Goal: Ask a question

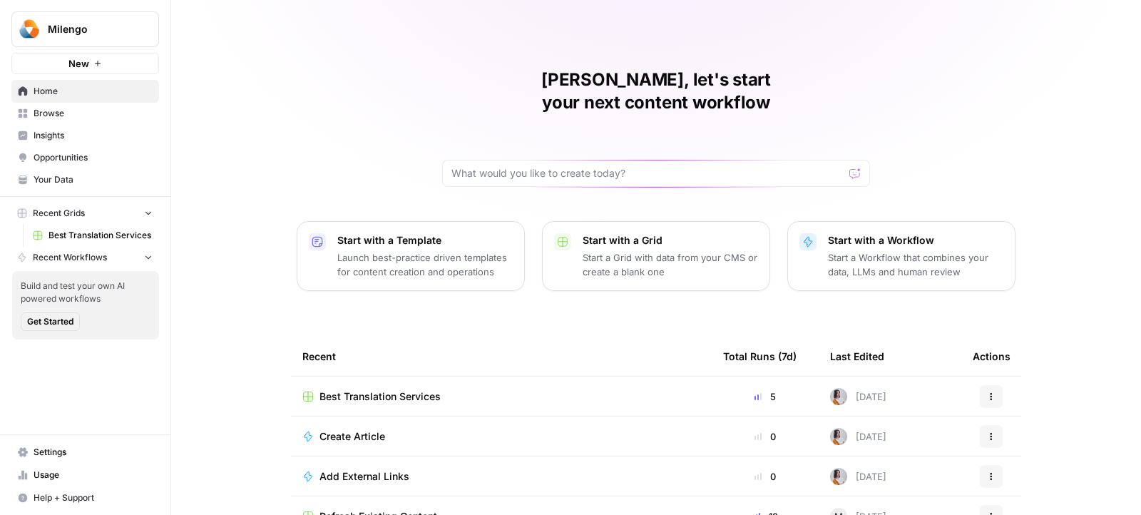
click at [389, 389] on span "Best Translation Services" at bounding box center [380, 396] width 121 height 14
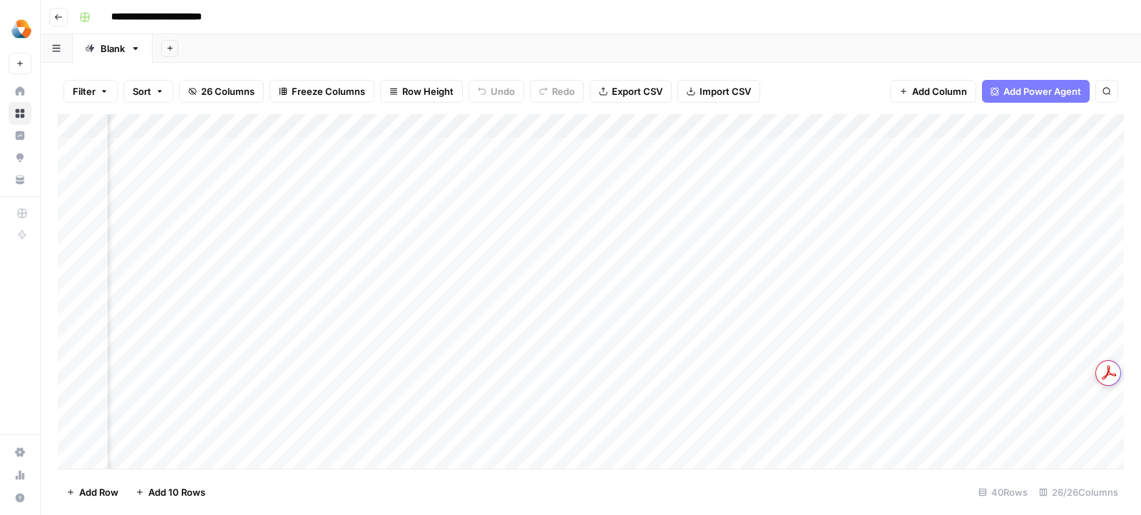
scroll to position [0, 346]
click at [453, 128] on div "Add Column" at bounding box center [591, 291] width 1066 height 355
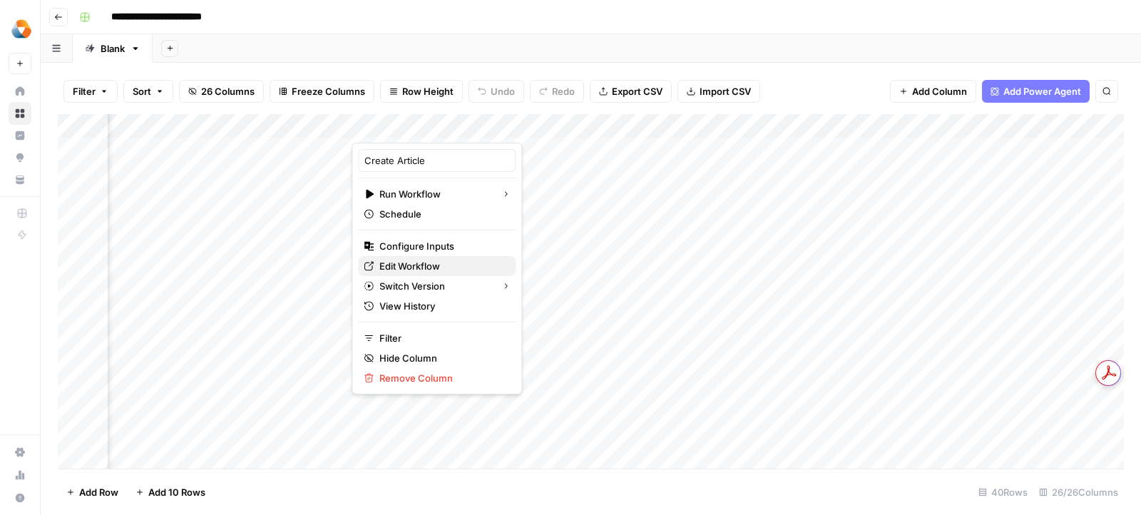
click at [433, 266] on span "Edit Workflow" at bounding box center [441, 266] width 125 height 14
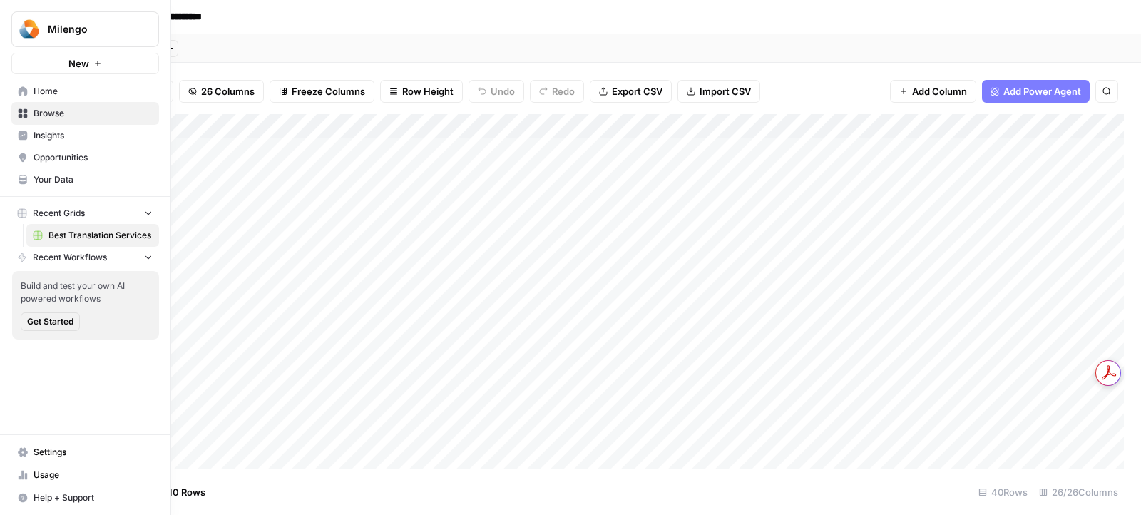
click at [58, 479] on span "Usage" at bounding box center [93, 475] width 119 height 13
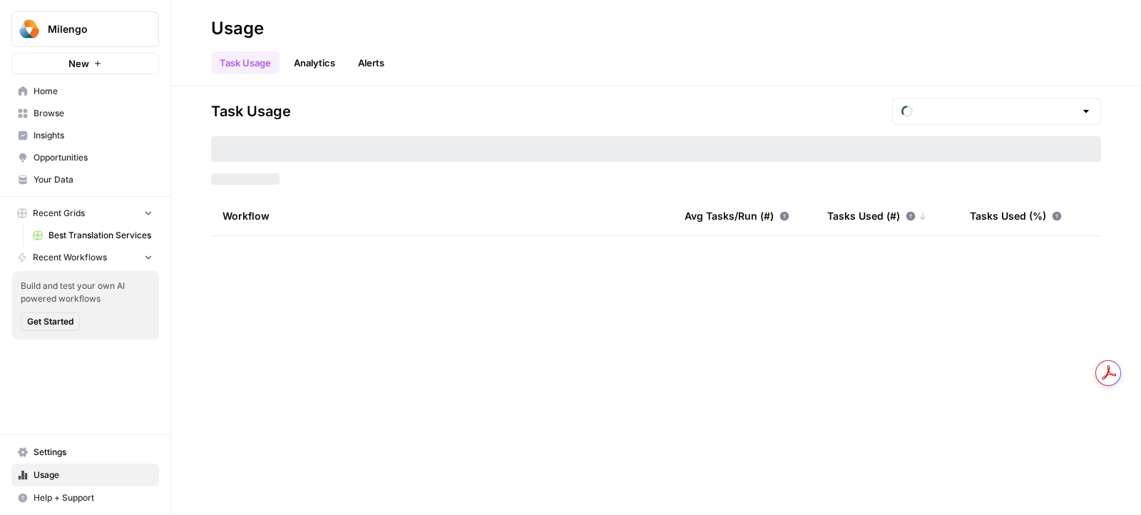
type input "September Tasks"
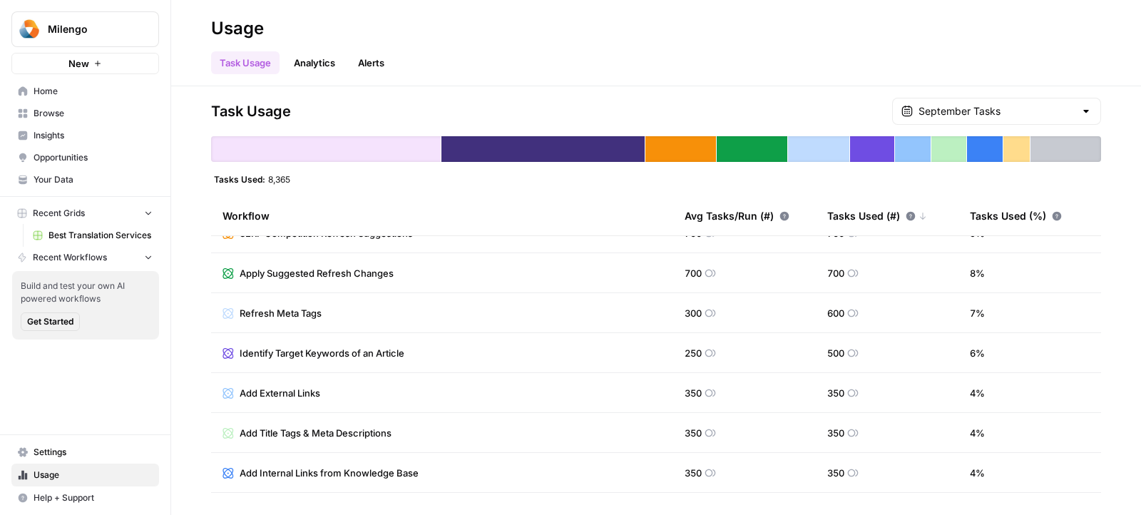
scroll to position [107, 0]
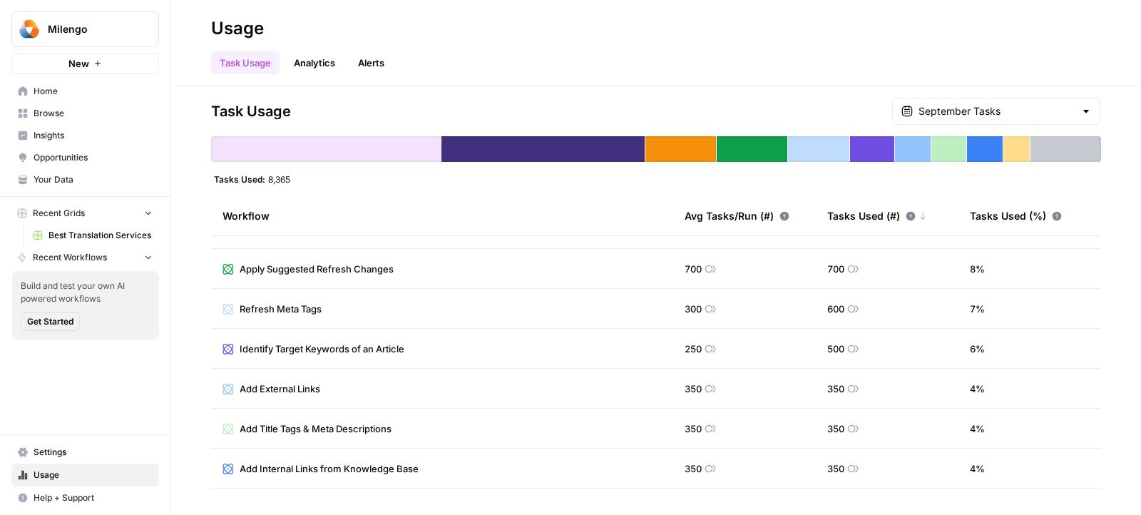
drag, startPoint x: 830, startPoint y: 387, endPoint x: 845, endPoint y: 387, distance: 14.3
click at [845, 387] on span "350" at bounding box center [835, 389] width 17 height 14
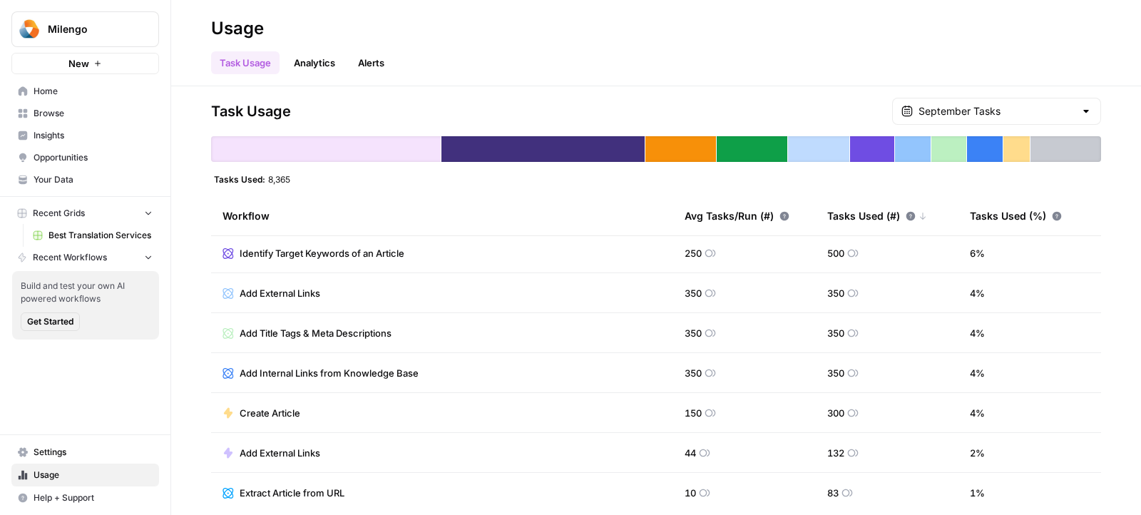
scroll to position [207, 0]
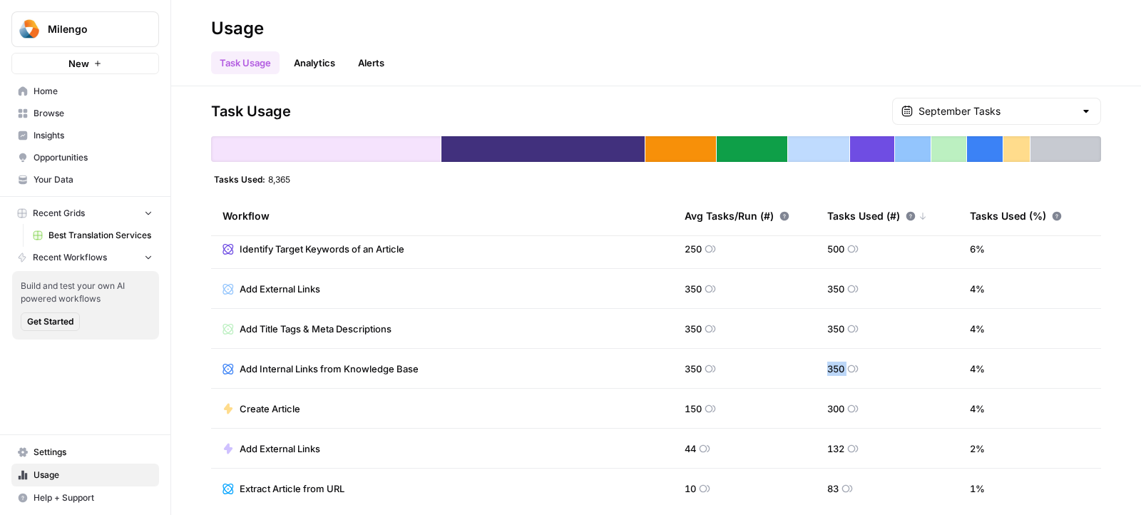
drag, startPoint x: 828, startPoint y: 365, endPoint x: 848, endPoint y: 365, distance: 20.0
click at [848, 365] on div "350" at bounding box center [842, 369] width 31 height 14
click at [868, 367] on td "350" at bounding box center [887, 368] width 143 height 39
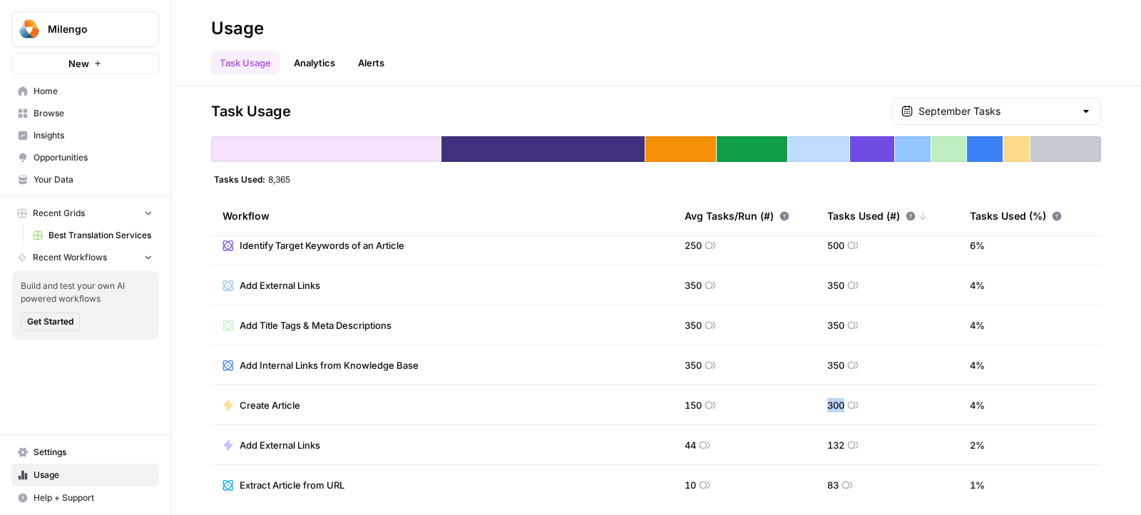
drag, startPoint x: 830, startPoint y: 401, endPoint x: 844, endPoint y: 402, distance: 14.3
click at [844, 402] on span "300" at bounding box center [835, 405] width 17 height 14
click at [827, 445] on span "132" at bounding box center [835, 445] width 17 height 14
drag, startPoint x: 234, startPoint y: 284, endPoint x: 330, endPoint y: 285, distance: 96.3
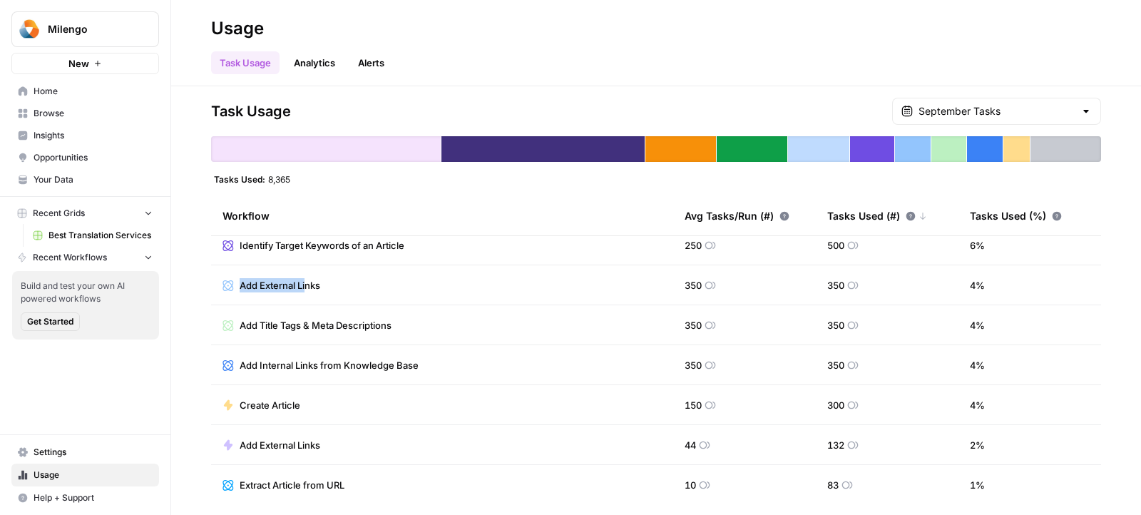
click at [330, 285] on td "Add External Links" at bounding box center [442, 284] width 462 height 39
click at [273, 444] on span "Add External Links" at bounding box center [280, 445] width 81 height 14
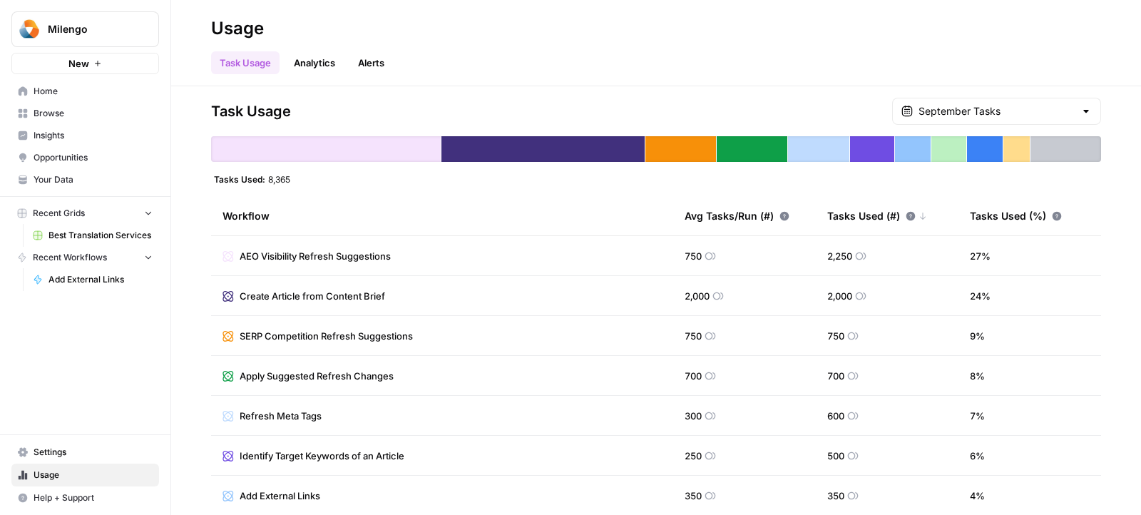
scroll to position [210, 0]
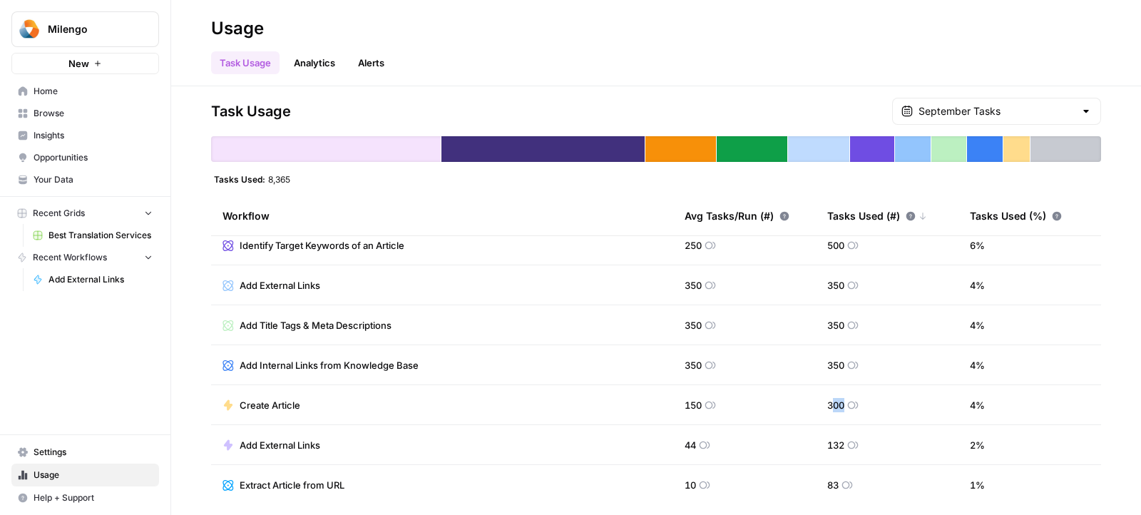
drag, startPoint x: 830, startPoint y: 404, endPoint x: 843, endPoint y: 404, distance: 12.8
click at [843, 404] on span "300" at bounding box center [835, 405] width 17 height 14
click at [835, 403] on span "300" at bounding box center [835, 405] width 17 height 14
click at [36, 449] on span "Settings" at bounding box center [93, 452] width 119 height 13
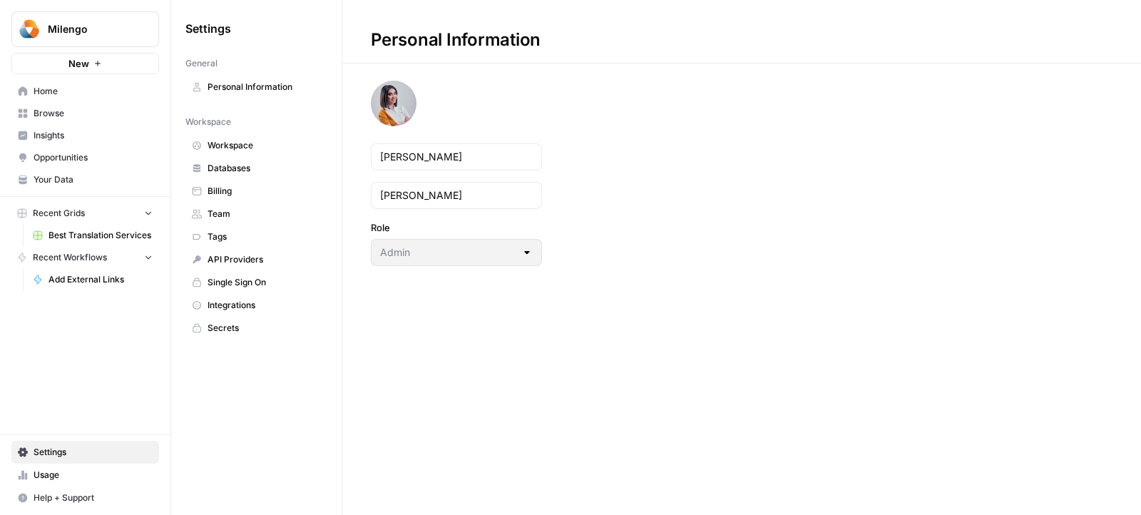
click at [211, 196] on link "Billing" at bounding box center [256, 191] width 142 height 23
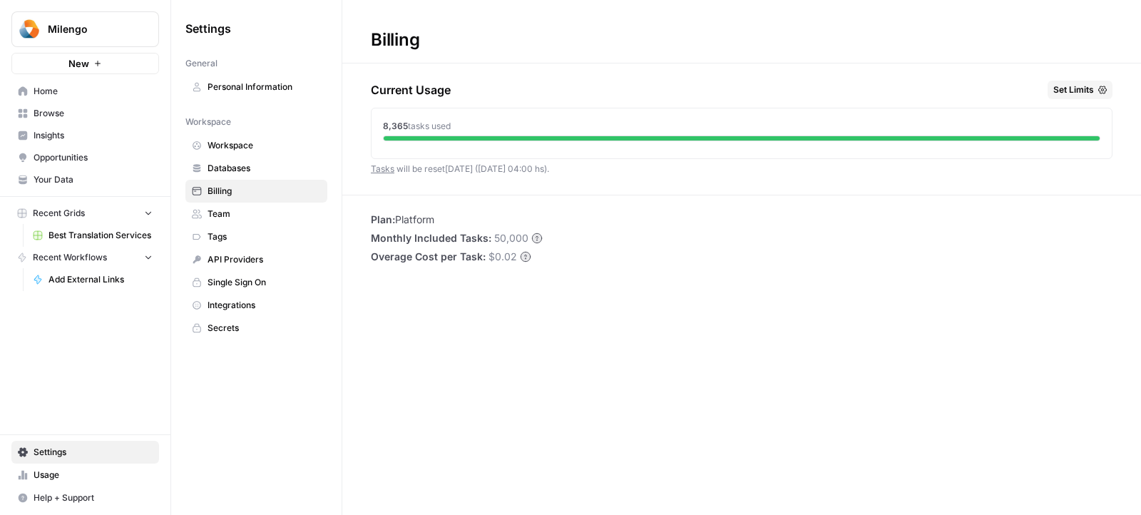
drag, startPoint x: 381, startPoint y: 126, endPoint x: 415, endPoint y: 126, distance: 34.2
click at [415, 126] on div "8,365 tasks used" at bounding box center [742, 130] width 740 height 44
click at [415, 126] on span "tasks used" at bounding box center [429, 126] width 43 height 11
drag, startPoint x: 466, startPoint y: 121, endPoint x: 380, endPoint y: 121, distance: 85.6
click at [380, 121] on div "8,365 tasks used" at bounding box center [742, 130] width 740 height 44
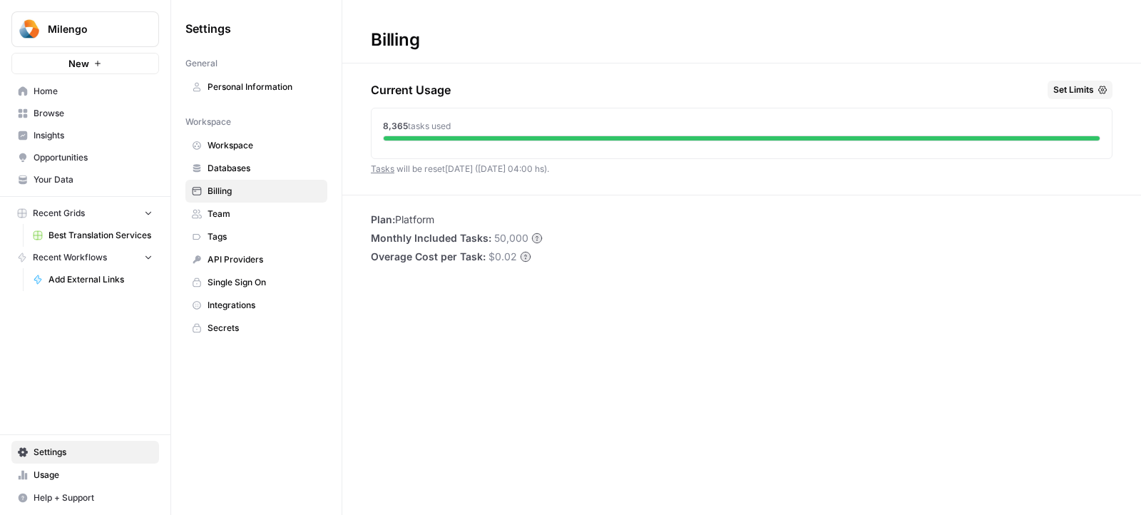
click at [380, 121] on div "8,365 tasks used" at bounding box center [742, 130] width 740 height 44
drag, startPoint x: 379, startPoint y: 125, endPoint x: 457, endPoint y: 125, distance: 77.8
click at [457, 125] on div "8,365 tasks used" at bounding box center [742, 130] width 740 height 44
click at [457, 125] on div "8,365 tasks used" at bounding box center [742, 126] width 718 height 13
drag, startPoint x: 457, startPoint y: 125, endPoint x: 379, endPoint y: 127, distance: 77.8
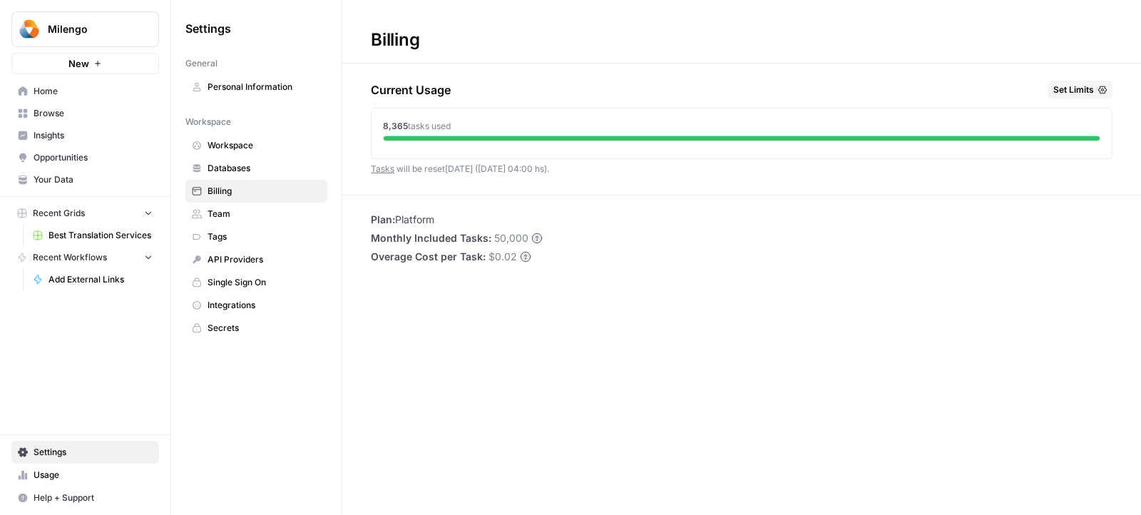
click at [379, 127] on div "8,365 tasks used" at bounding box center [742, 130] width 740 height 44
click at [434, 126] on span "tasks used" at bounding box center [429, 126] width 43 height 11
click at [63, 108] on span "Browse" at bounding box center [93, 113] width 119 height 13
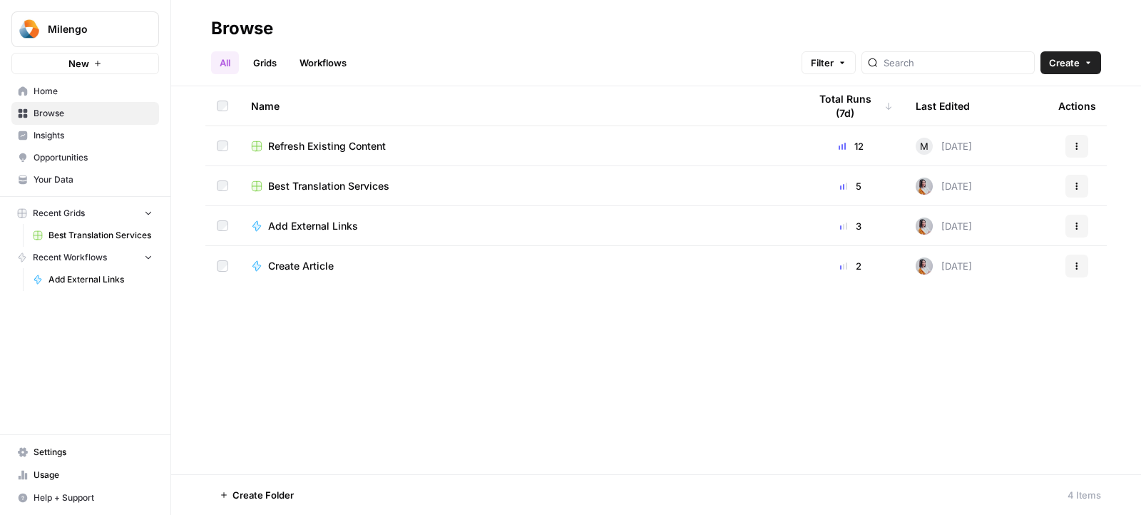
click at [313, 185] on span "Best Translation Services" at bounding box center [328, 186] width 121 height 14
click at [57, 469] on span "Usage" at bounding box center [93, 475] width 119 height 13
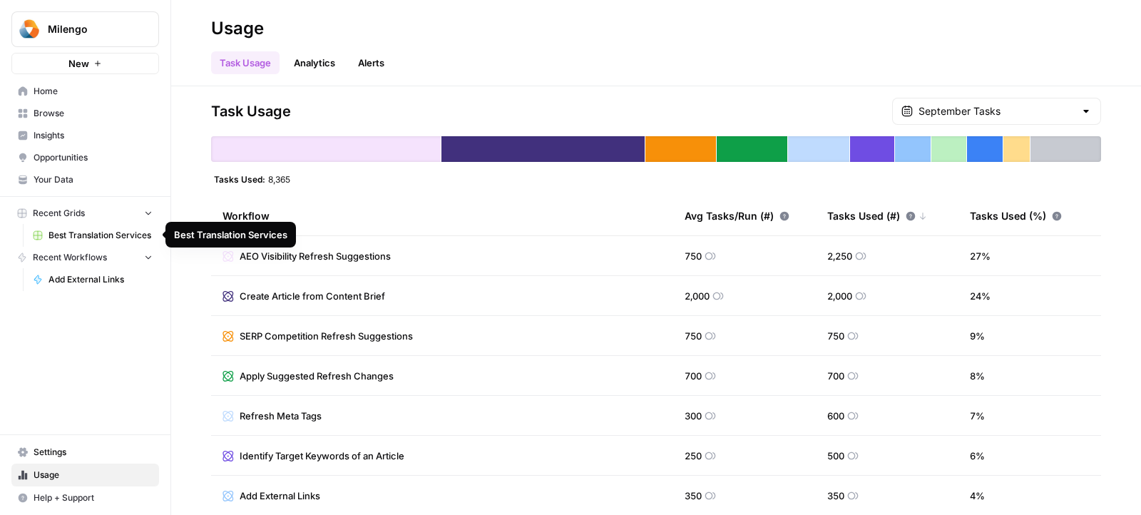
click at [130, 237] on span "Best Translation Services" at bounding box center [101, 235] width 104 height 13
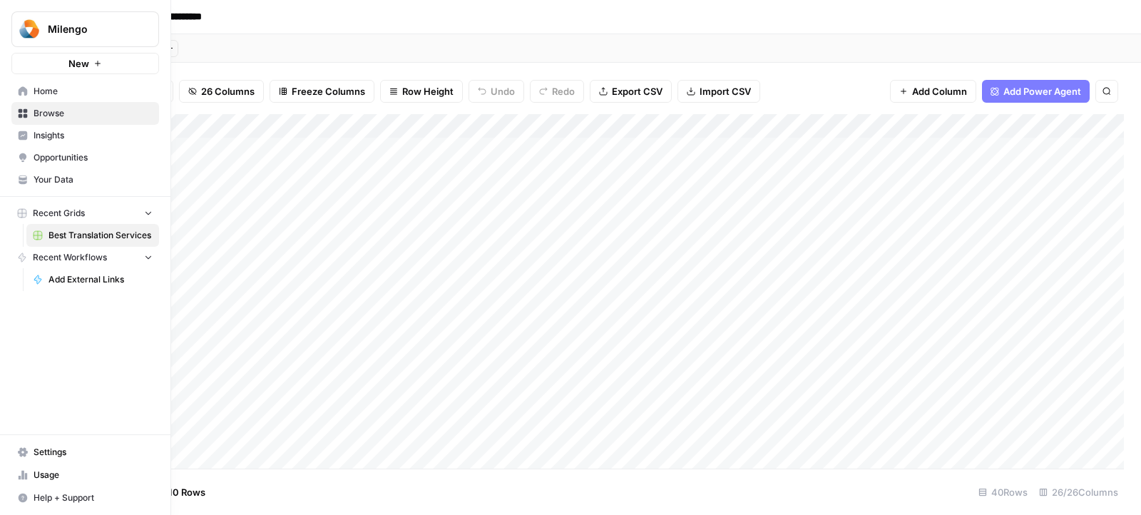
click at [49, 473] on span "Usage" at bounding box center [93, 475] width 119 height 13
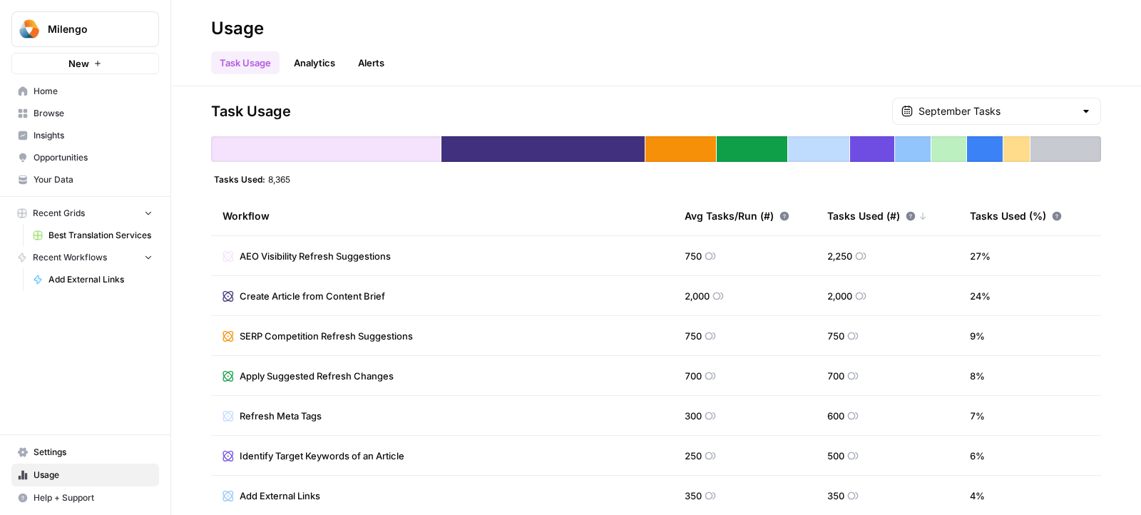
click at [1056, 215] on icon at bounding box center [1057, 215] width 9 height 9
click at [910, 216] on icon at bounding box center [911, 215] width 9 height 9
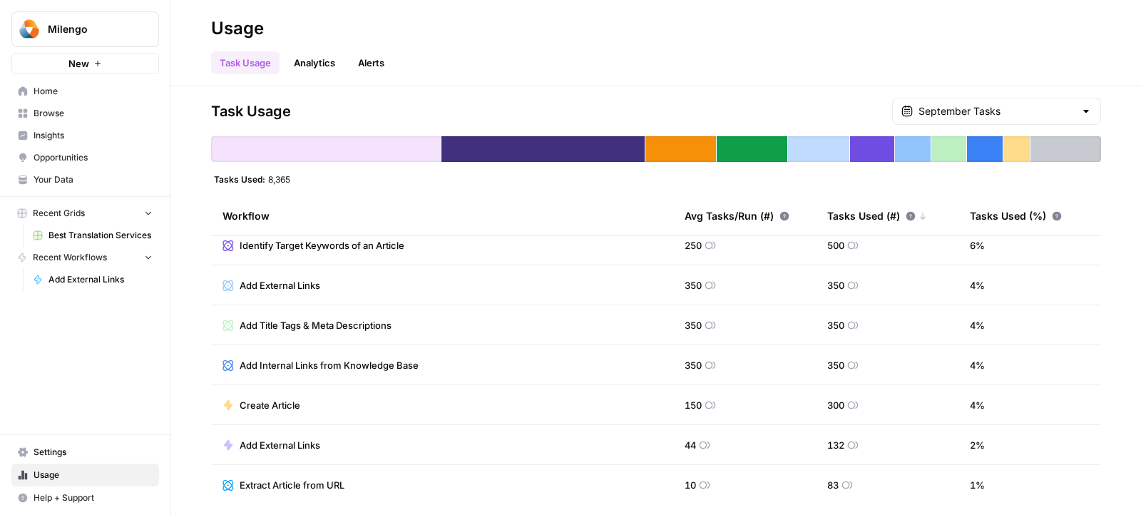
click at [606, 440] on td "Add External Links" at bounding box center [442, 444] width 462 height 39
click at [297, 446] on span "Add External Links" at bounding box center [280, 445] width 81 height 14
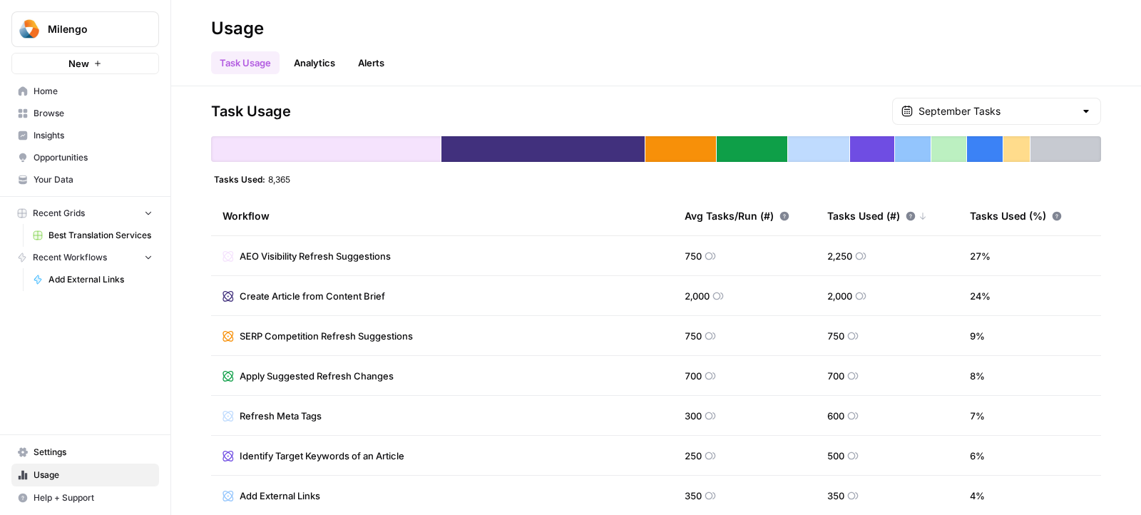
scroll to position [210, 0]
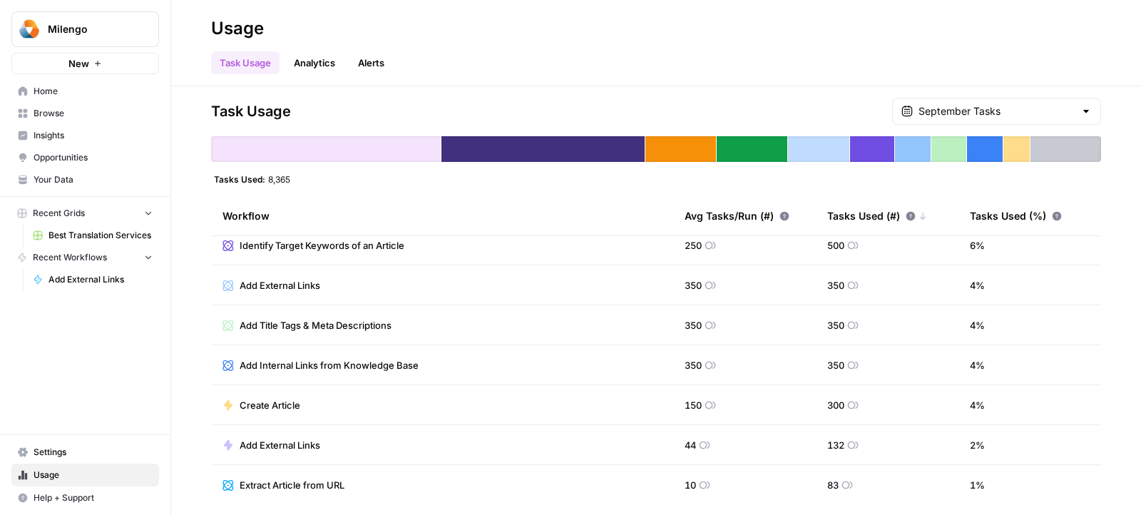
click at [272, 446] on span "Add External Links" at bounding box center [280, 445] width 81 height 14
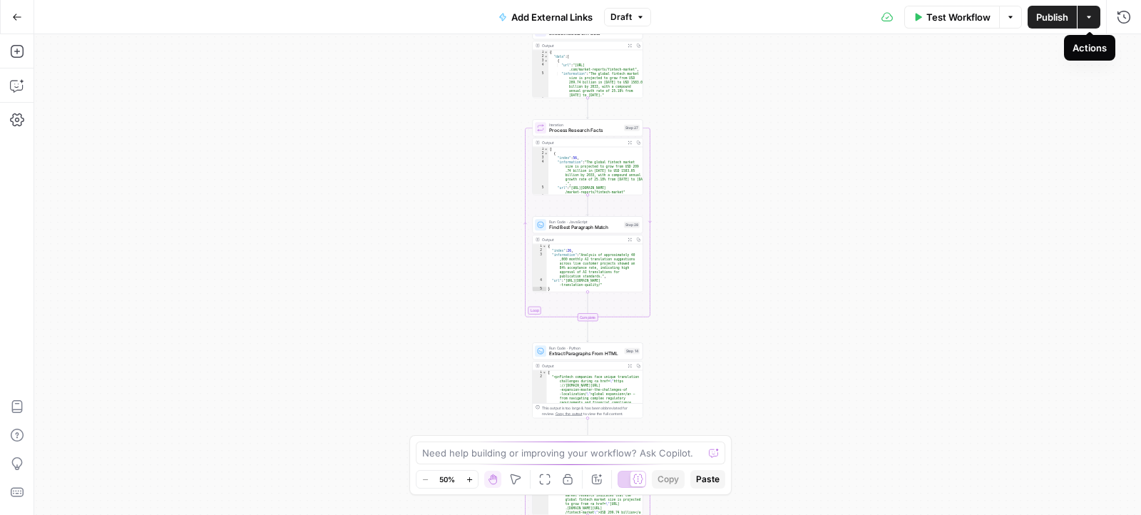
click at [1094, 22] on button "Actions" at bounding box center [1089, 17] width 23 height 23
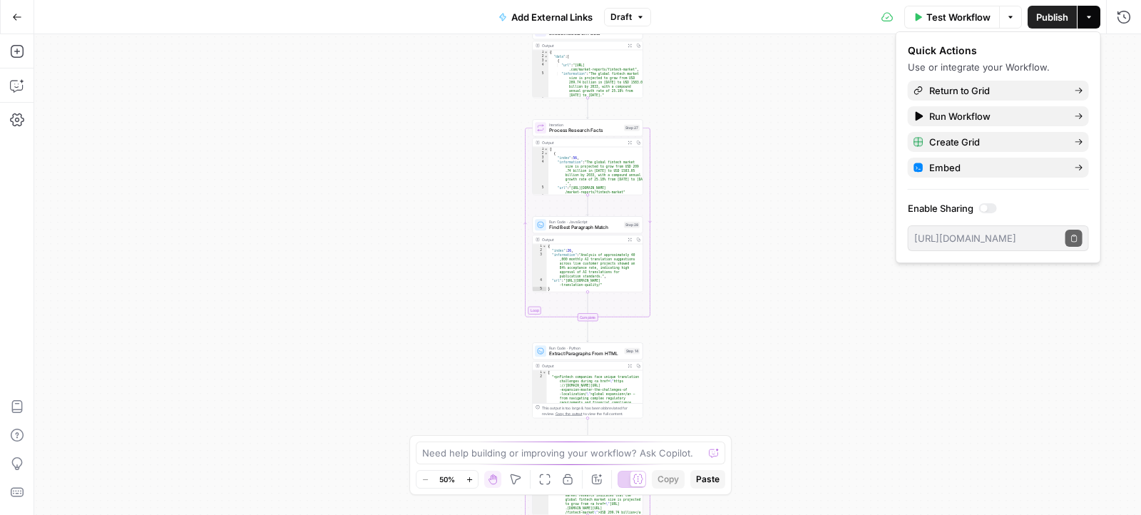
click at [590, 128] on span "Process Research Facts" at bounding box center [585, 130] width 72 height 7
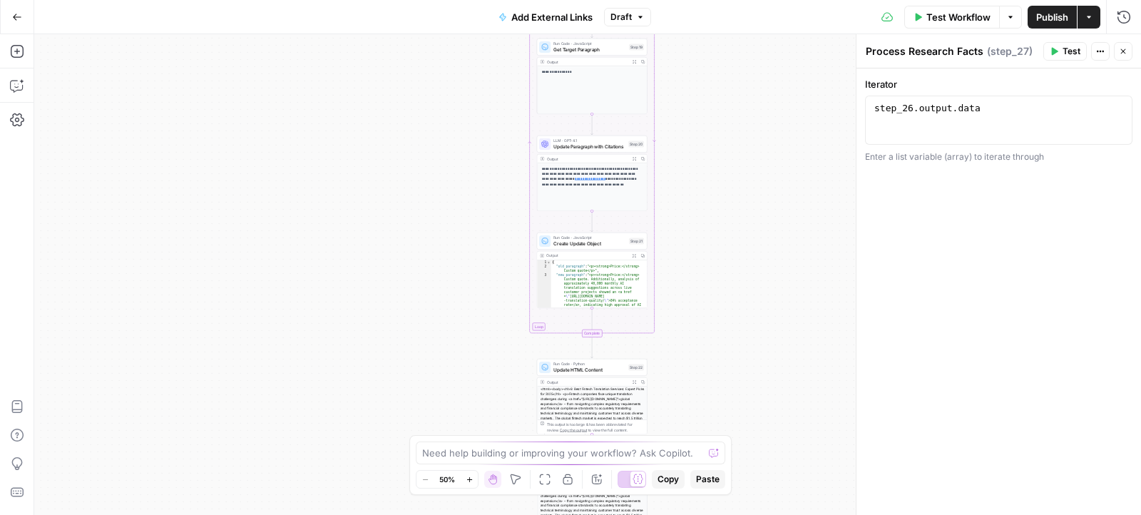
click at [883, 17] on icon at bounding box center [887, 16] width 11 height 11
click at [1128, 18] on icon "button" at bounding box center [1124, 17] width 14 height 14
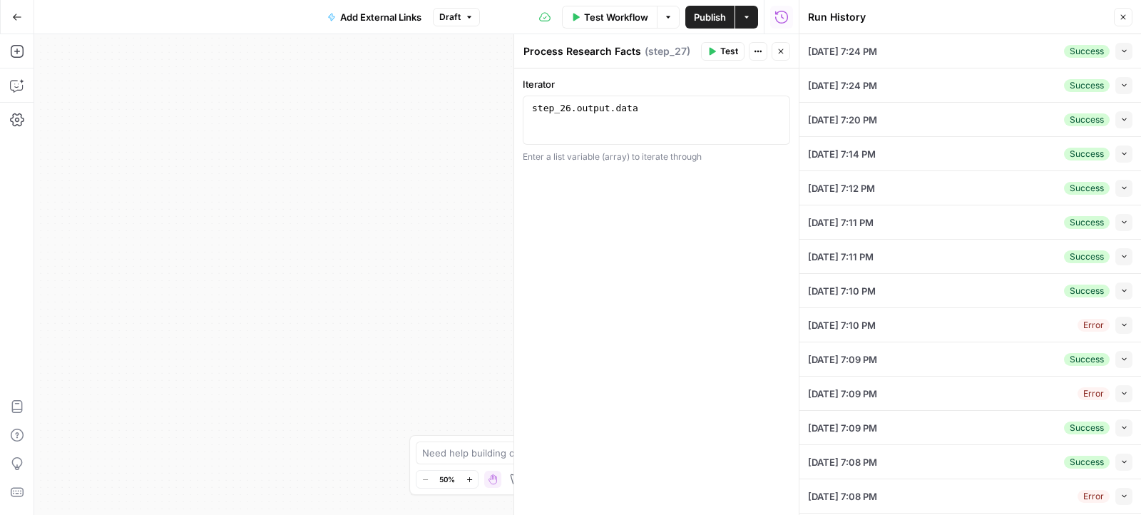
click at [780, 52] on icon "button" at bounding box center [781, 51] width 9 height 9
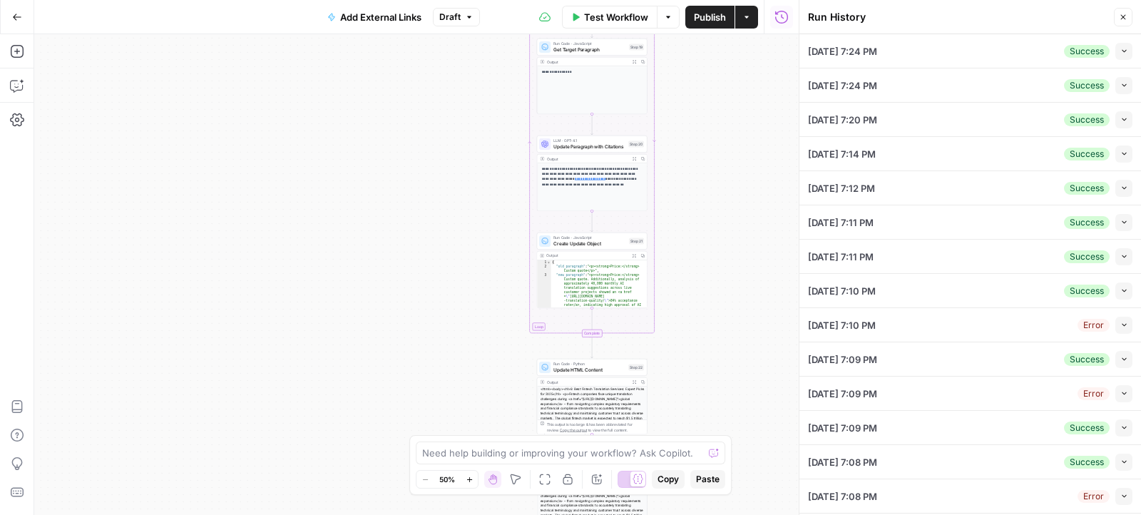
click at [1126, 58] on button "Collapse" at bounding box center [1124, 51] width 17 height 17
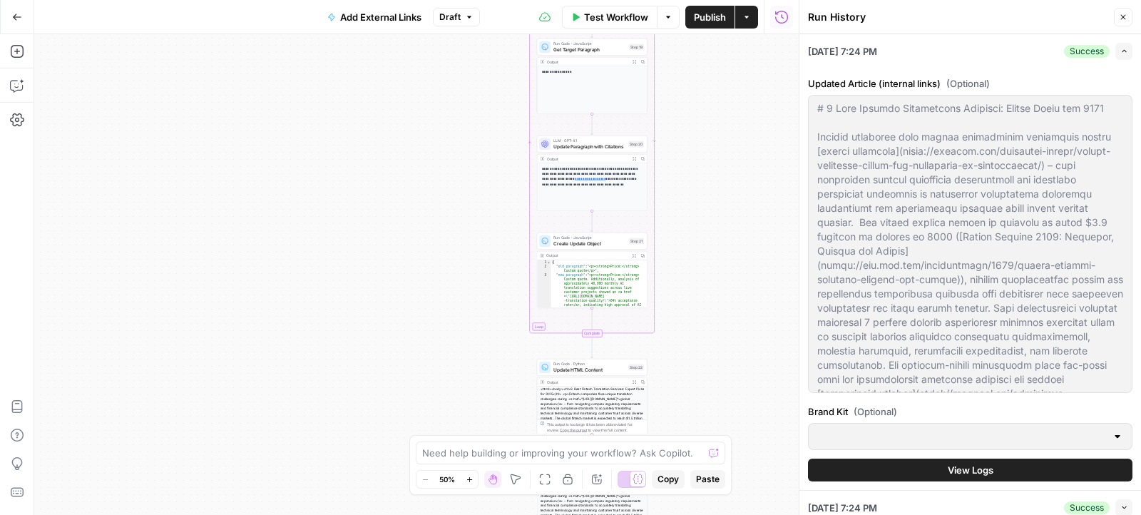
click at [865, 465] on button "View Logs" at bounding box center [970, 470] width 325 height 23
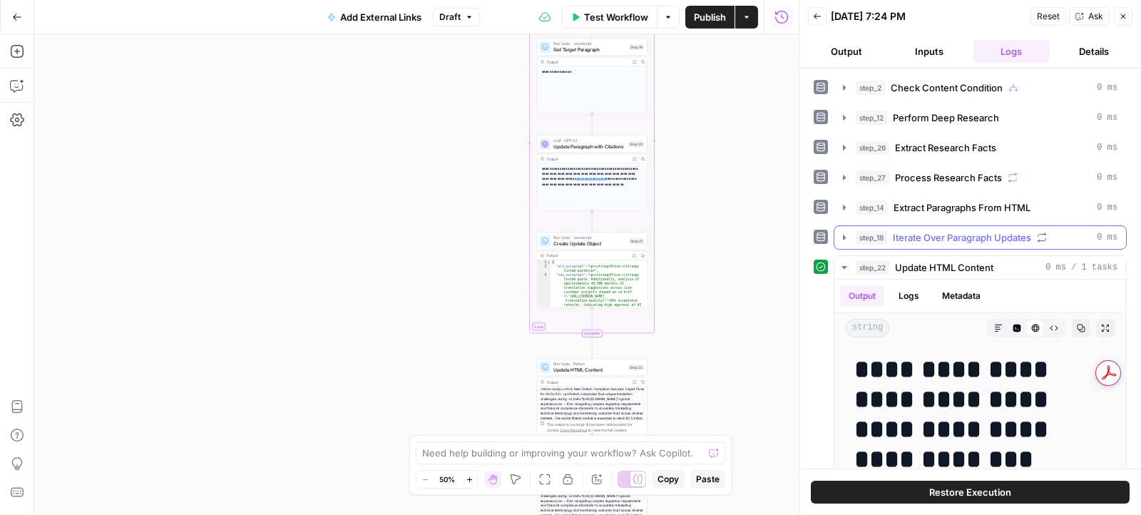
click at [839, 234] on icon "button" at bounding box center [844, 237] width 11 height 11
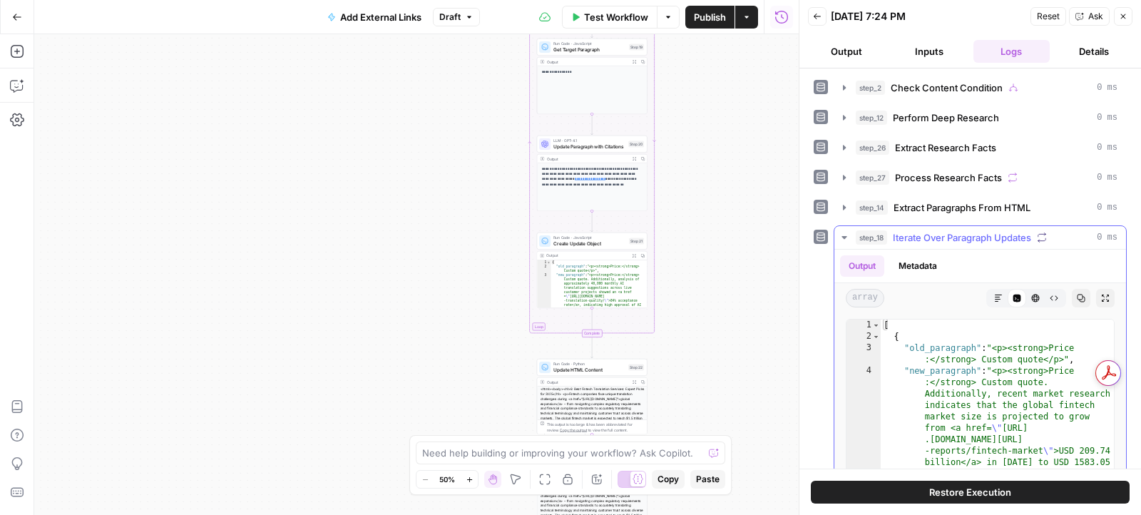
click at [839, 234] on icon "button" at bounding box center [844, 237] width 11 height 11
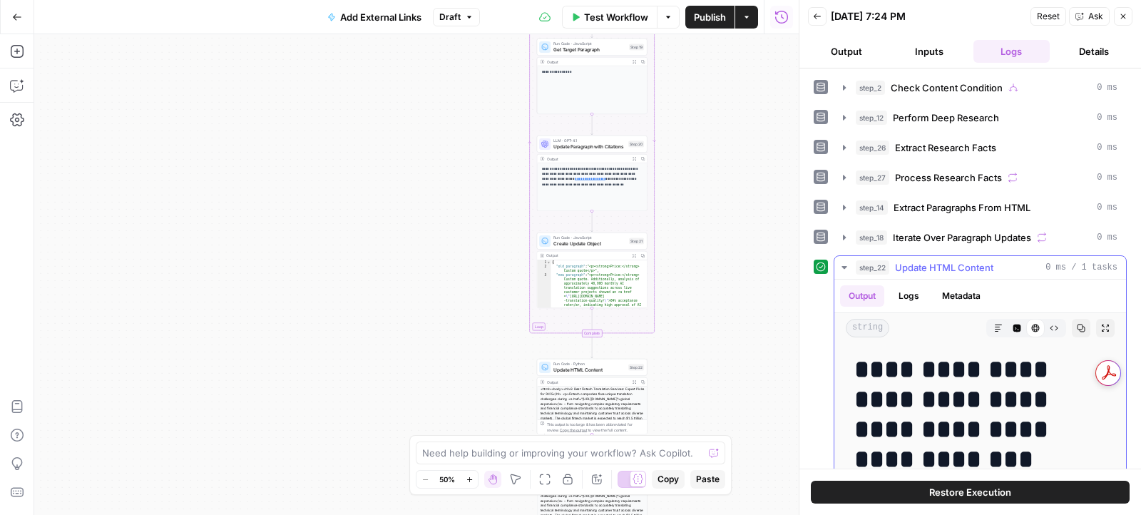
click at [841, 262] on icon "button" at bounding box center [844, 267] width 11 height 11
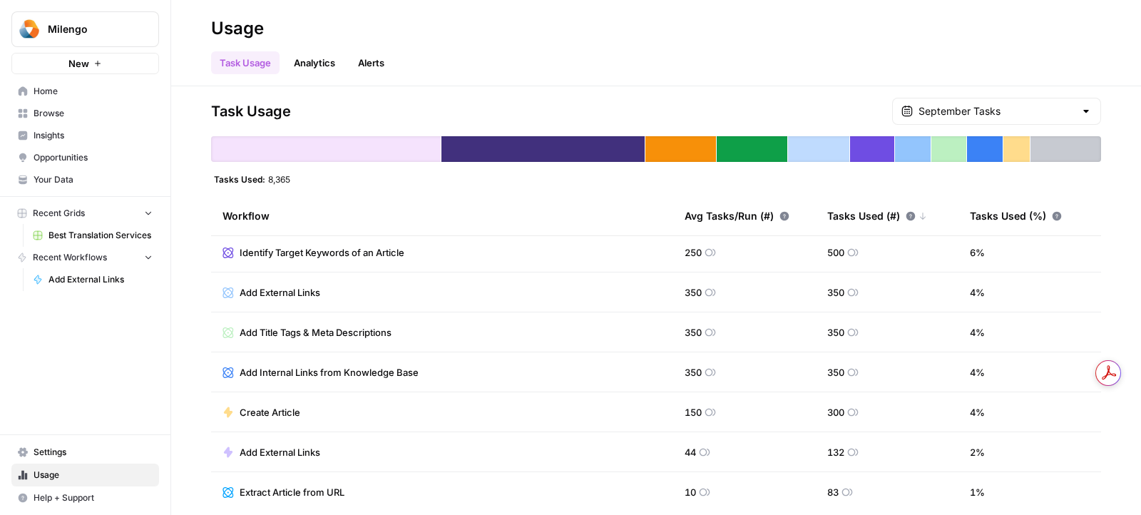
scroll to position [210, 0]
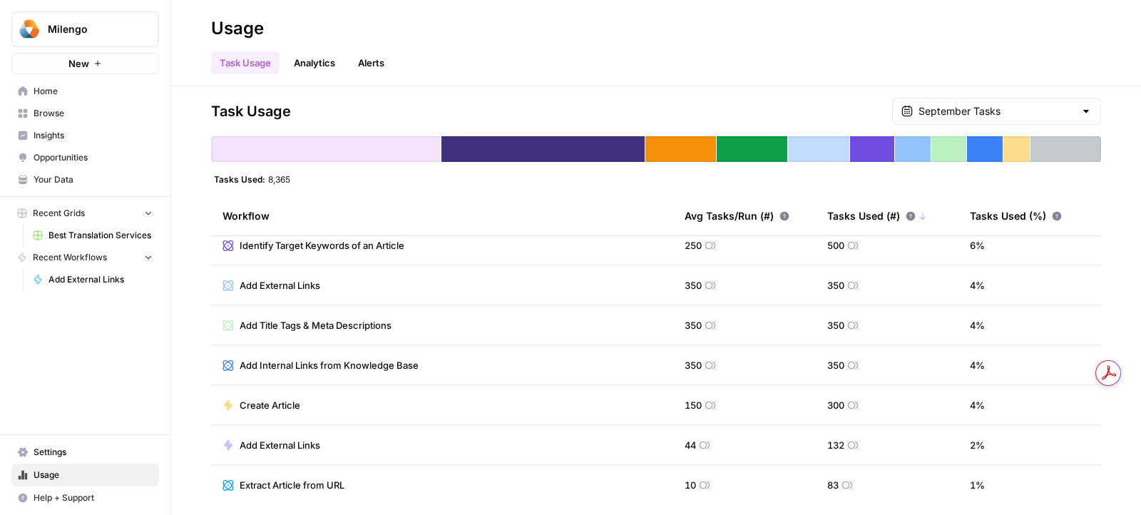
click at [281, 402] on span "Create Article" at bounding box center [270, 405] width 61 height 14
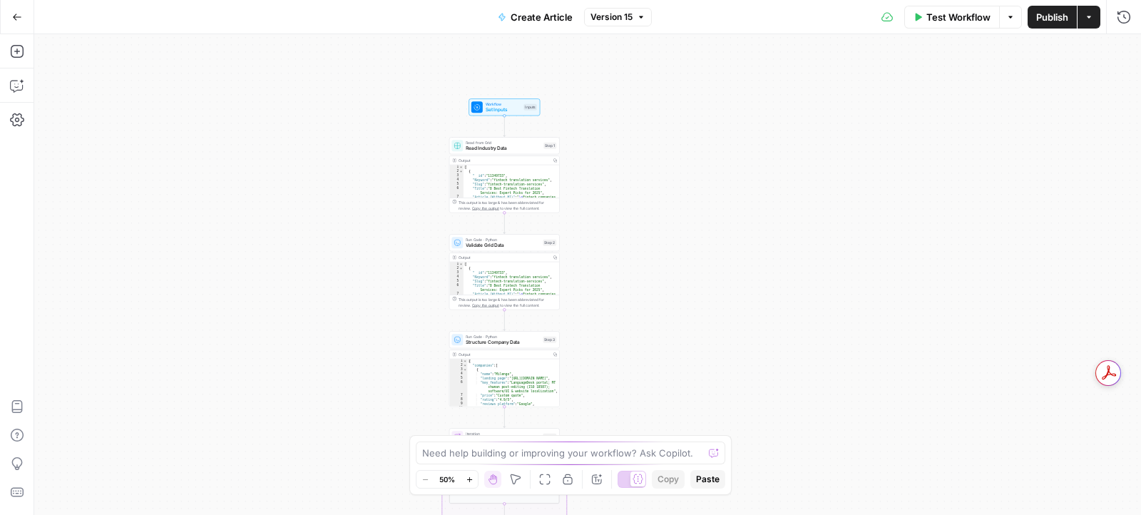
click at [494, 145] on span "Read Industry Data" at bounding box center [503, 148] width 75 height 7
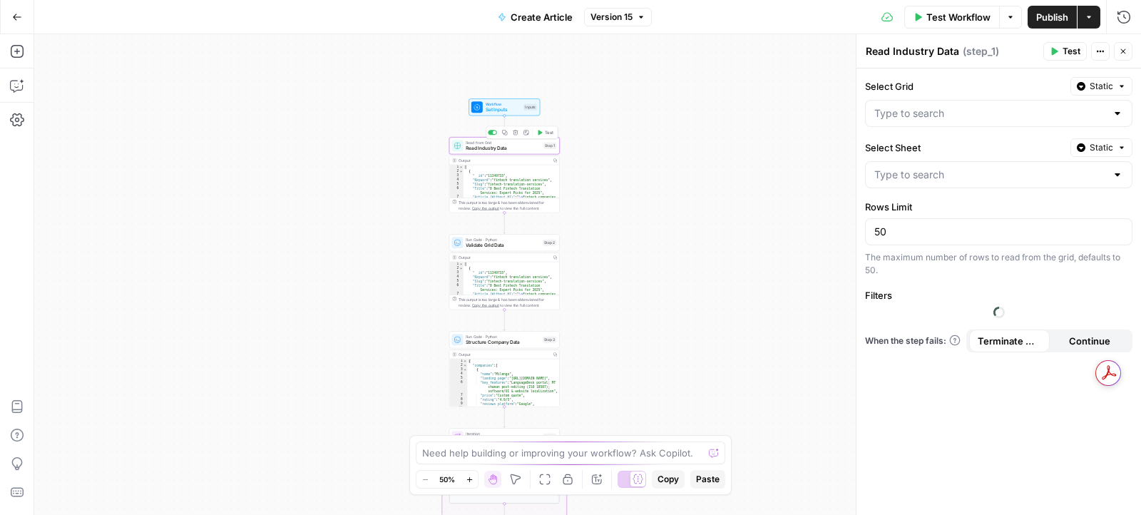
type input "Blank"
type input "Best Translation Services"
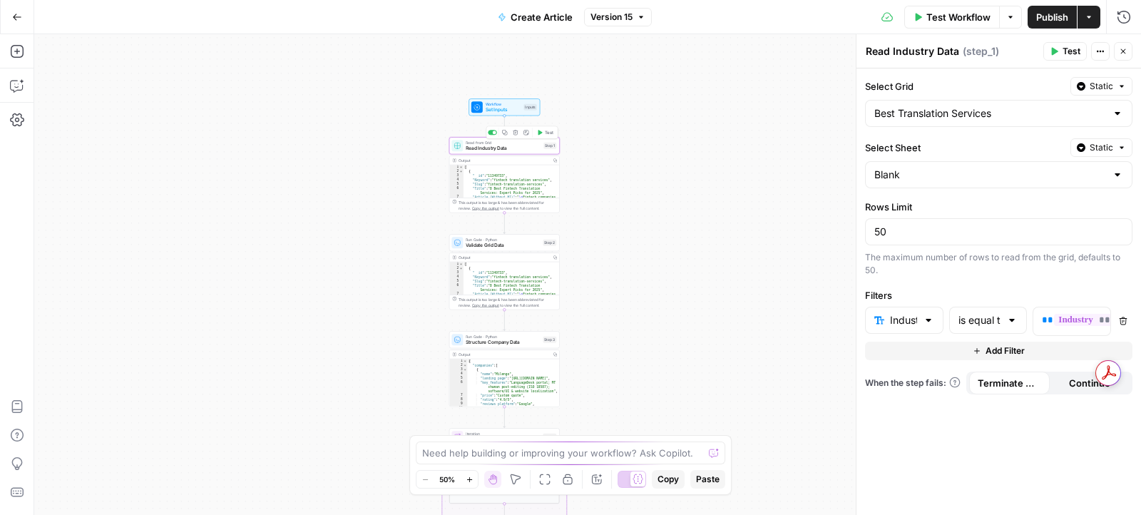
type input "Industry"
click at [1117, 21] on icon "button" at bounding box center [1124, 17] width 14 height 14
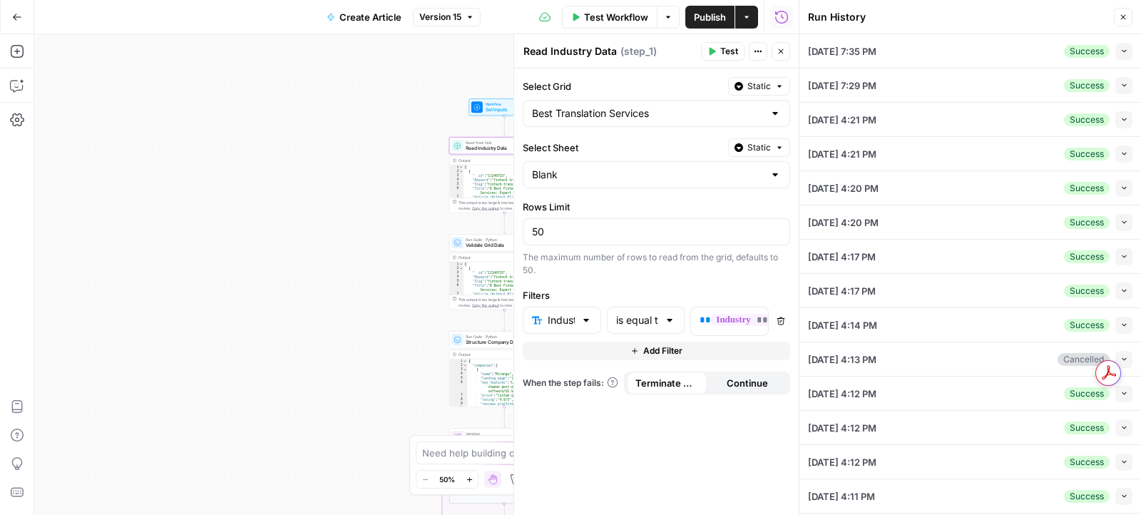
click at [964, 51] on div "09/23/25 at 7:35 PM Success Collapse" at bounding box center [970, 51] width 325 height 34
click at [1122, 47] on icon "button" at bounding box center [1125, 51] width 8 height 8
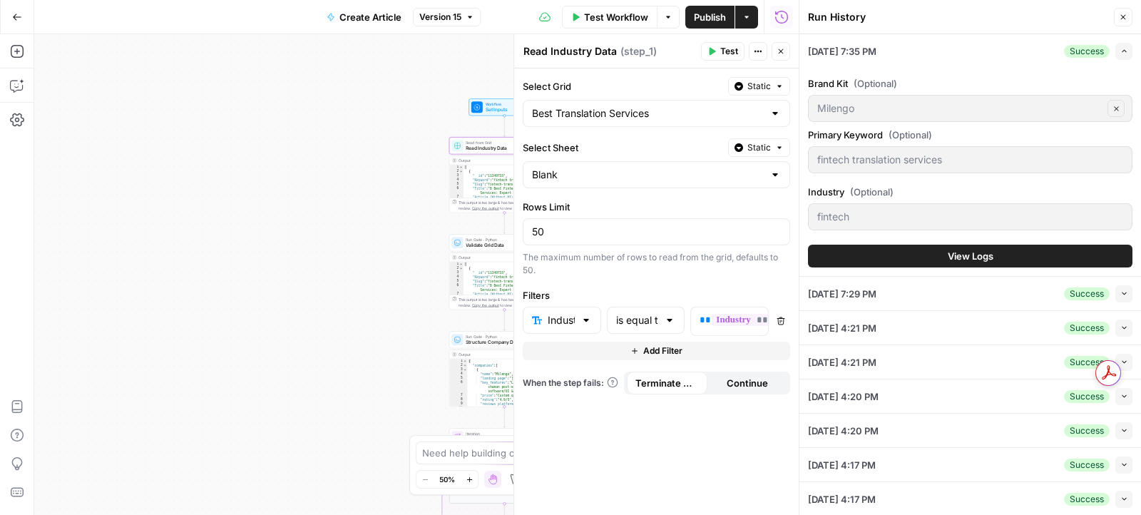
click at [914, 265] on button "View Logs" at bounding box center [970, 256] width 325 height 23
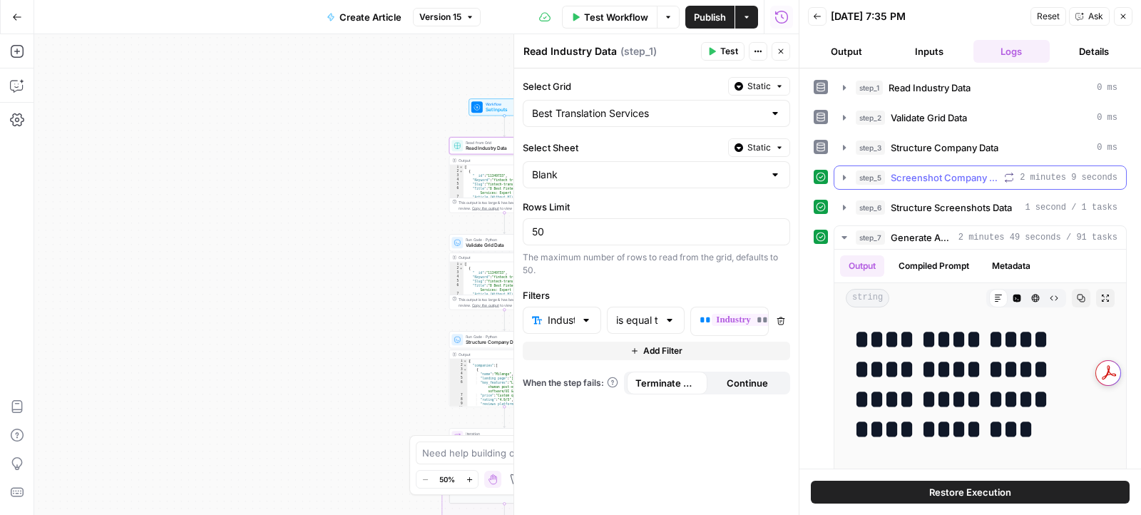
click at [840, 175] on icon "button" at bounding box center [844, 177] width 11 height 11
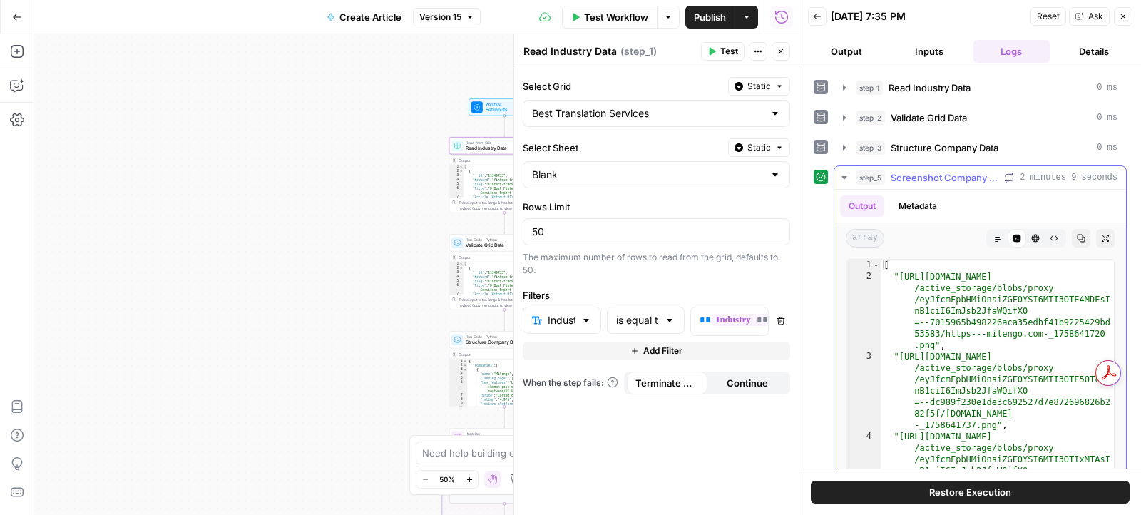
click at [840, 175] on icon "button" at bounding box center [844, 177] width 11 height 11
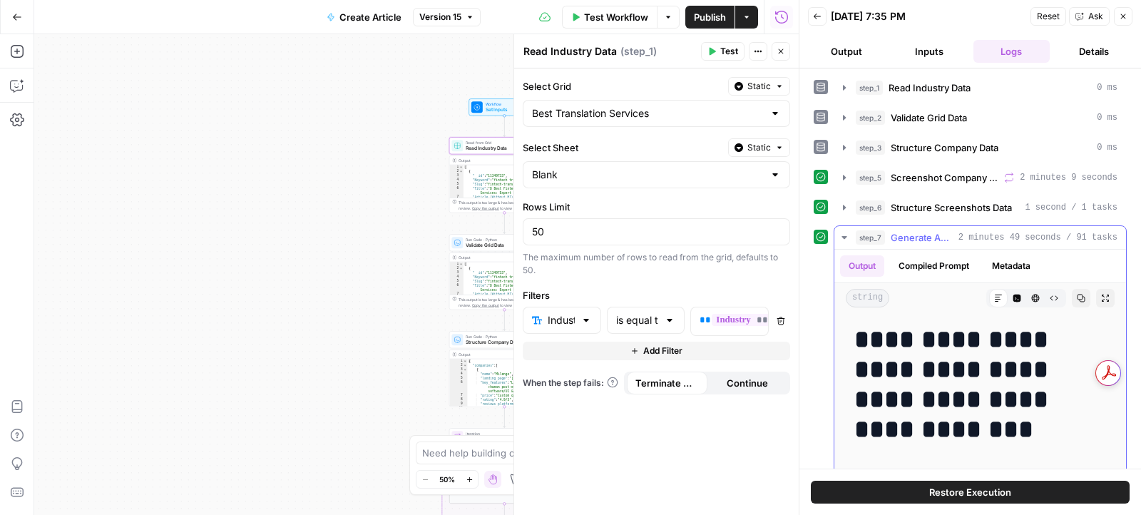
click at [844, 235] on icon "button" at bounding box center [844, 237] width 11 height 11
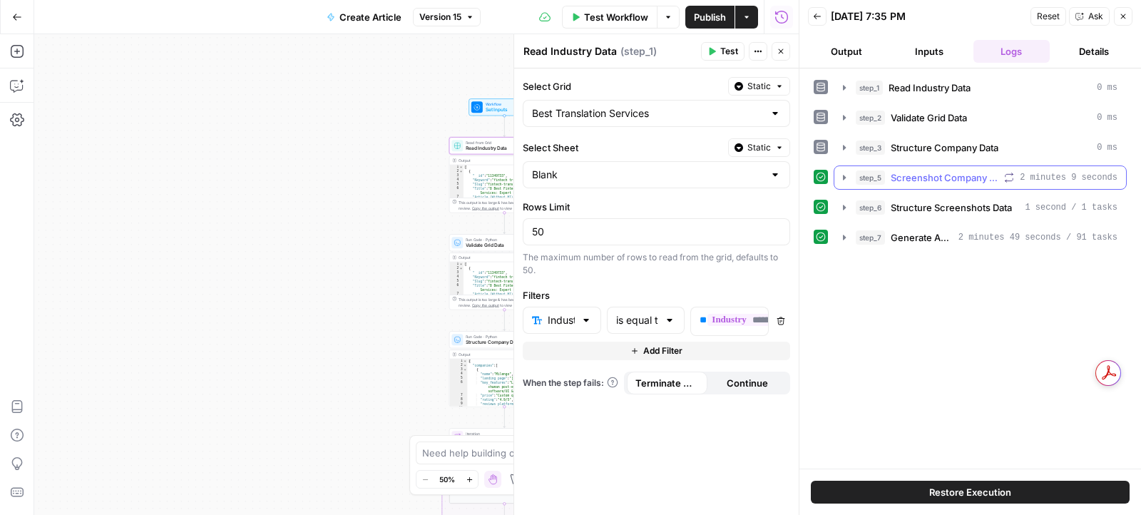
click at [837, 172] on button "step_5 Screenshot Company Landing Pages 2 minutes 9 seconds" at bounding box center [981, 177] width 292 height 23
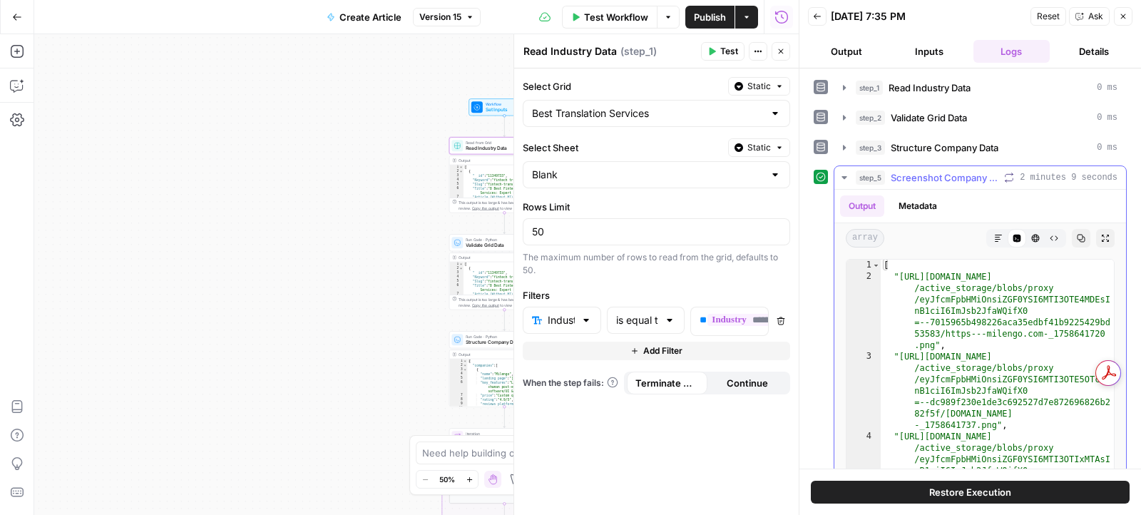
click at [840, 172] on icon "button" at bounding box center [844, 177] width 11 height 11
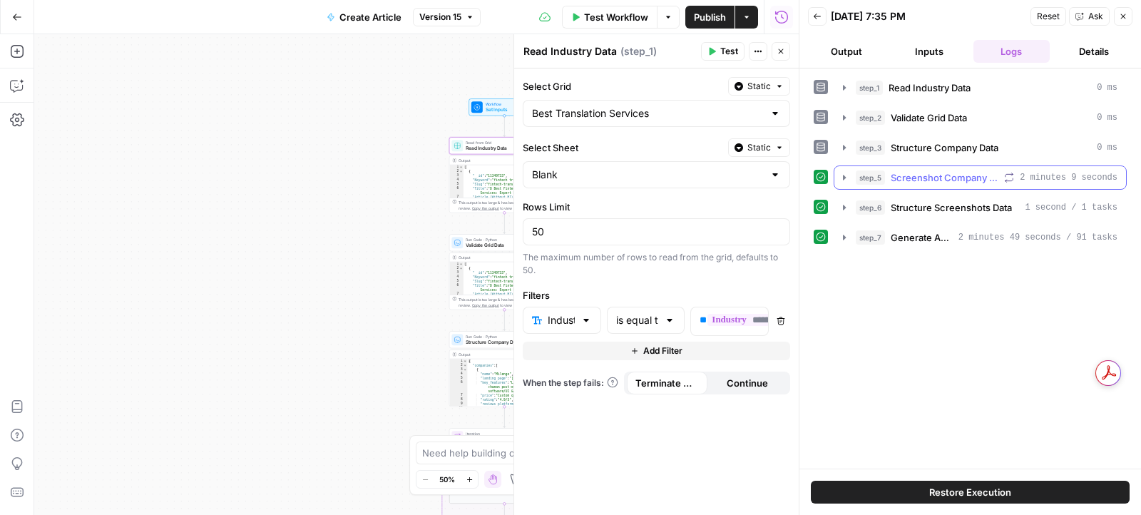
click at [840, 172] on icon "button" at bounding box center [844, 177] width 11 height 11
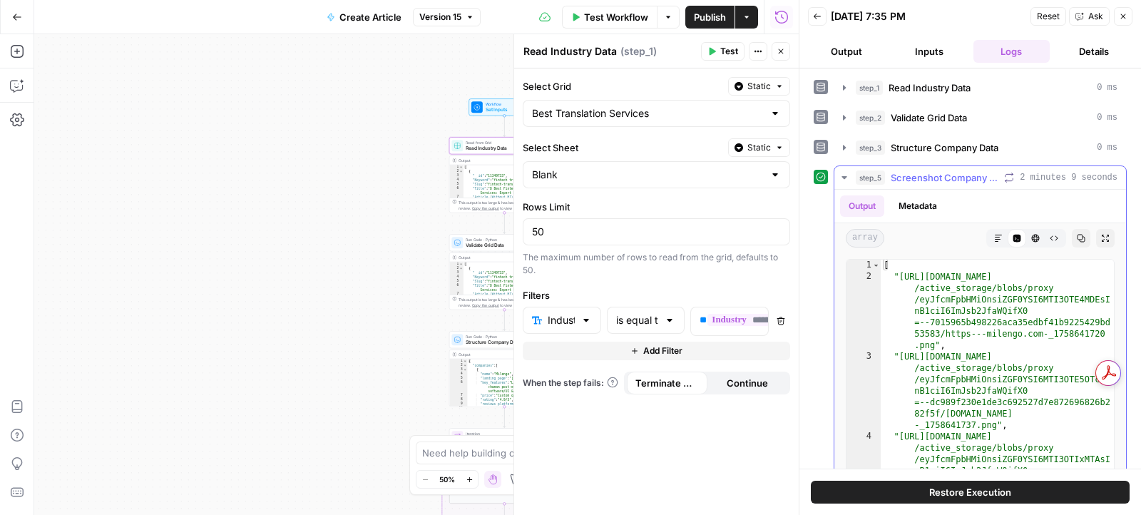
click at [845, 175] on icon "button" at bounding box center [844, 177] width 11 height 11
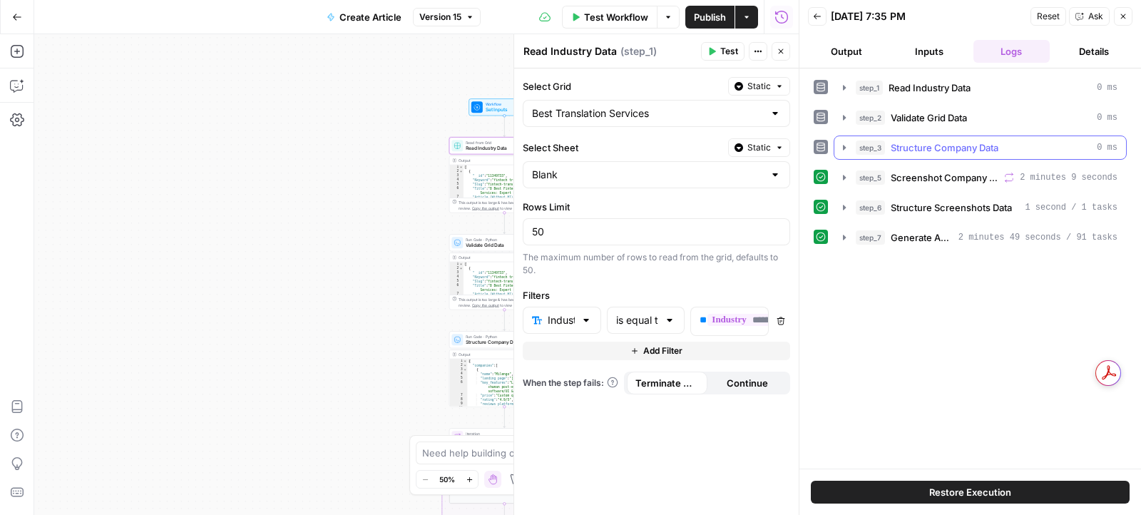
click at [845, 145] on icon "button" at bounding box center [844, 147] width 11 height 11
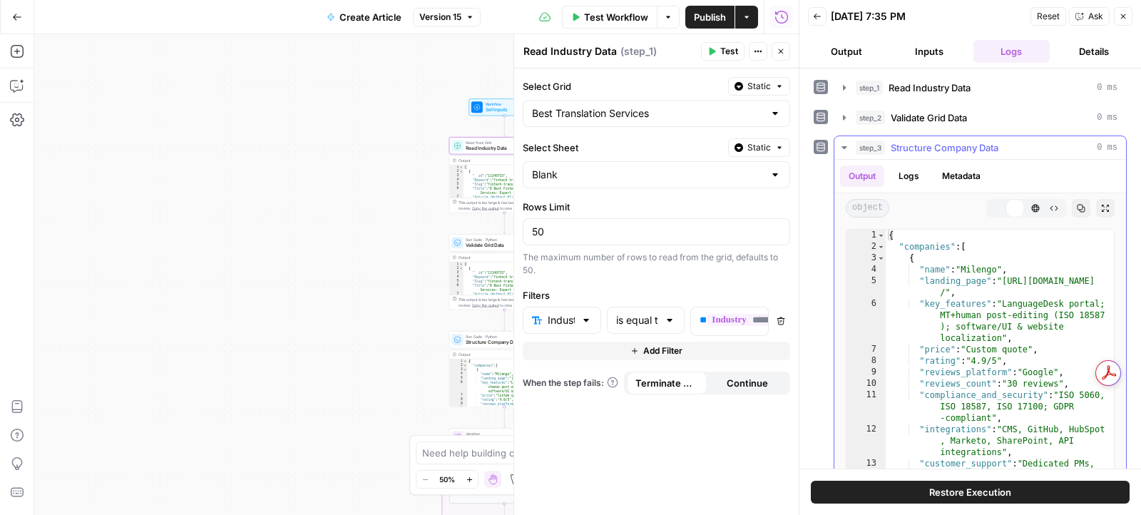
click at [845, 142] on icon "button" at bounding box center [844, 147] width 11 height 11
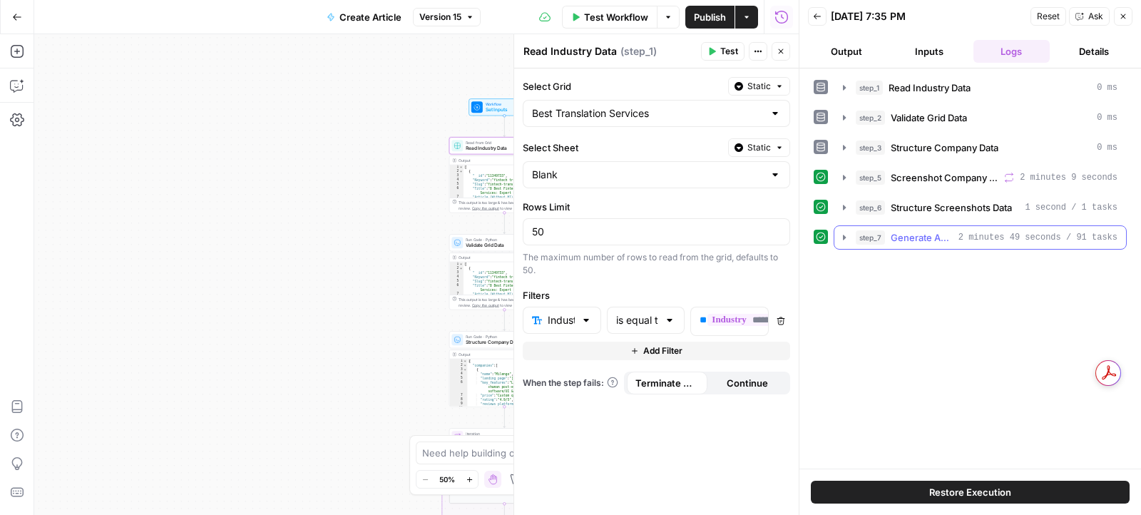
click at [843, 235] on icon "button" at bounding box center [844, 237] width 3 height 5
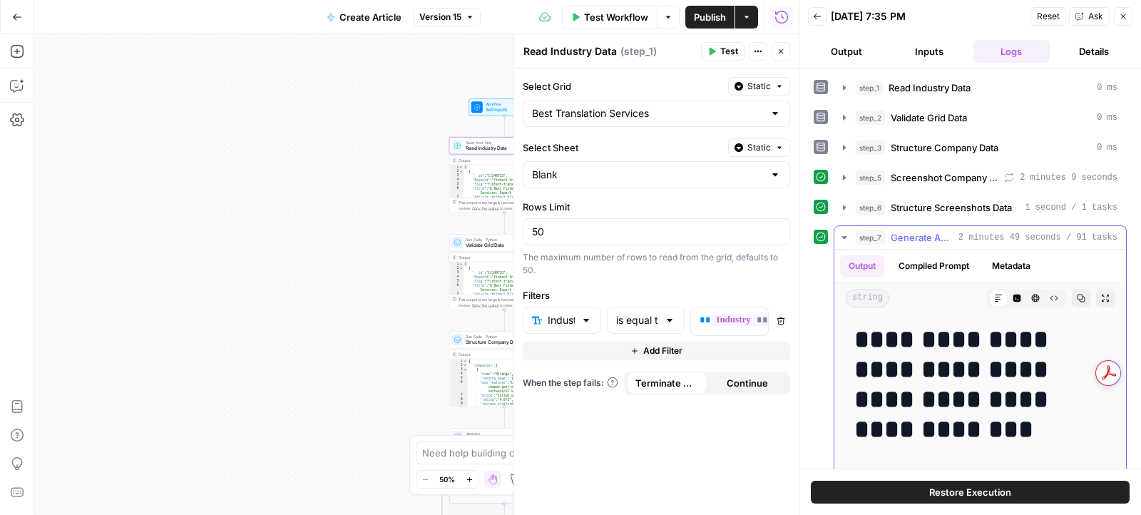
click at [843, 236] on icon "button" at bounding box center [844, 237] width 5 height 3
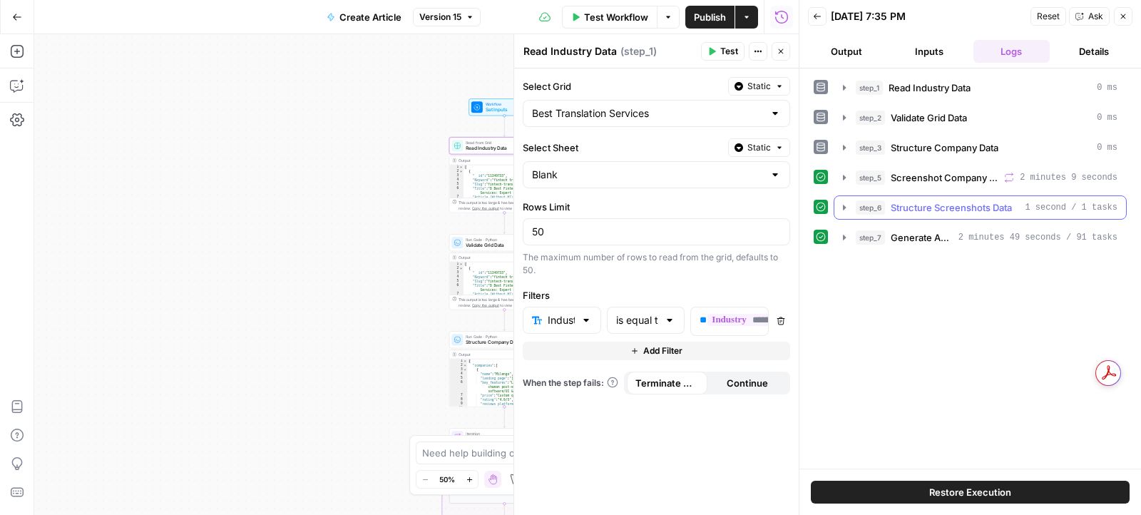
click at [845, 202] on icon "button" at bounding box center [844, 207] width 11 height 11
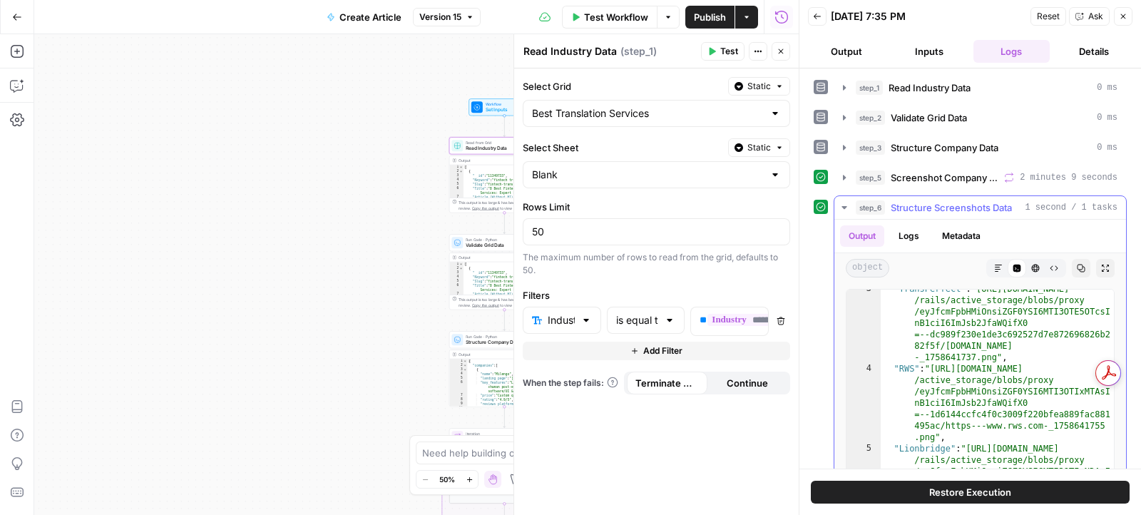
click at [839, 209] on icon "button" at bounding box center [844, 207] width 11 height 11
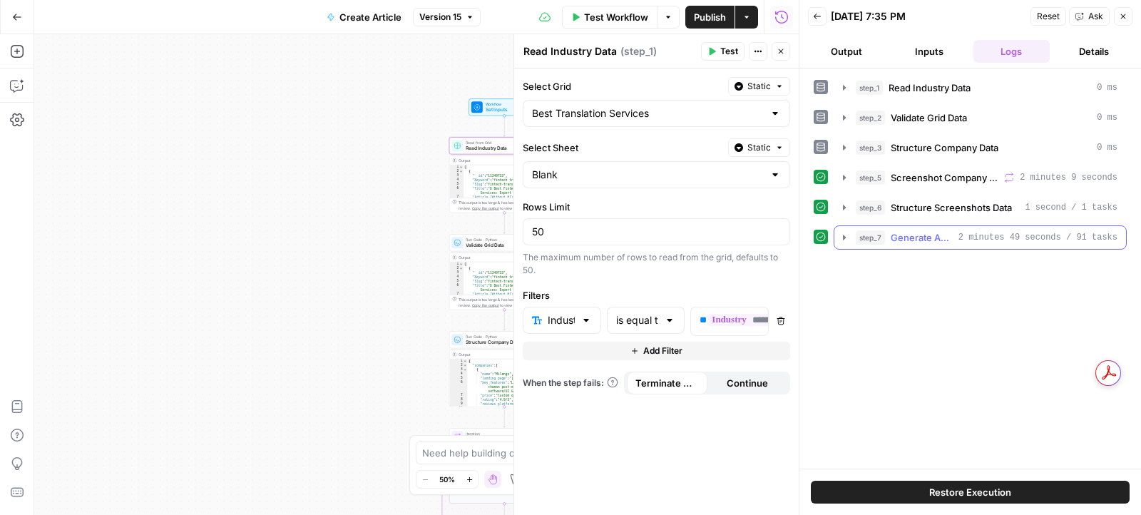
click at [839, 235] on icon "button" at bounding box center [844, 237] width 11 height 11
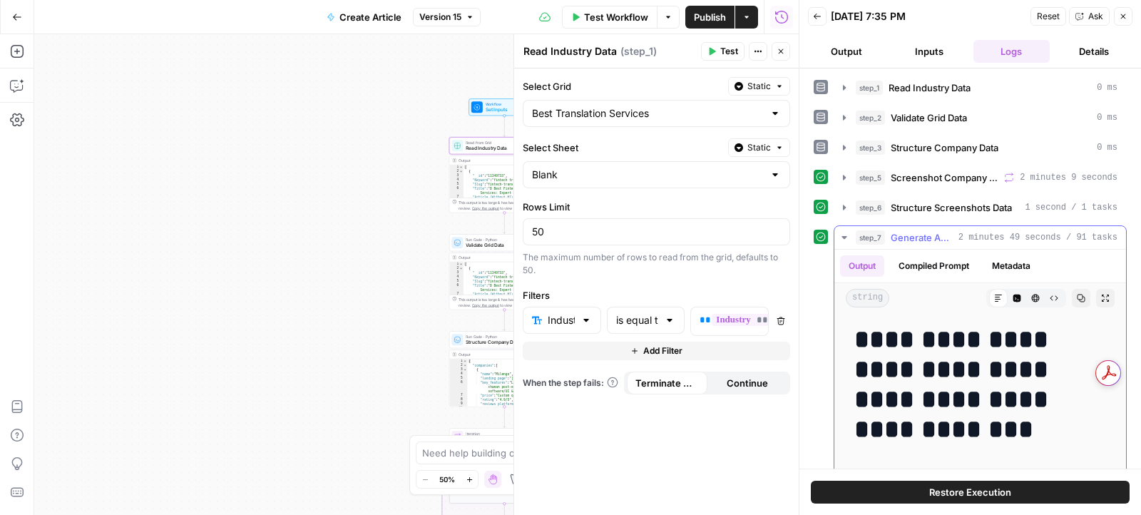
click at [841, 233] on icon "button" at bounding box center [844, 237] width 11 height 11
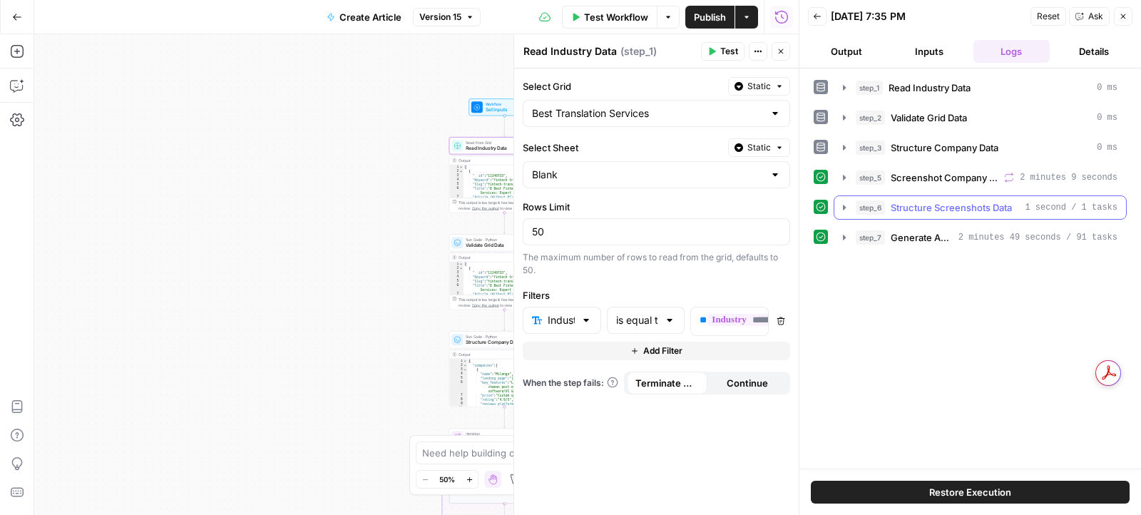
click at [849, 208] on icon "button" at bounding box center [844, 207] width 11 height 11
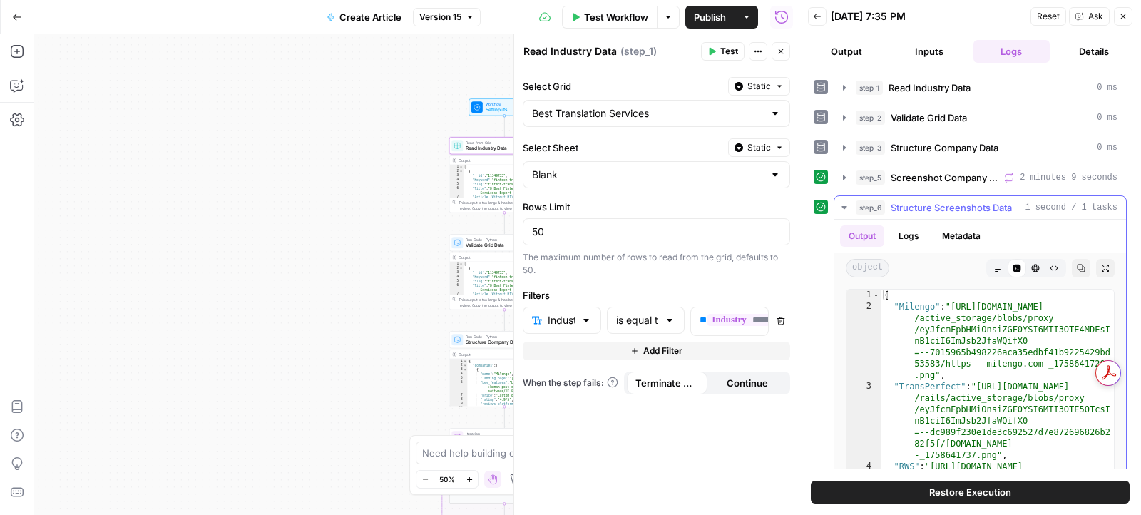
click at [846, 205] on icon "button" at bounding box center [844, 207] width 11 height 11
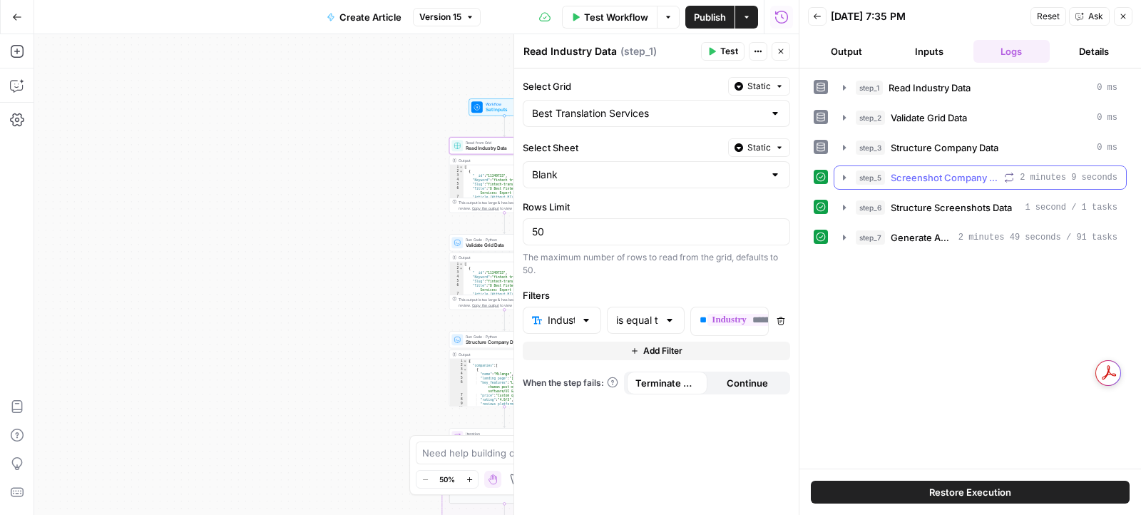
click at [844, 172] on icon "button" at bounding box center [844, 177] width 11 height 11
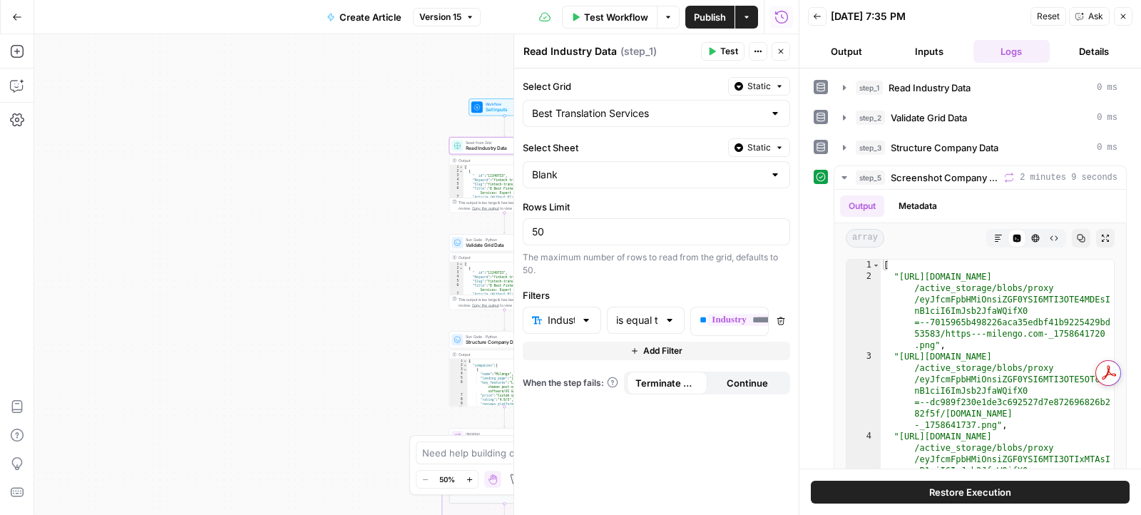
click at [24, 25] on button "Go Back" at bounding box center [17, 17] width 26 height 26
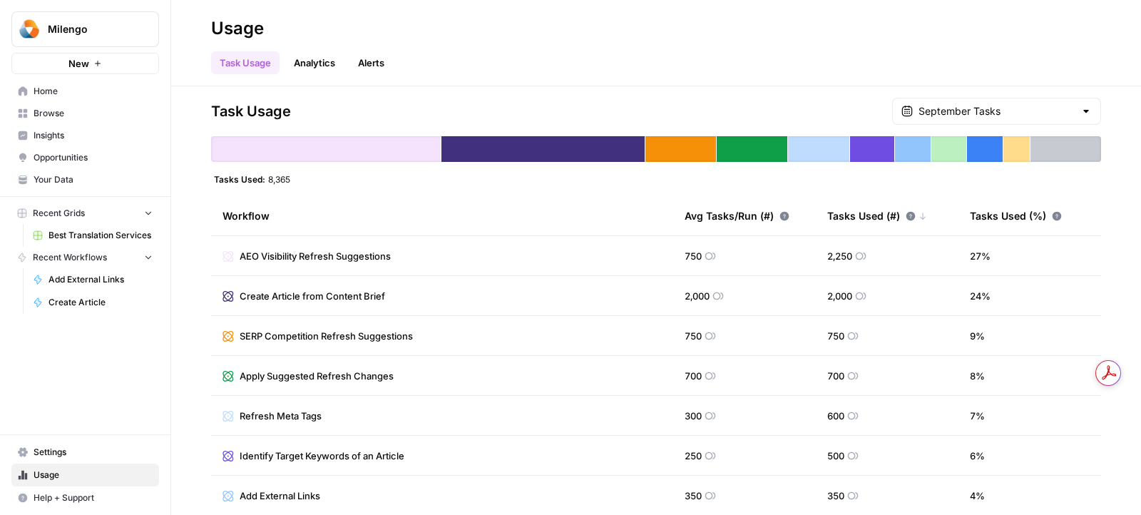
scroll to position [210, 0]
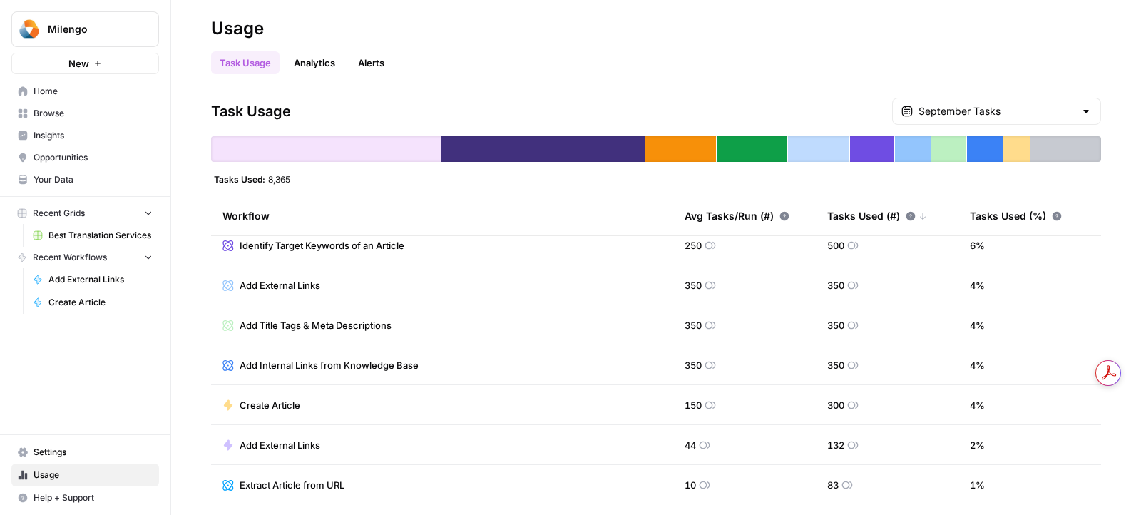
click at [52, 122] on link "Browse" at bounding box center [85, 113] width 148 height 23
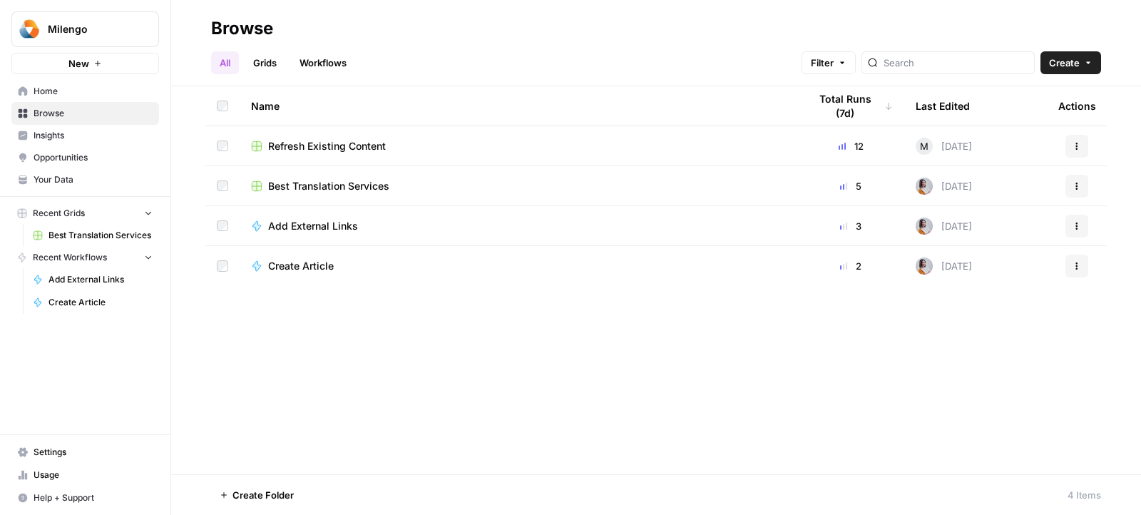
click at [392, 182] on div "Best Translation Services" at bounding box center [518, 186] width 535 height 14
click at [862, 185] on div "5" at bounding box center [851, 186] width 84 height 14
click at [1083, 182] on button "Actions" at bounding box center [1077, 186] width 23 height 23
click at [252, 63] on link "Grids" at bounding box center [265, 62] width 41 height 23
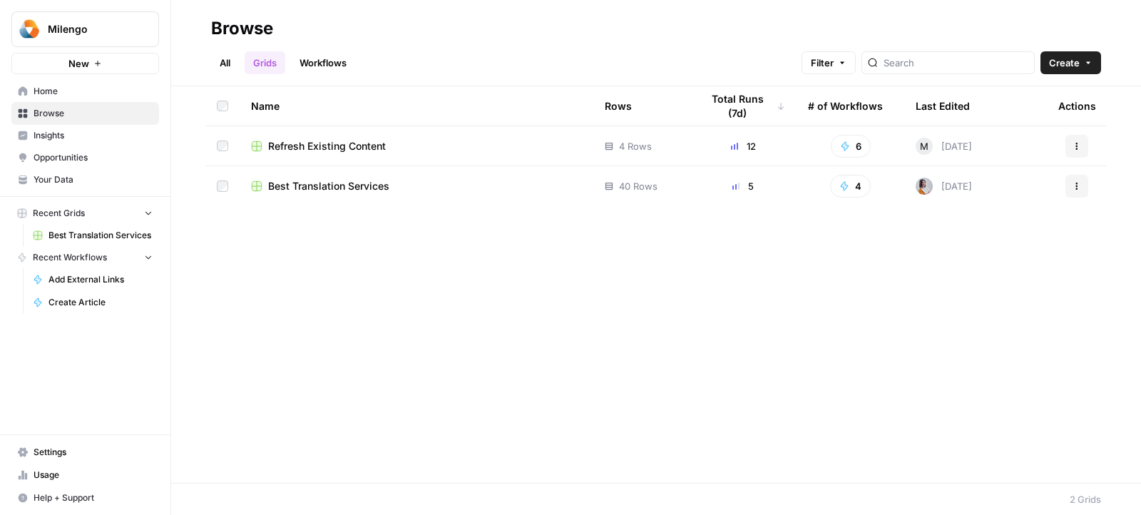
click at [321, 63] on link "Workflows" at bounding box center [323, 62] width 64 height 23
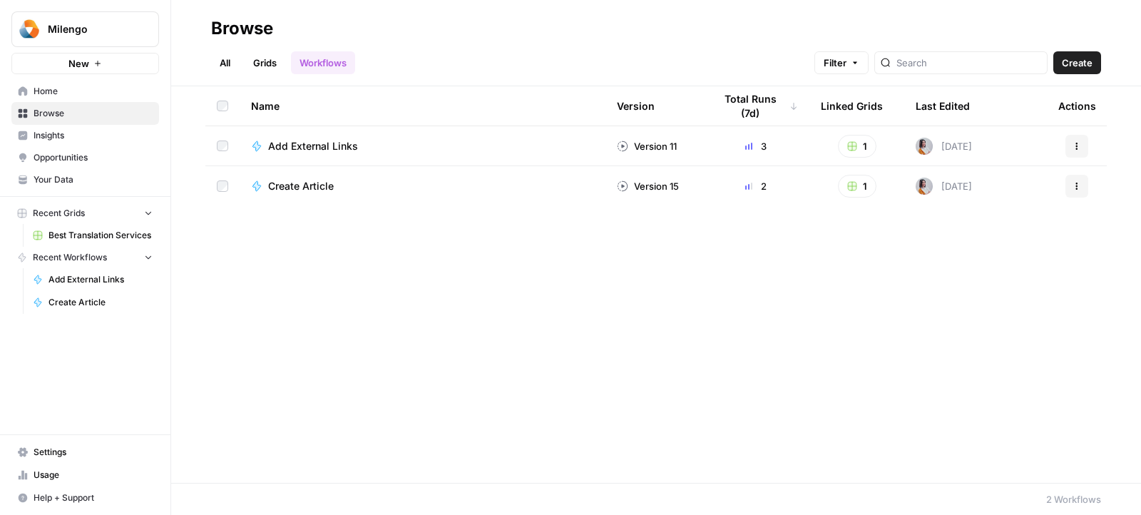
click at [276, 69] on link "Grids" at bounding box center [265, 62] width 41 height 23
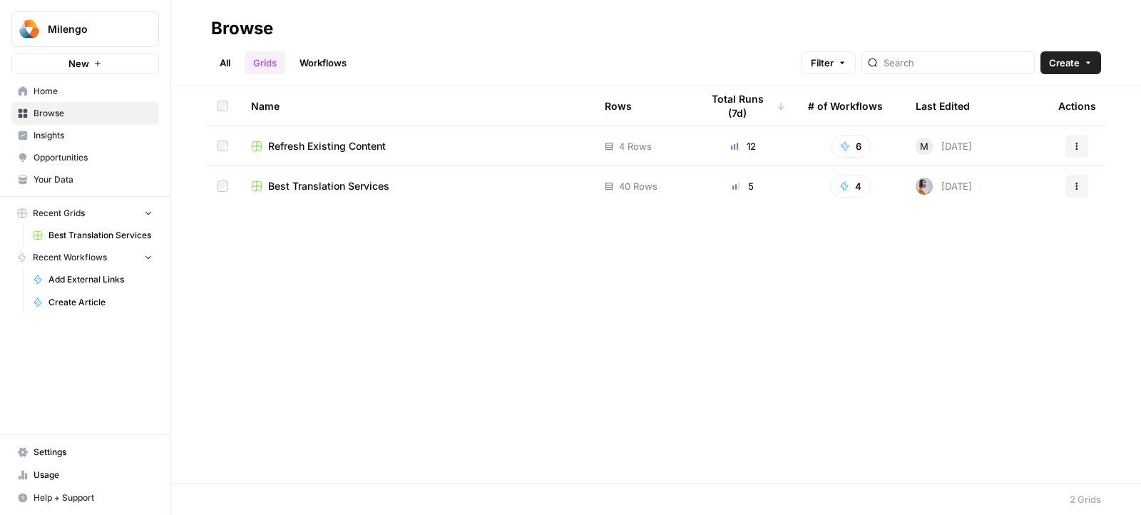
click at [302, 66] on link "Workflows" at bounding box center [323, 62] width 64 height 23
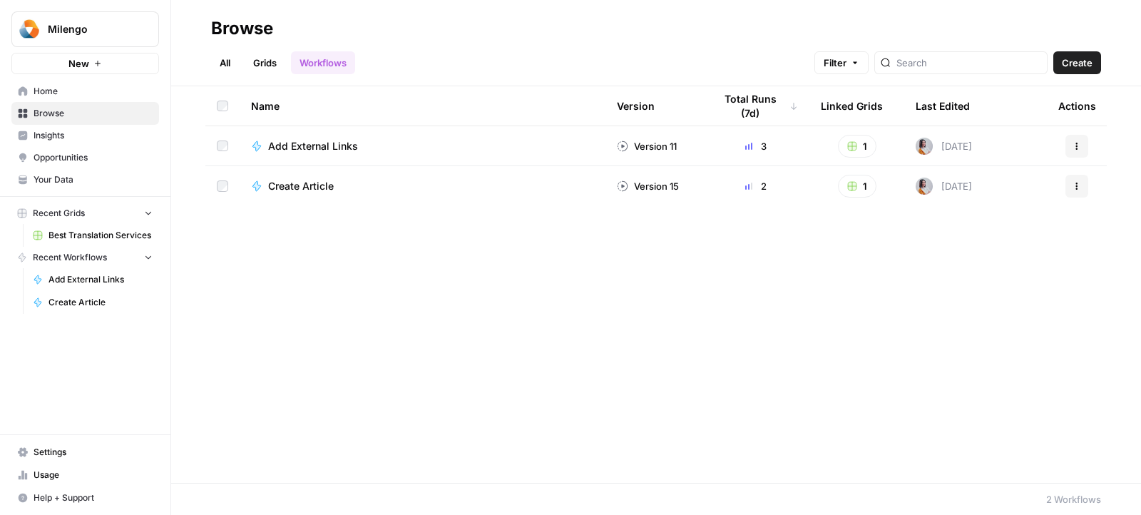
click at [267, 66] on link "Grids" at bounding box center [265, 62] width 41 height 23
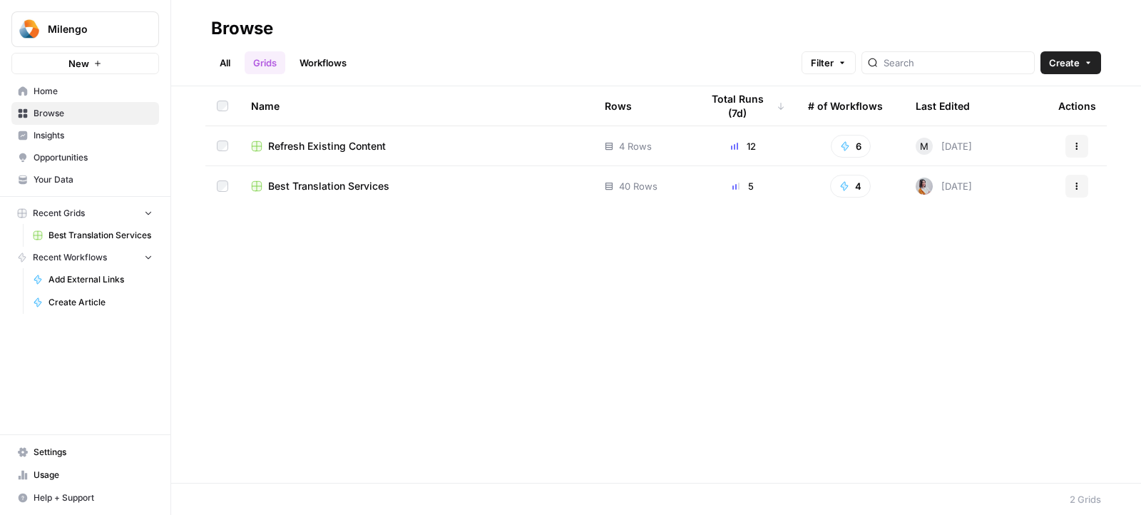
click at [850, 188] on button "4" at bounding box center [850, 186] width 41 height 23
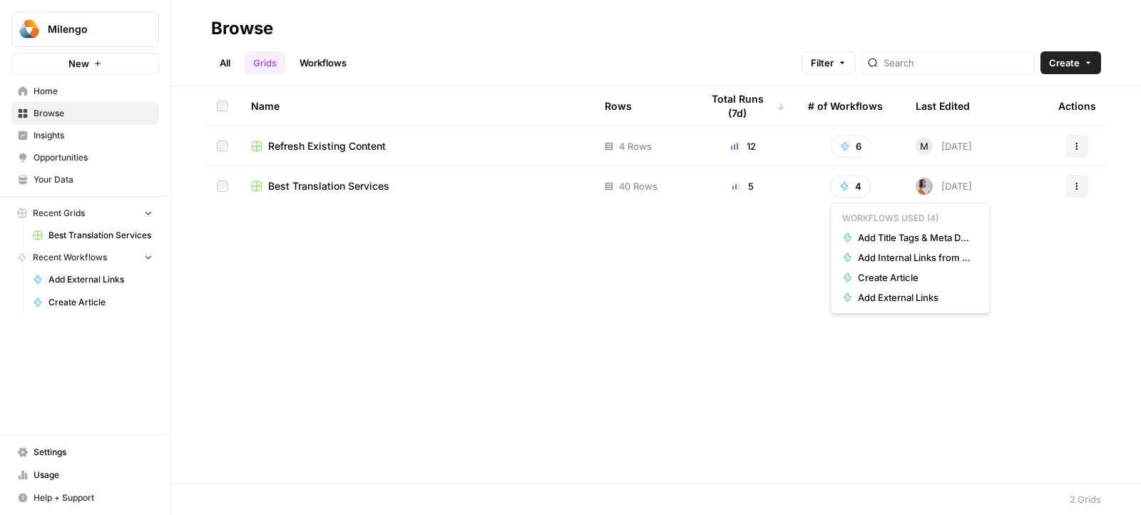
click at [357, 190] on span "Best Translation Services" at bounding box center [328, 186] width 121 height 14
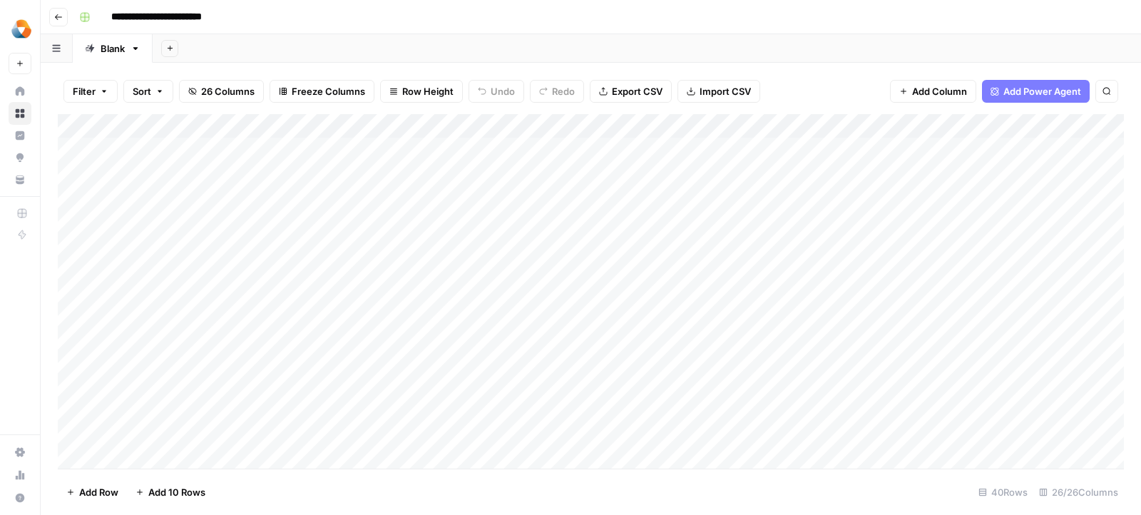
click at [793, 128] on div "Add Column" at bounding box center [591, 291] width 1066 height 355
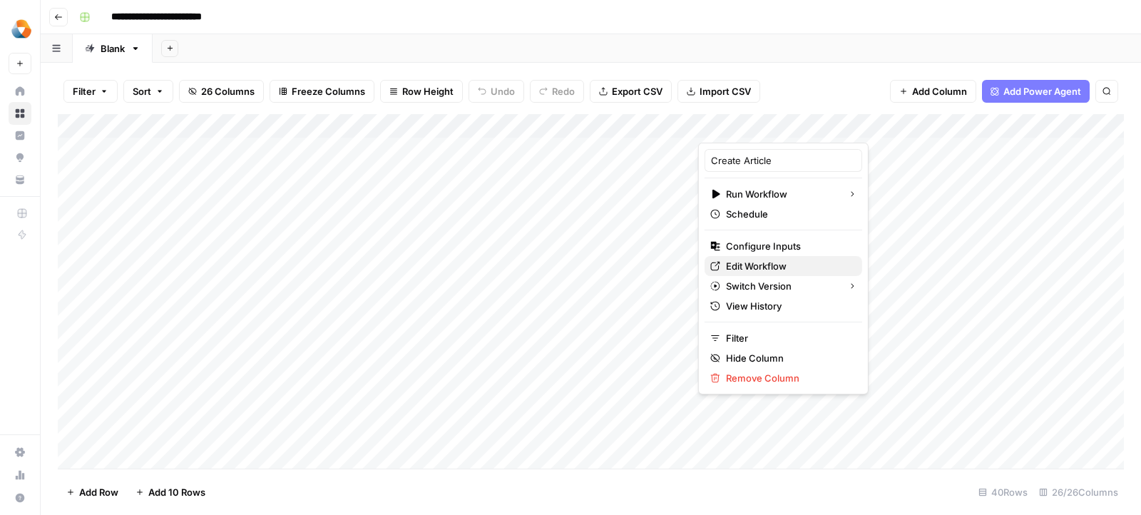
click at [736, 265] on span "Edit Workflow" at bounding box center [788, 266] width 125 height 14
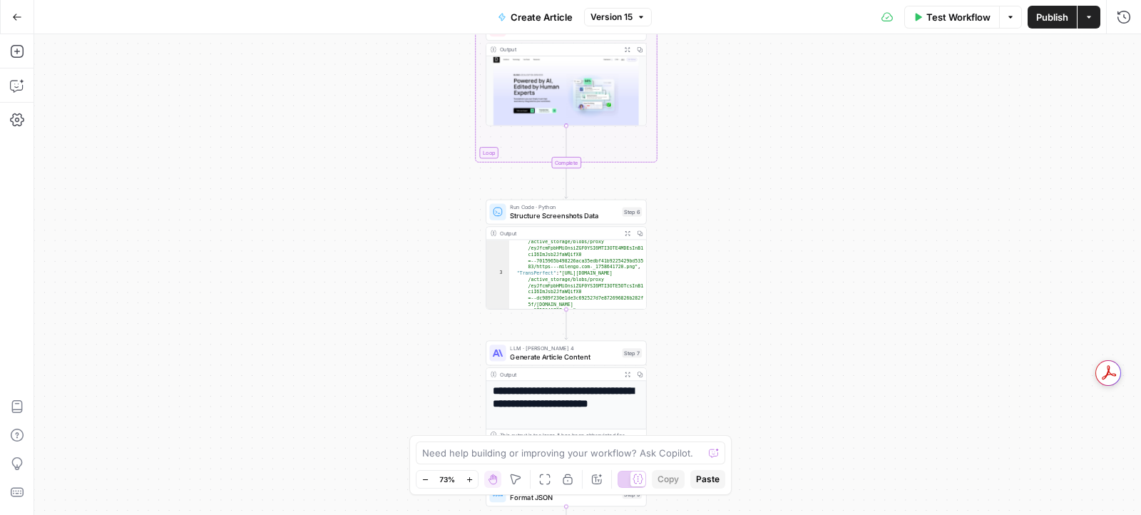
scroll to position [147, 0]
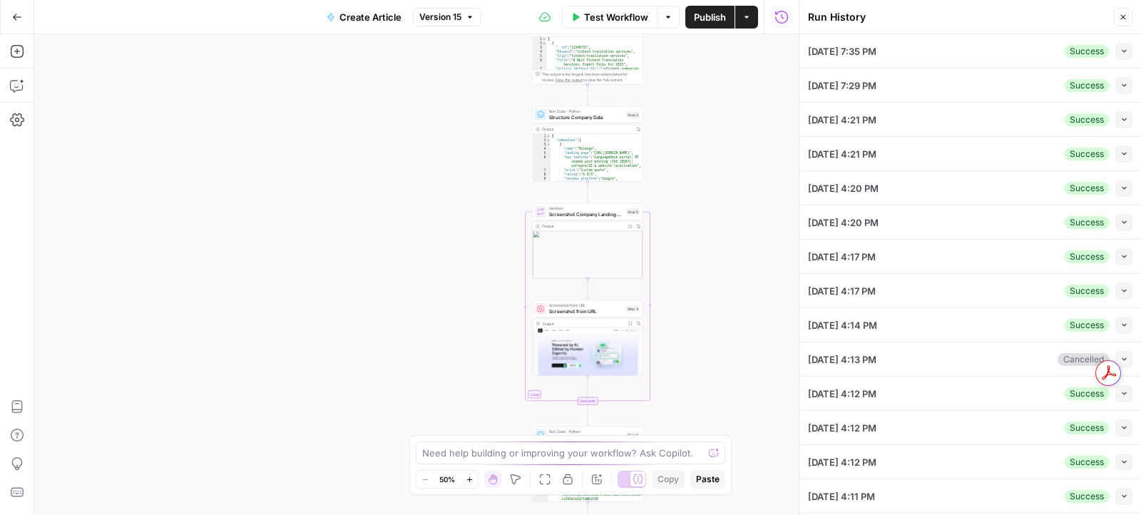
click at [1121, 83] on icon "button" at bounding box center [1125, 85] width 8 height 8
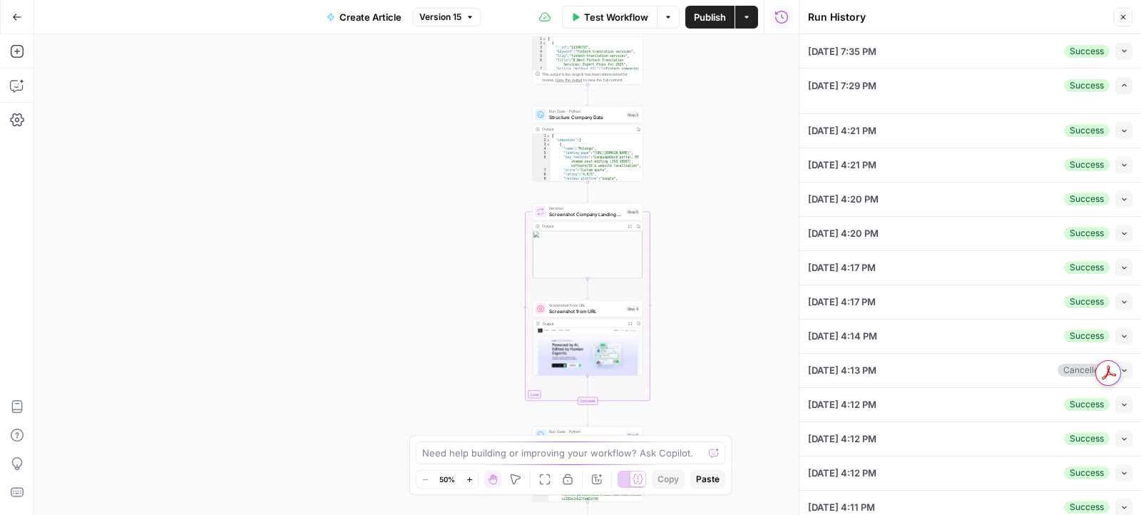
type input "Milengo"
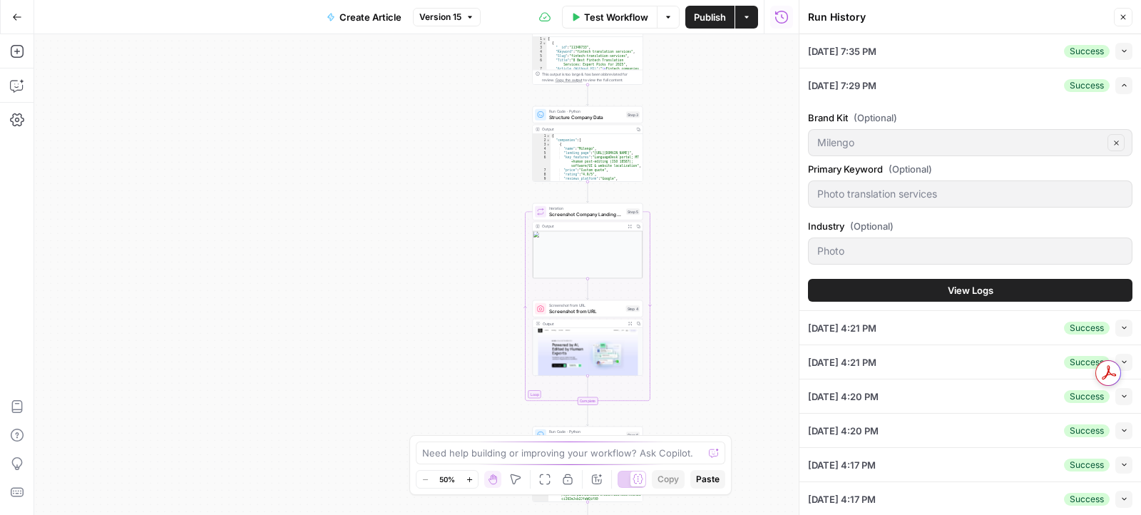
click at [934, 288] on button "View Logs" at bounding box center [970, 290] width 325 height 23
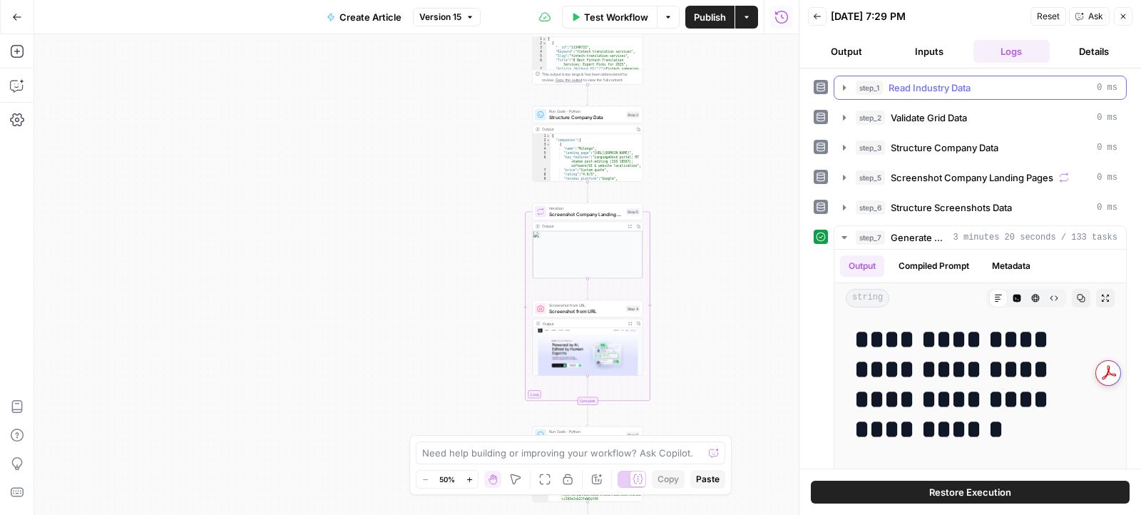
click at [1101, 86] on span "0 ms" at bounding box center [1107, 87] width 21 height 13
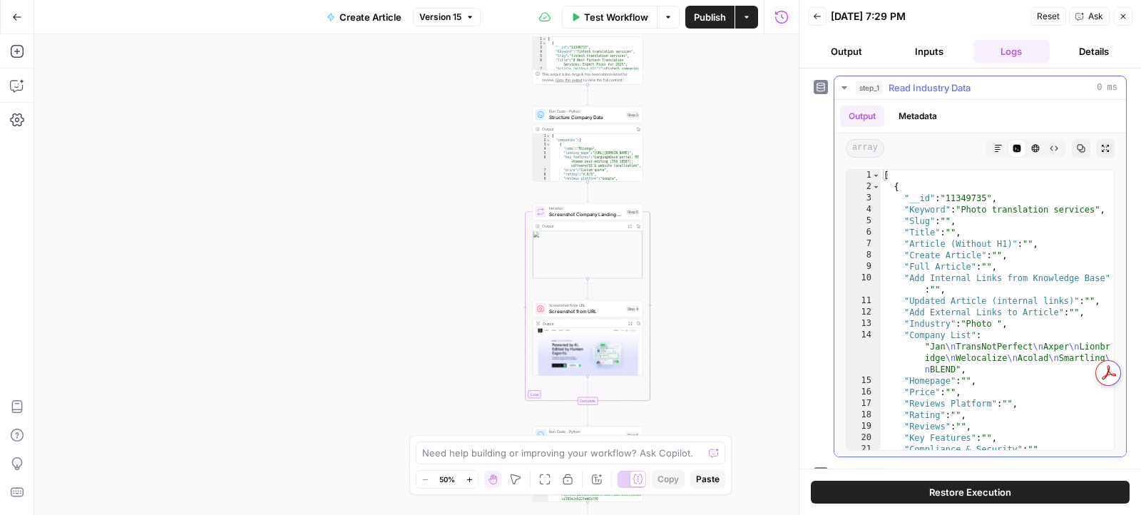
click at [1095, 78] on button "step_1 Read Industry Data 0 ms" at bounding box center [981, 87] width 292 height 23
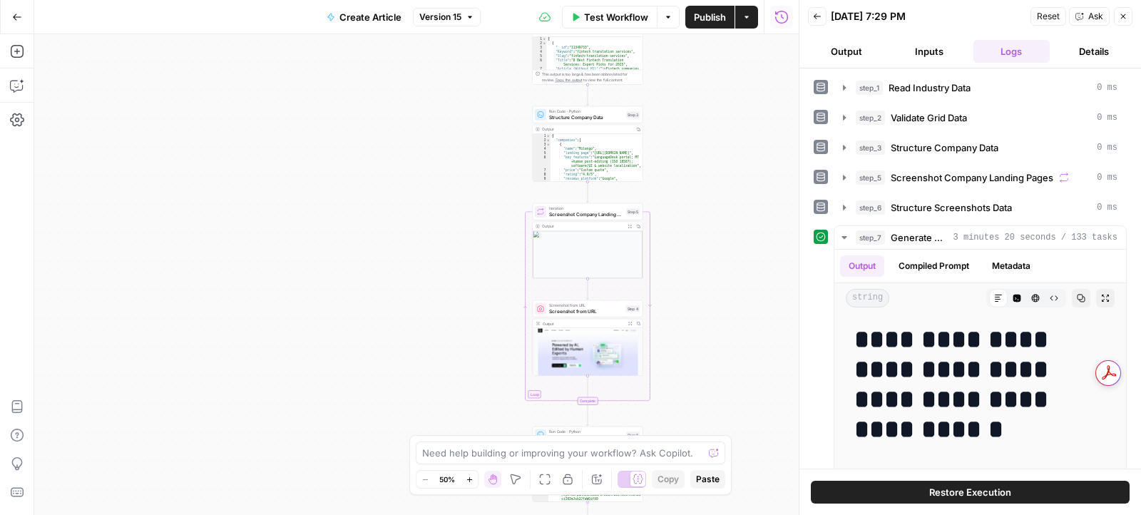
click at [813, 14] on icon "button" at bounding box center [817, 16] width 9 height 9
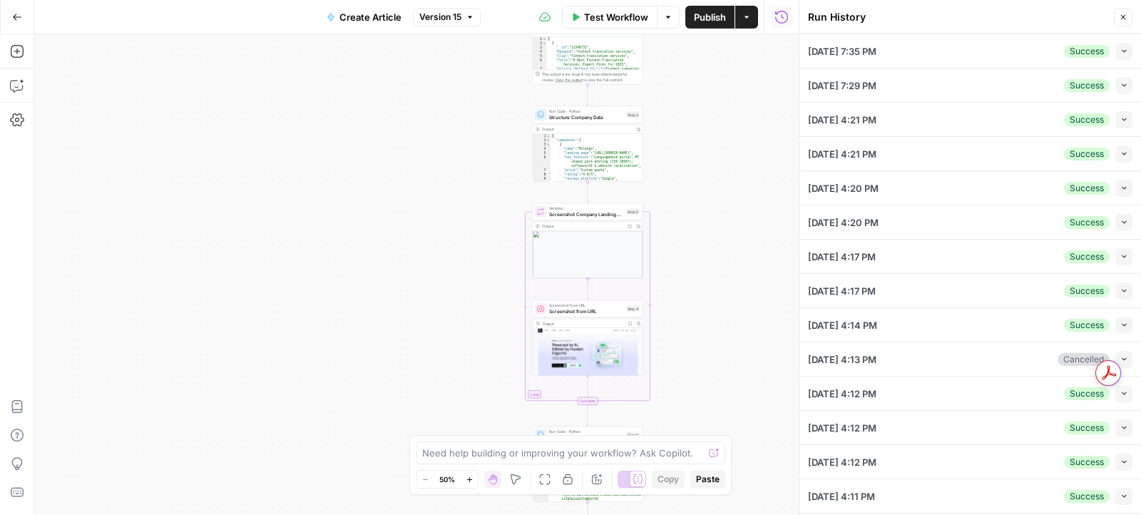
click at [1123, 260] on div "Collapse" at bounding box center [1107, 260] width 39 height 14
click at [1122, 221] on icon "button" at bounding box center [1125, 222] width 8 height 8
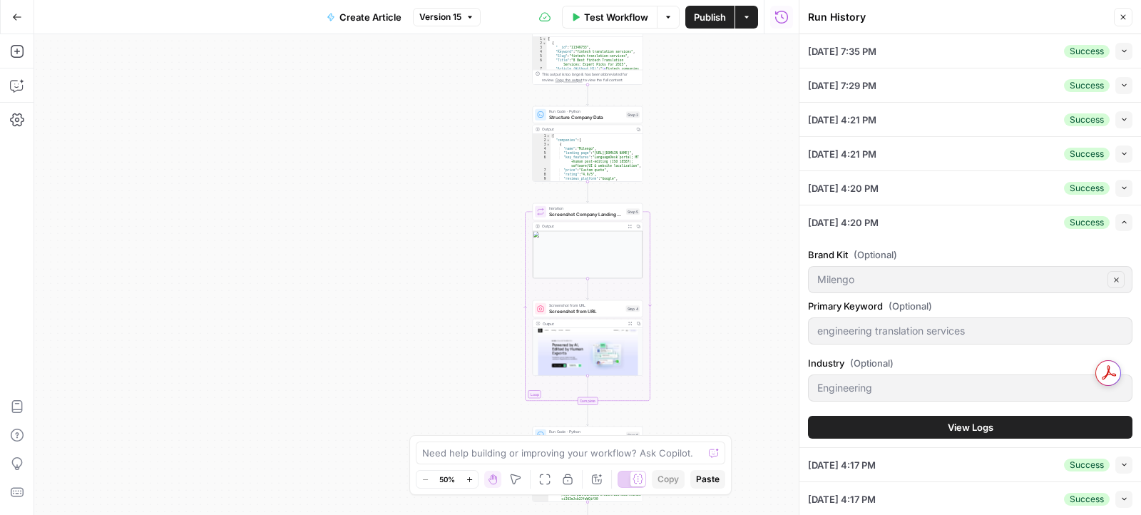
click at [946, 416] on button "View Logs" at bounding box center [970, 427] width 325 height 23
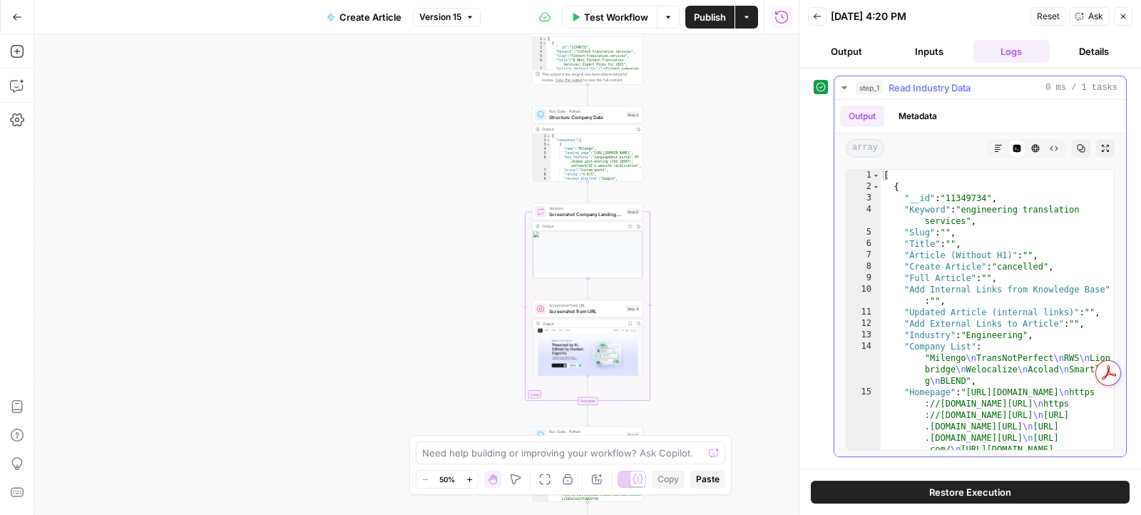
click at [845, 83] on icon "button" at bounding box center [844, 87] width 11 height 11
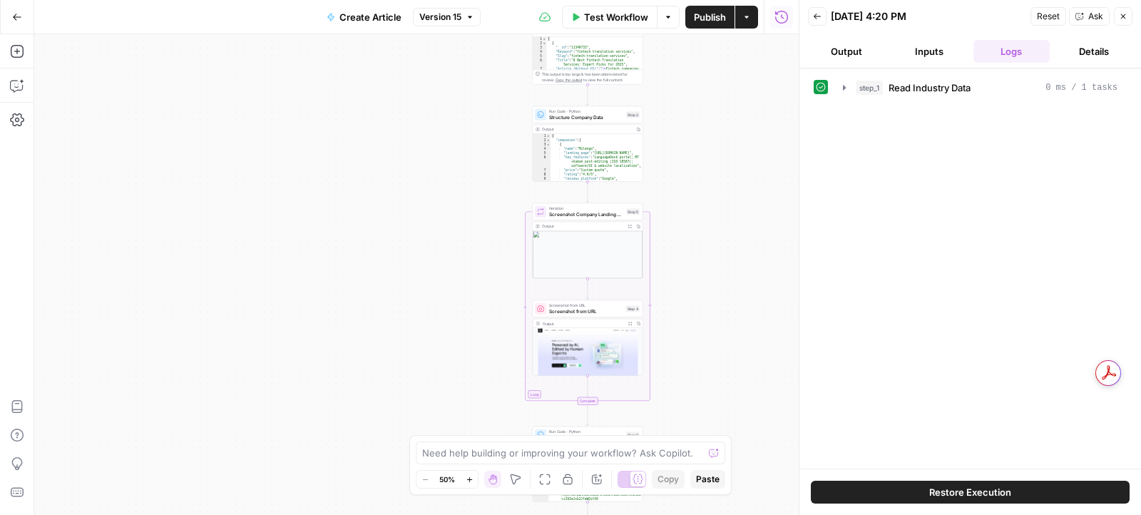
click at [812, 21] on button "Back" at bounding box center [817, 16] width 19 height 19
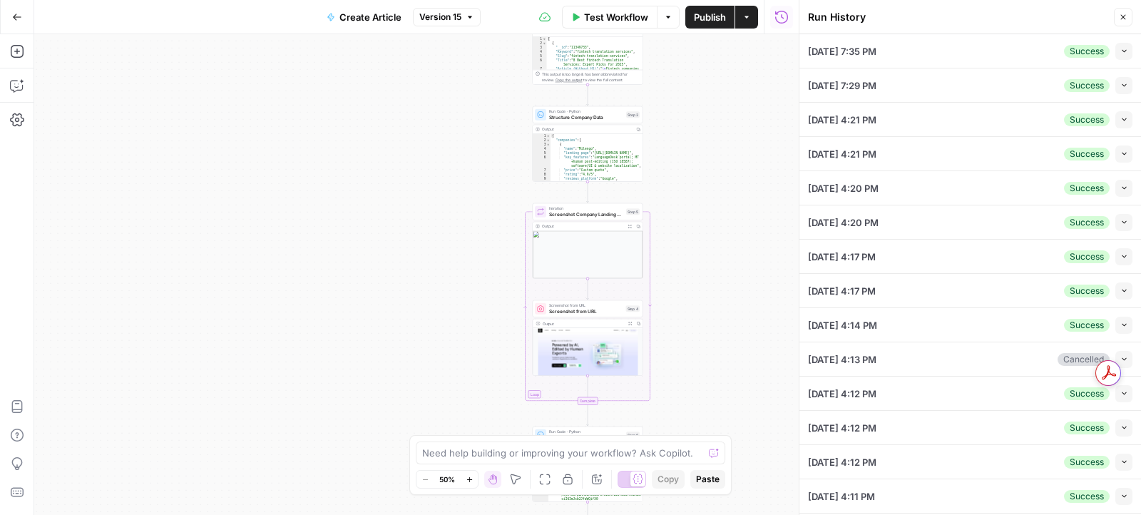
click at [1128, 116] on button "Collapse" at bounding box center [1124, 119] width 17 height 17
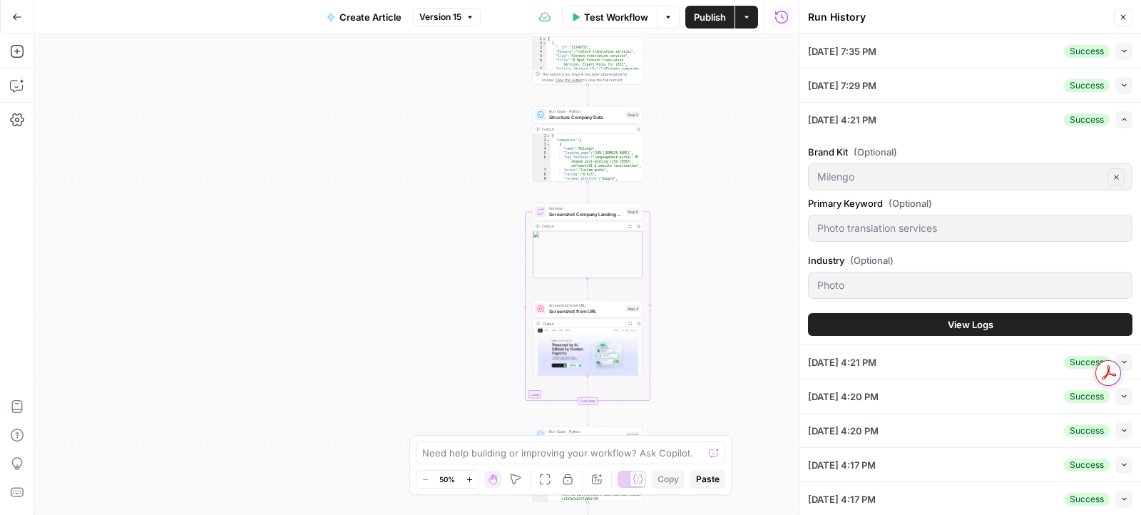
click at [945, 321] on button "View Logs" at bounding box center [970, 324] width 325 height 23
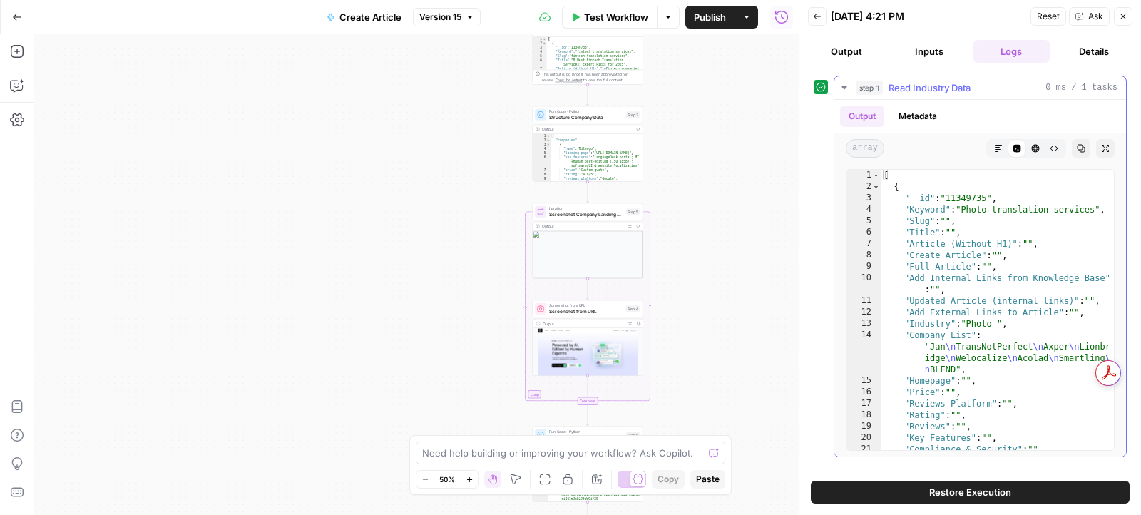
click at [841, 86] on icon "button" at bounding box center [844, 87] width 11 height 11
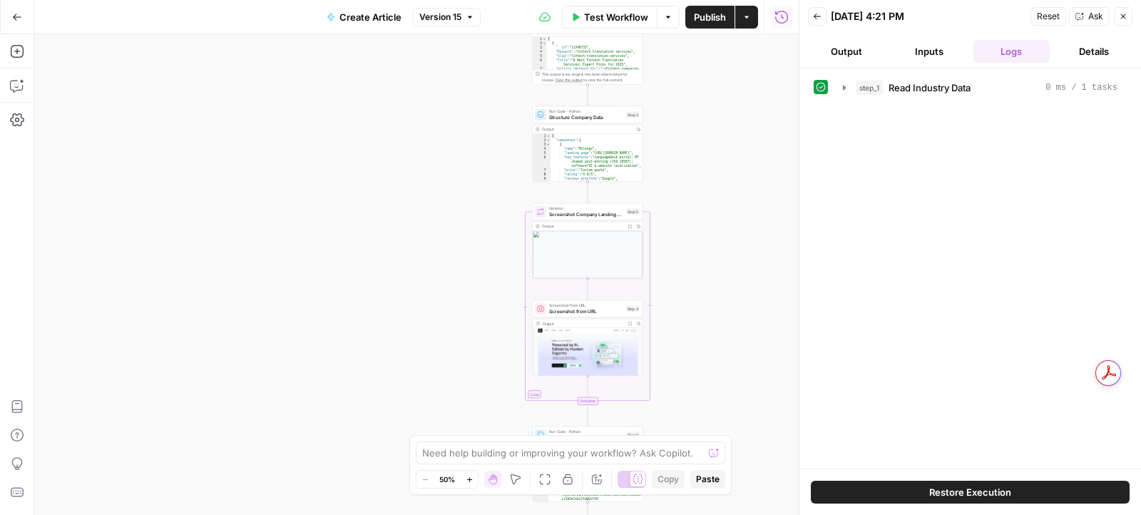
click at [811, 14] on button "Back" at bounding box center [817, 16] width 19 height 19
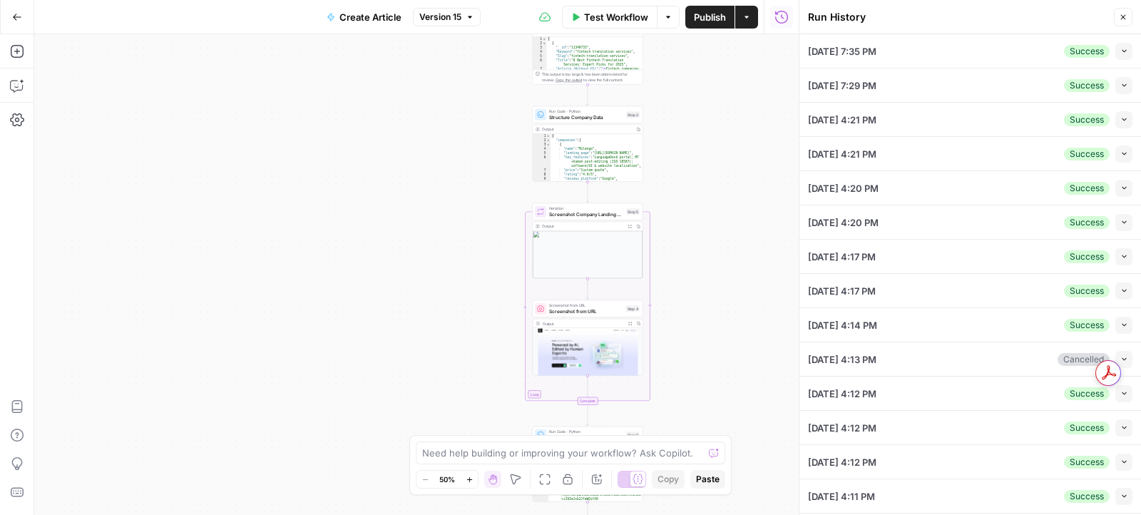
scroll to position [197, 0]
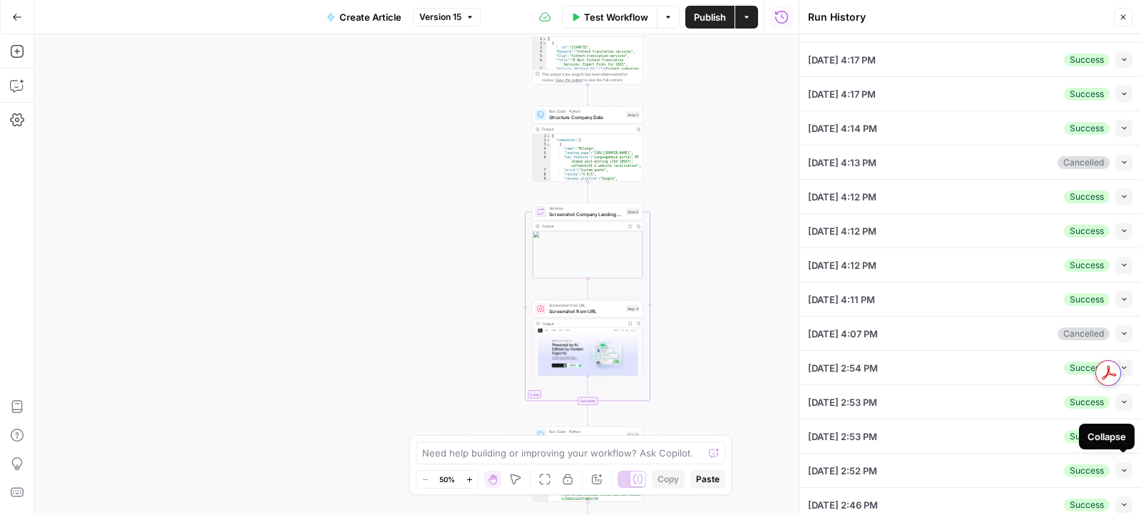
click at [1126, 467] on icon "button" at bounding box center [1125, 471] width 8 height 8
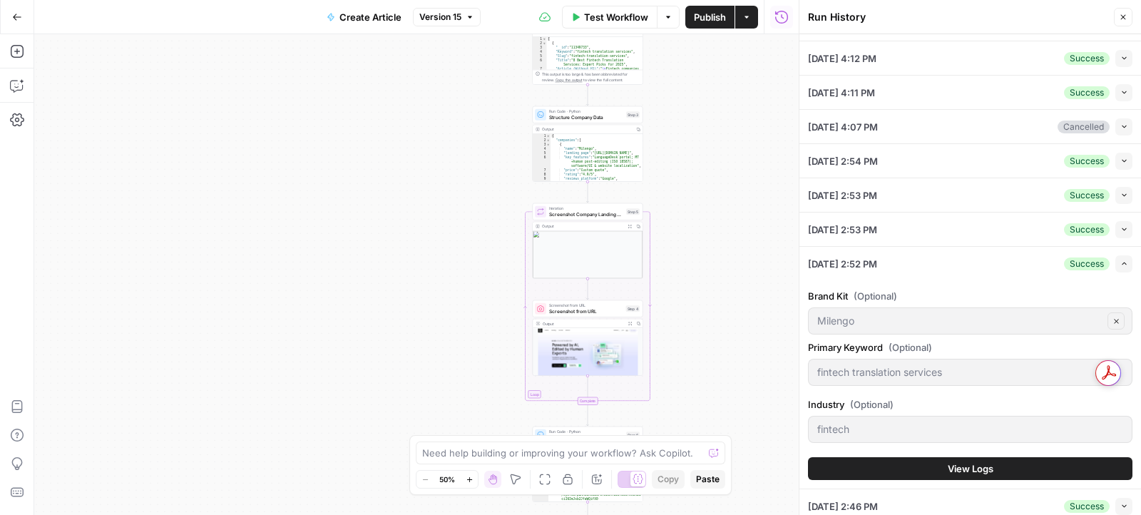
click at [981, 462] on span "View Logs" at bounding box center [971, 469] width 46 height 14
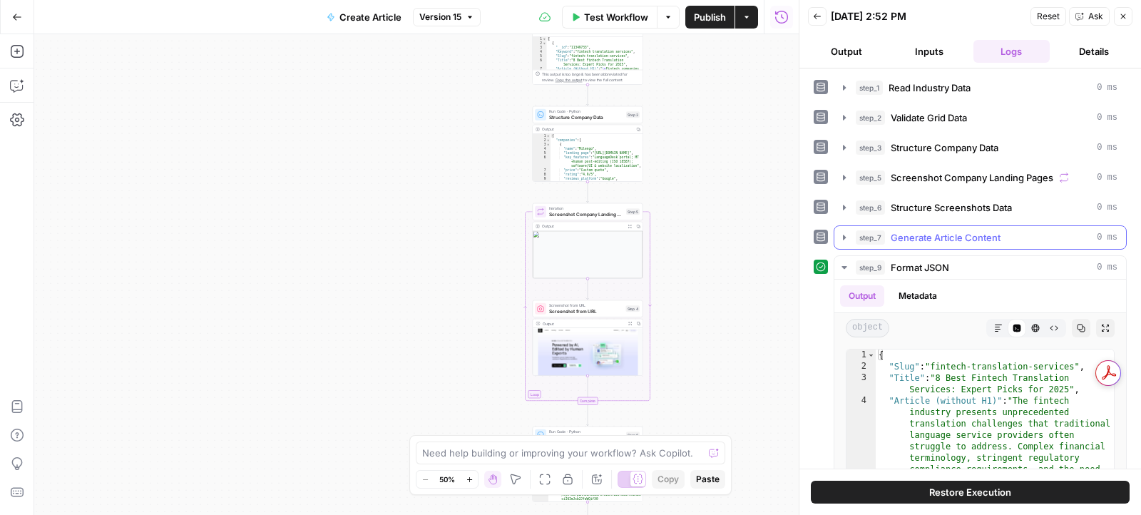
click at [842, 234] on icon "button" at bounding box center [844, 237] width 11 height 11
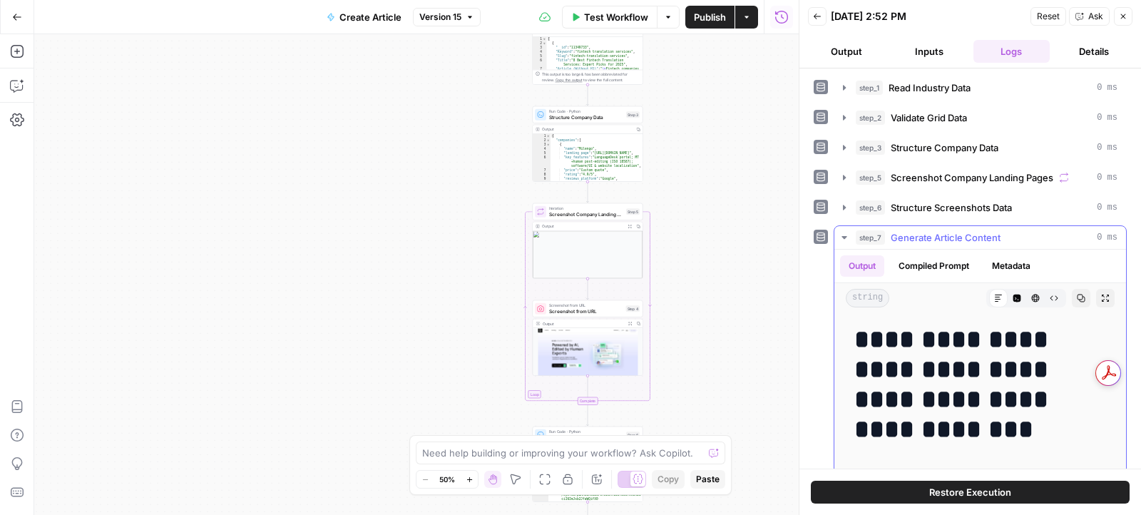
click at [846, 232] on icon "button" at bounding box center [844, 237] width 11 height 11
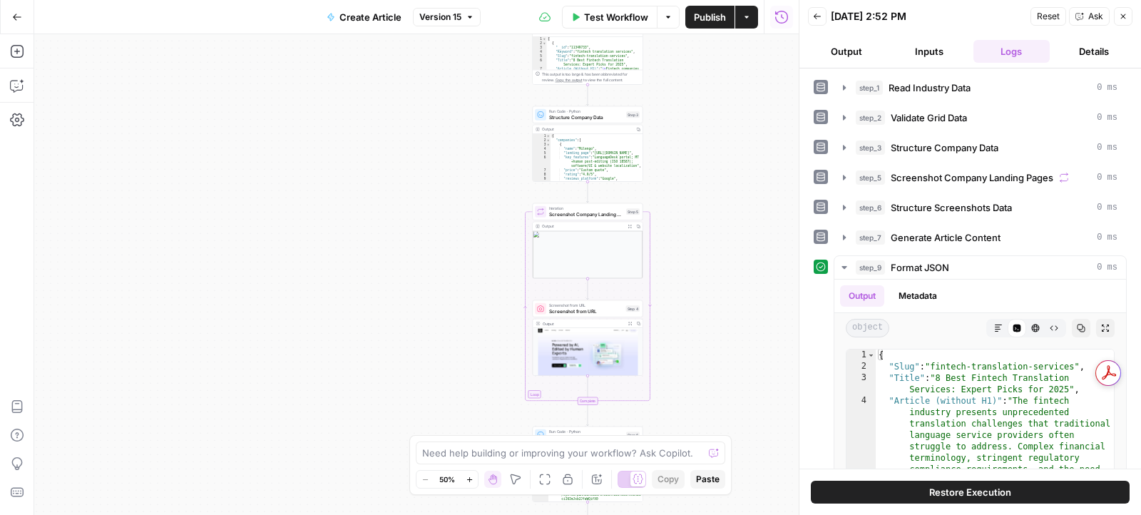
click at [845, 263] on icon "button" at bounding box center [844, 267] width 11 height 11
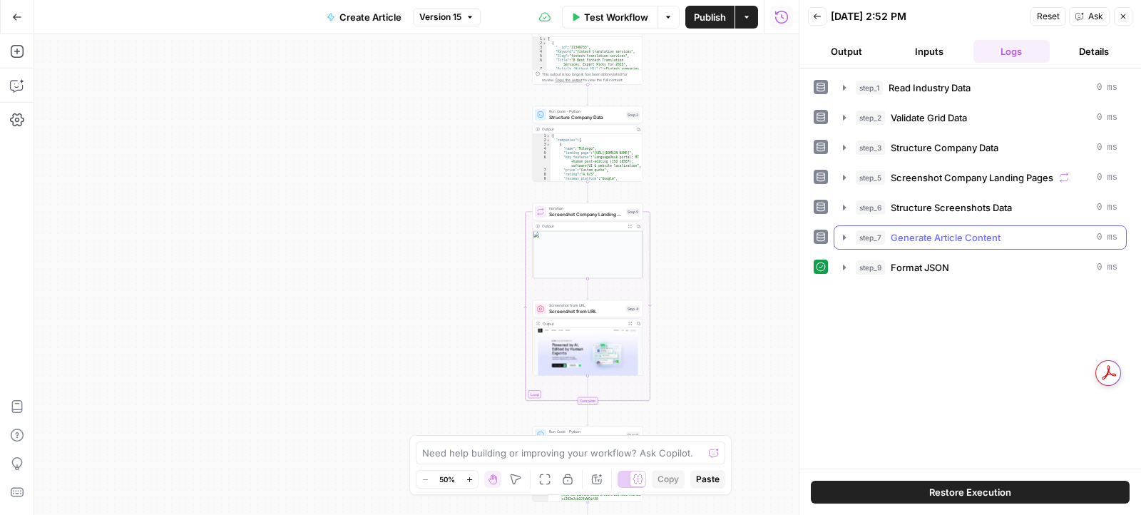
click at [842, 236] on icon "button" at bounding box center [844, 237] width 11 height 11
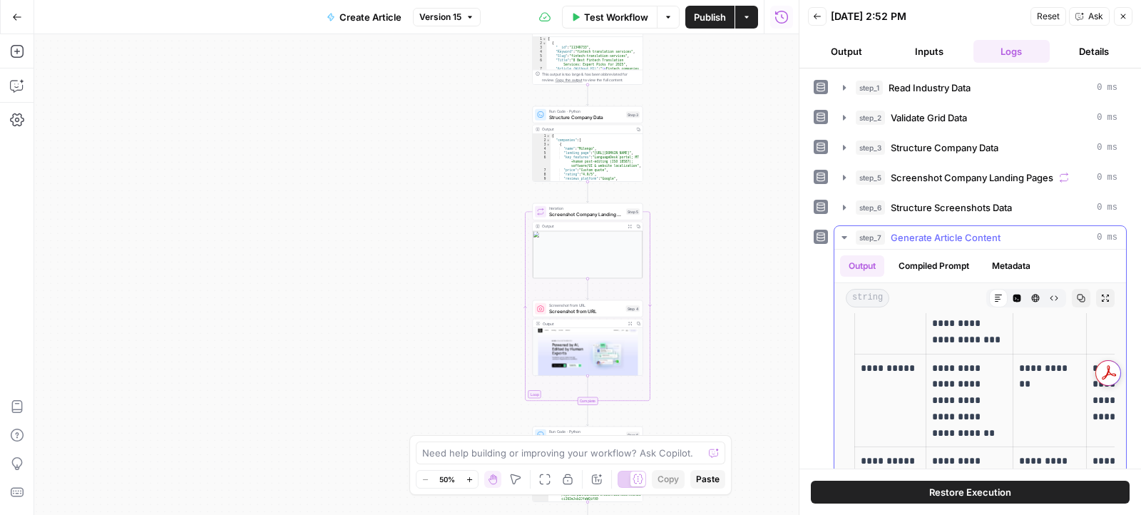
scroll to position [2128, 0]
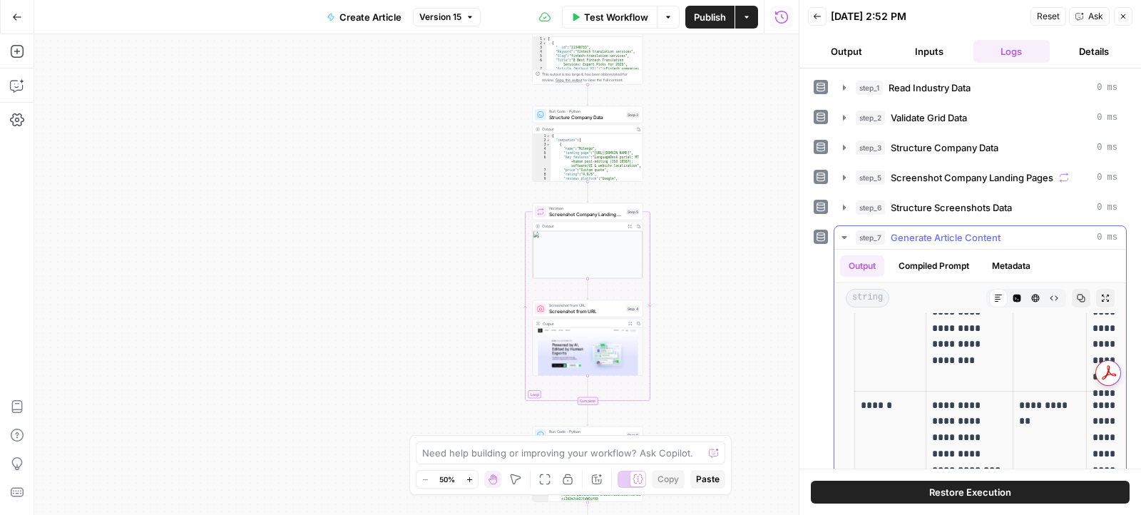
click at [842, 234] on icon "button" at bounding box center [844, 237] width 11 height 11
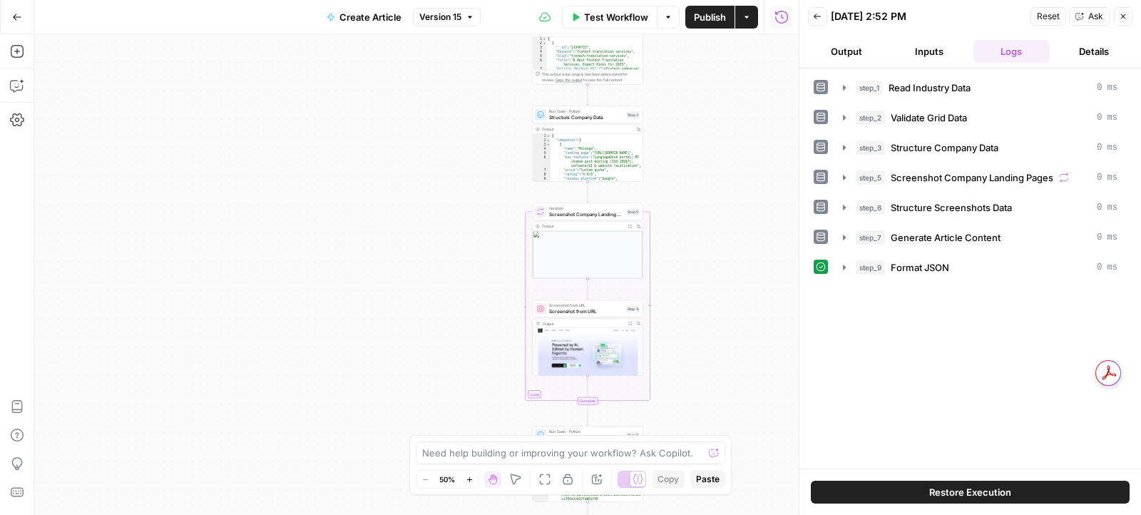
click at [817, 16] on icon "button" at bounding box center [817, 16] width 9 height 9
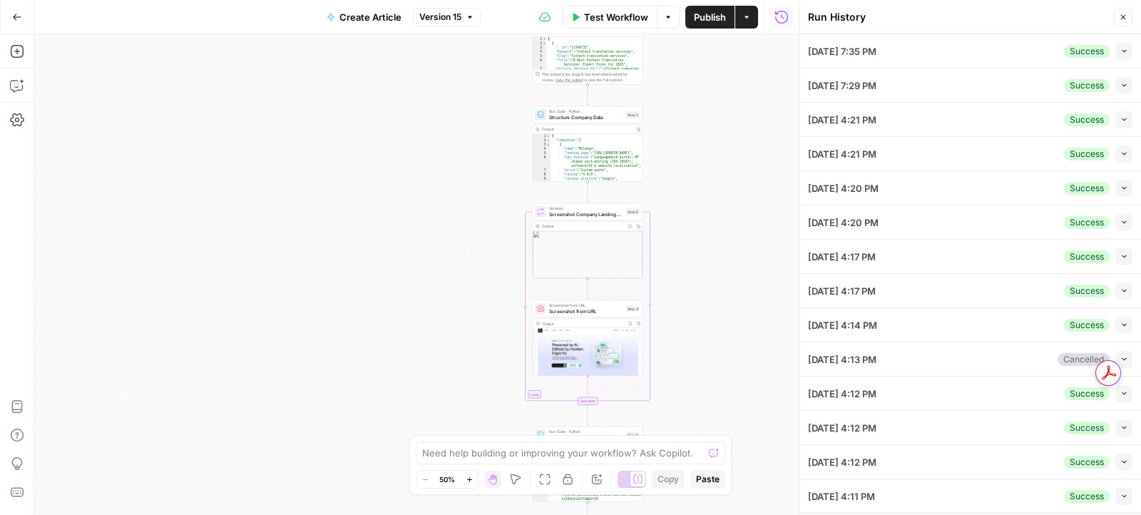
click at [1121, 222] on icon "button" at bounding box center [1125, 222] width 8 height 8
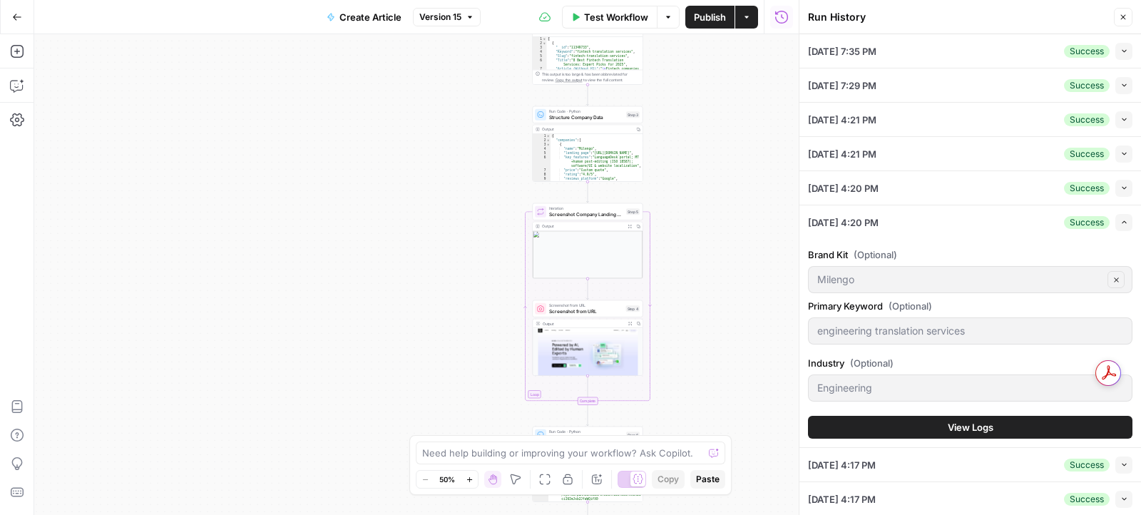
click at [947, 429] on button "View Logs" at bounding box center [970, 427] width 325 height 23
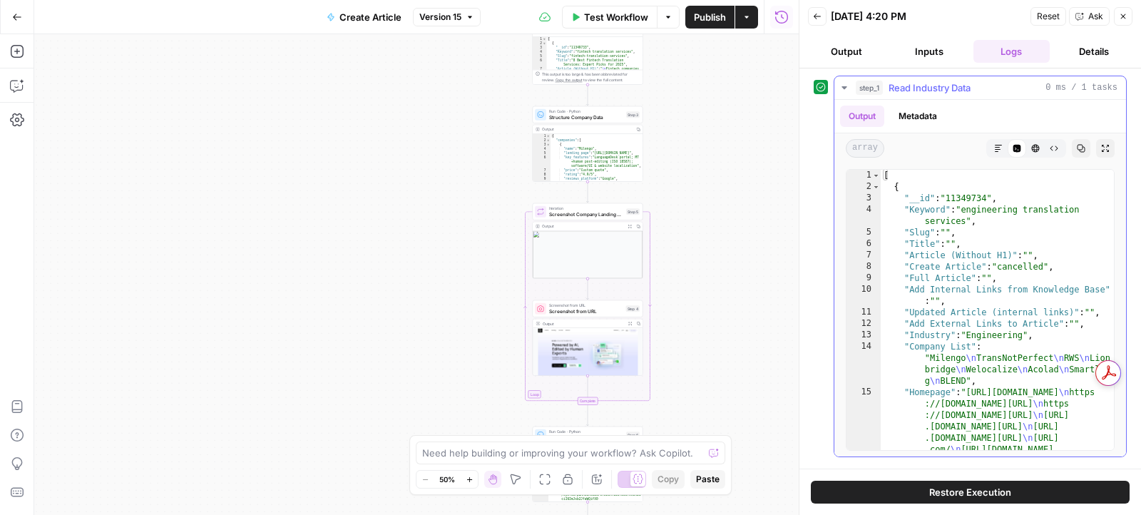
click at [992, 147] on button "Markdown" at bounding box center [998, 148] width 19 height 19
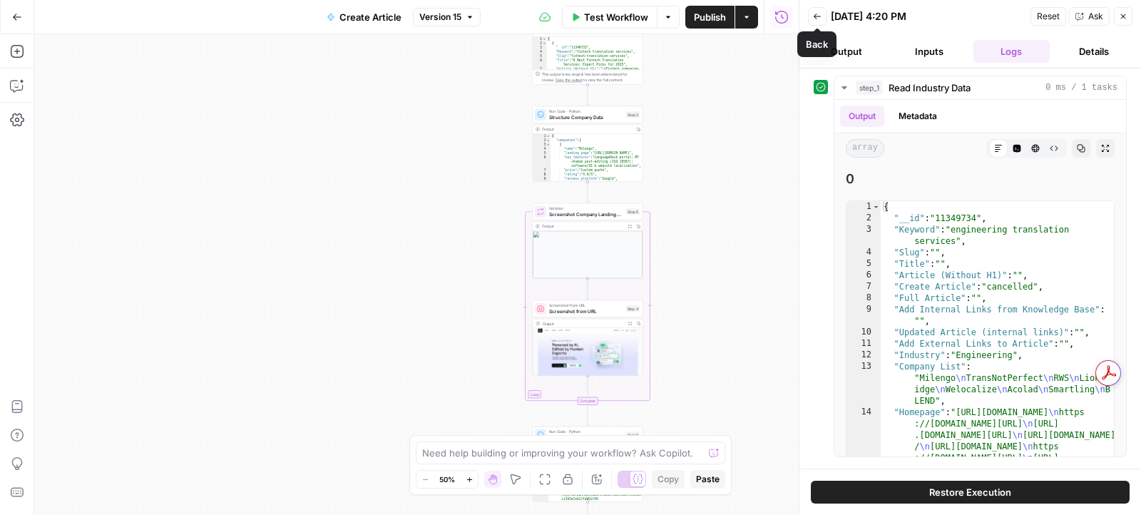
click at [820, 19] on icon "button" at bounding box center [817, 16] width 9 height 9
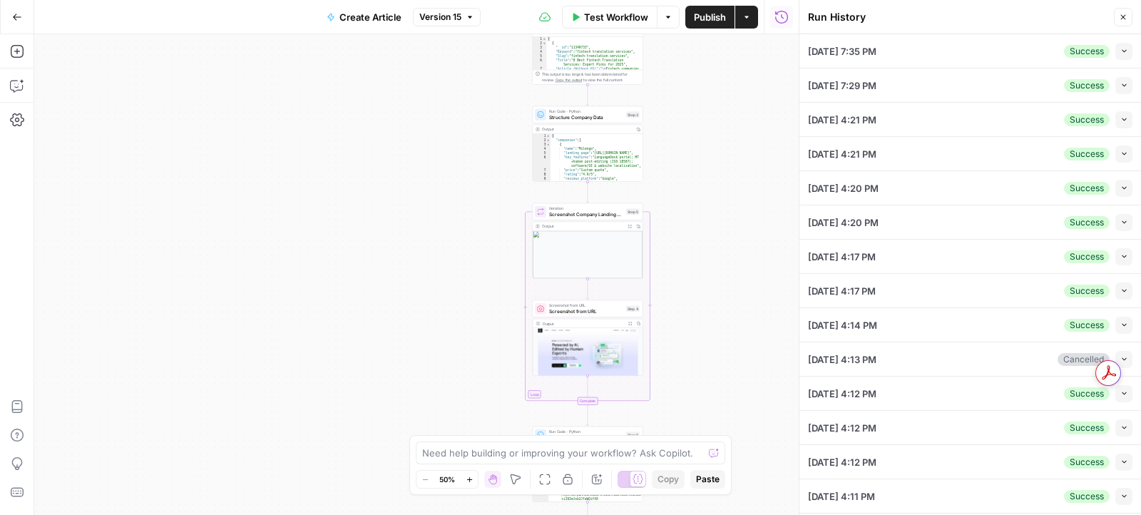
click at [1123, 123] on button "Collapse" at bounding box center [1124, 119] width 17 height 17
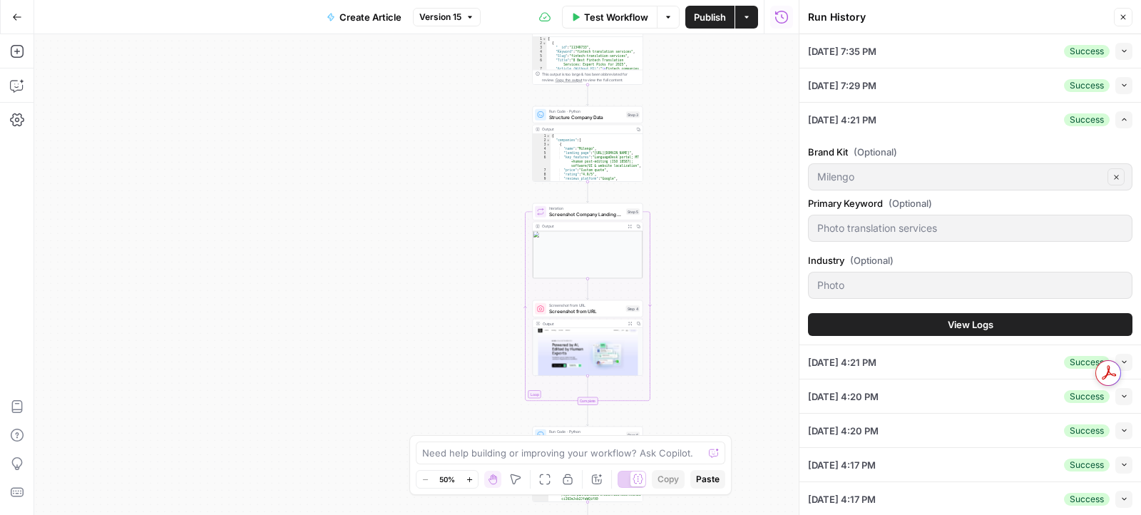
click at [1128, 81] on button "Collapse" at bounding box center [1124, 85] width 17 height 17
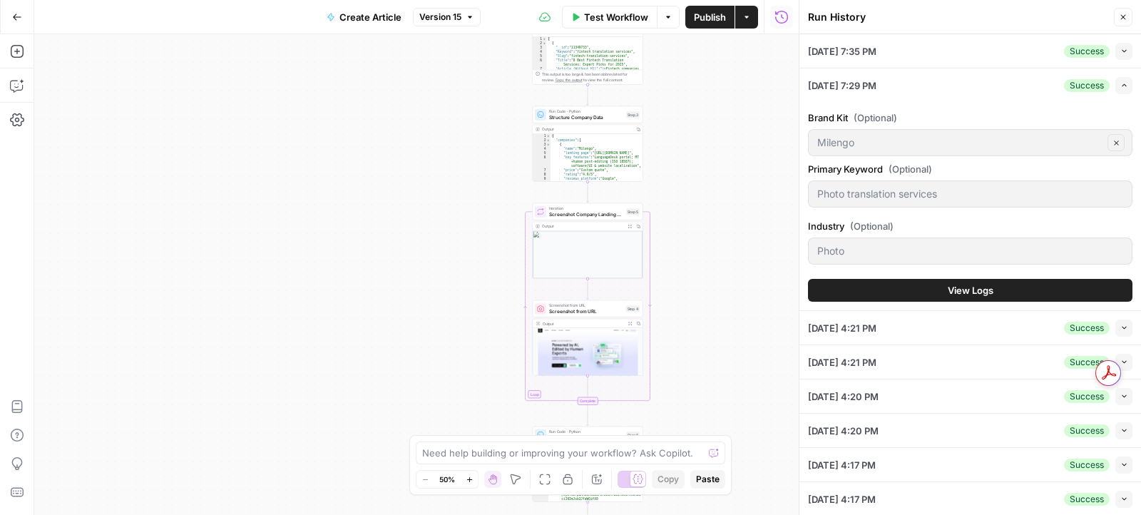
click at [906, 287] on button "View Logs" at bounding box center [970, 290] width 325 height 23
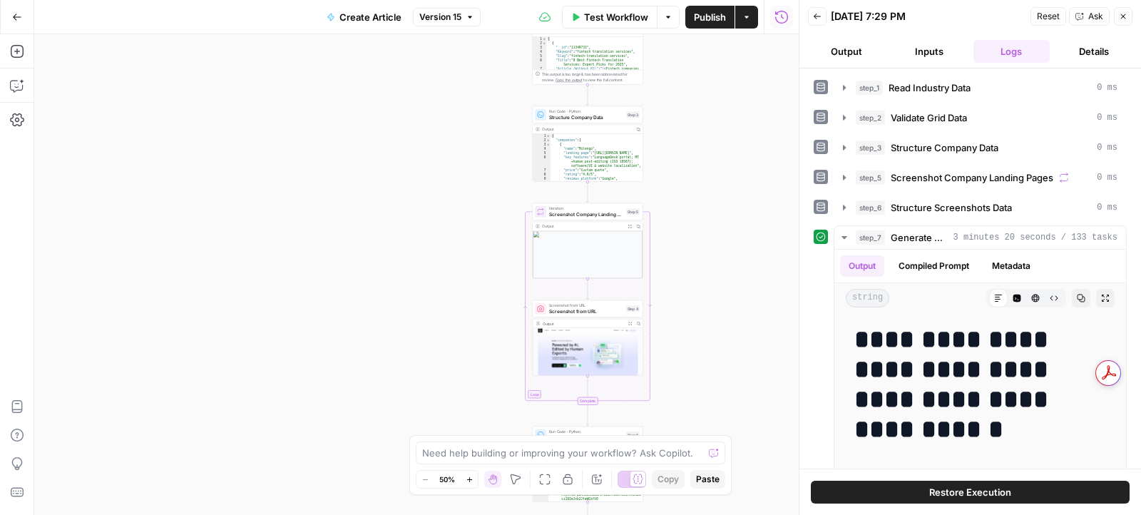
click at [808, 14] on button "Back" at bounding box center [817, 16] width 19 height 19
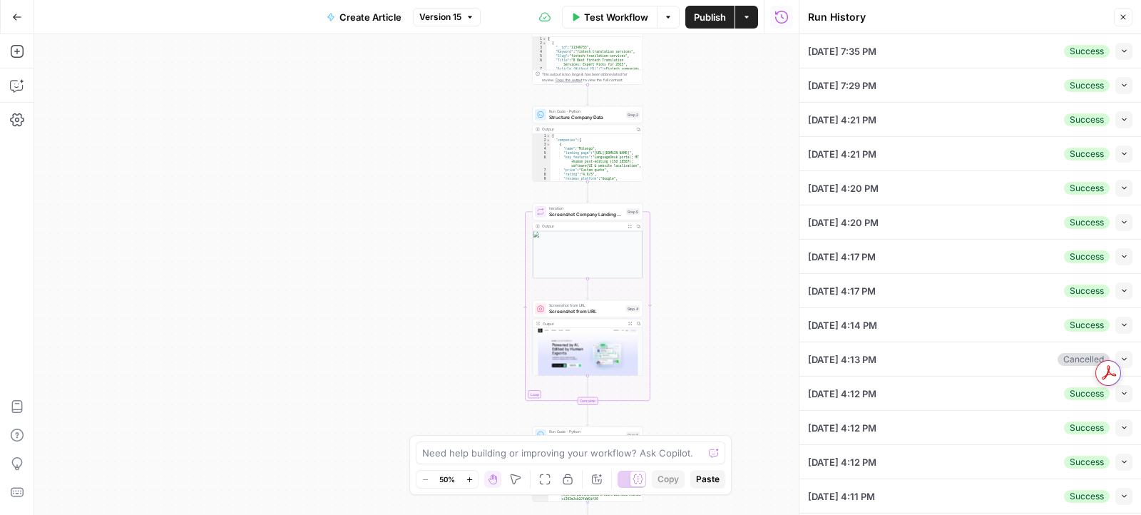
click at [1122, 56] on button "Collapse" at bounding box center [1124, 51] width 17 height 17
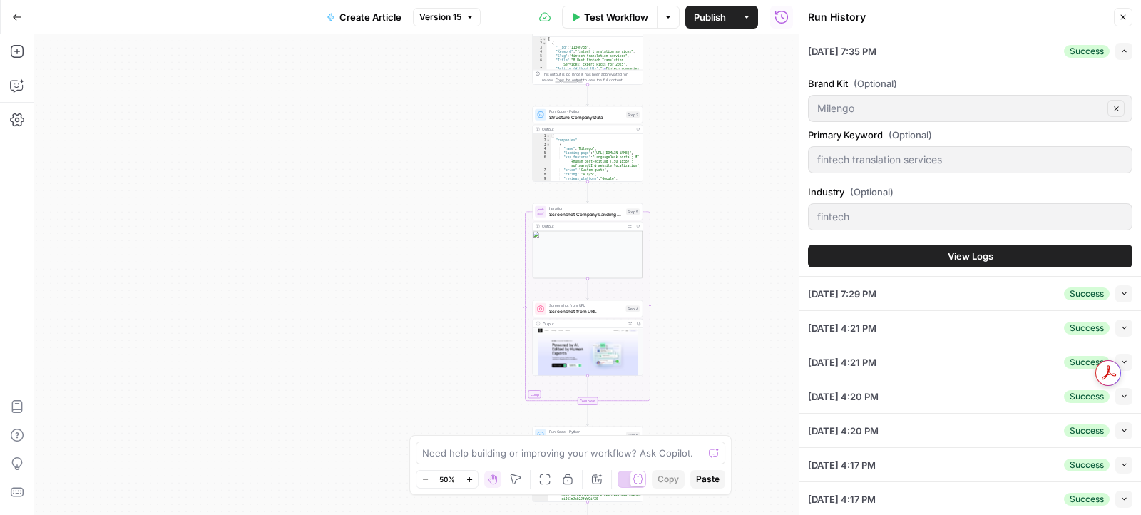
click at [1120, 254] on button "View Logs" at bounding box center [970, 256] width 325 height 23
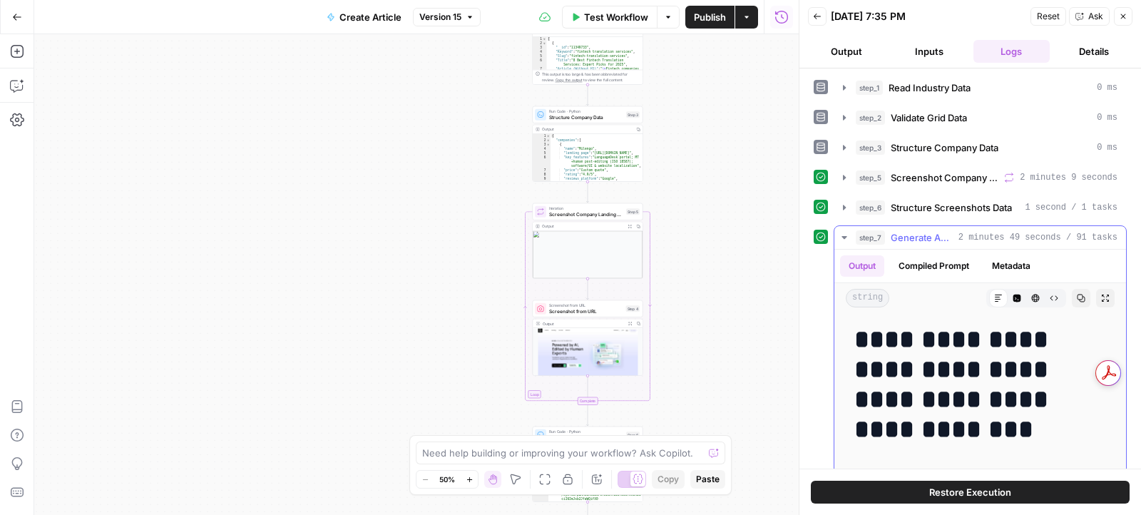
click at [1076, 290] on button "Copy" at bounding box center [1081, 298] width 19 height 19
click at [815, 18] on icon "button" at bounding box center [817, 17] width 7 height 6
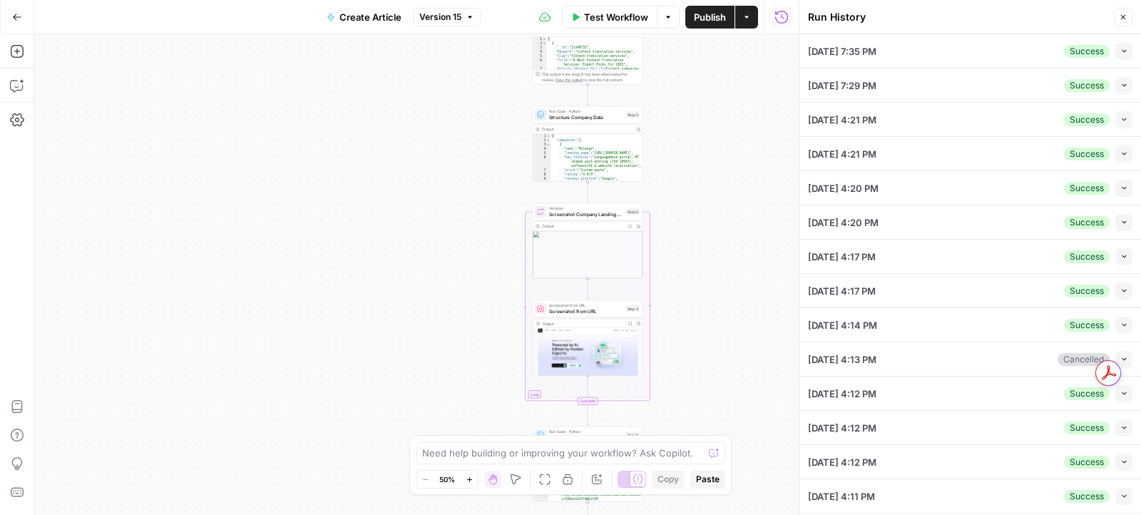
click at [1119, 81] on button "Collapse" at bounding box center [1124, 85] width 17 height 17
type input "Milengo"
type input "Photo translation services"
type input "Photo"
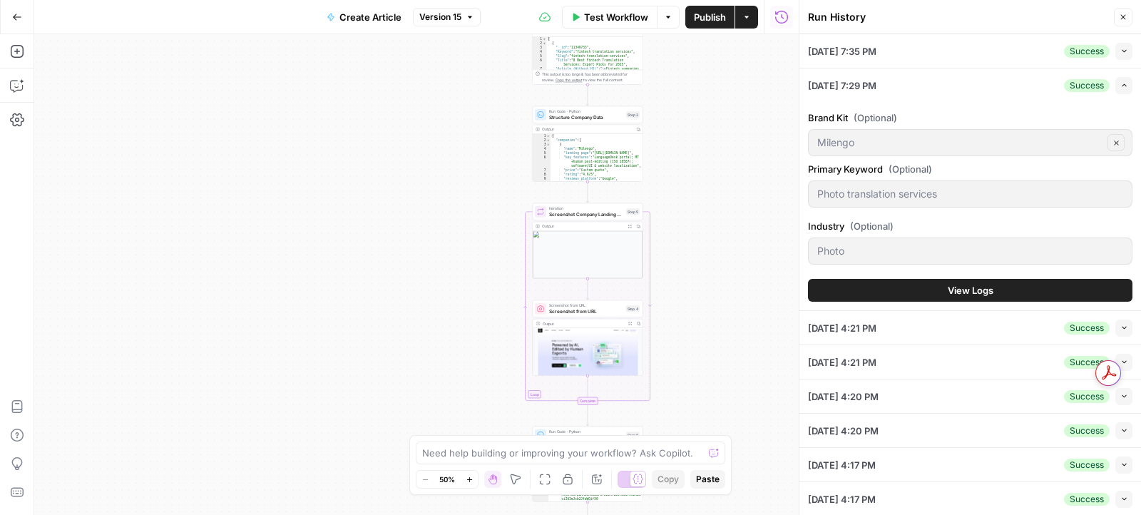
click at [954, 272] on div "Brand Kit (Optional) Milengo Clear Primary Keyword (Optional) Photo translation…" at bounding box center [970, 206] width 325 height 208
click at [952, 280] on button "View Logs" at bounding box center [970, 290] width 325 height 23
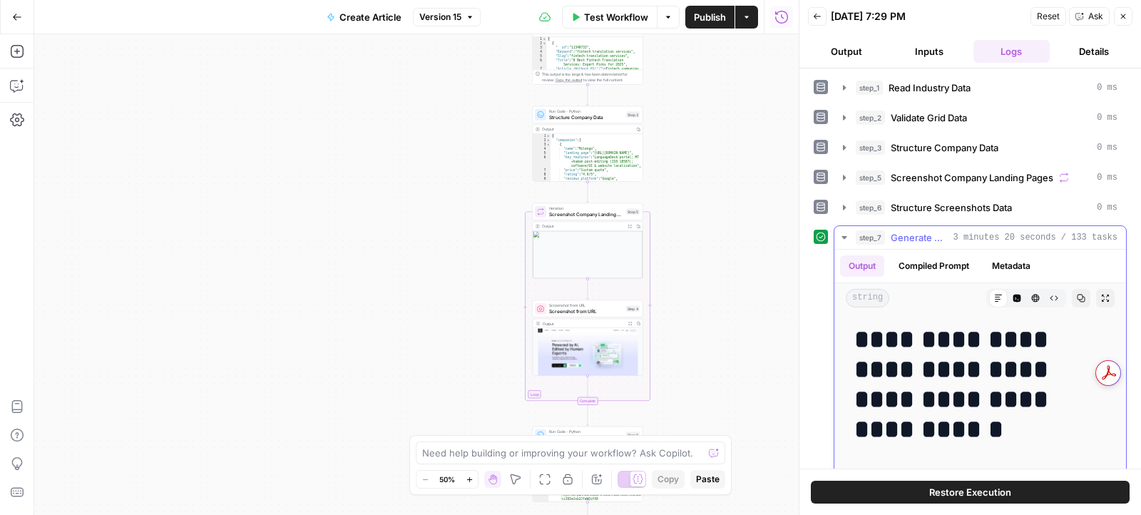
click at [1079, 294] on icon "button" at bounding box center [1081, 298] width 9 height 9
click at [12, 14] on icon "button" at bounding box center [17, 17] width 10 height 10
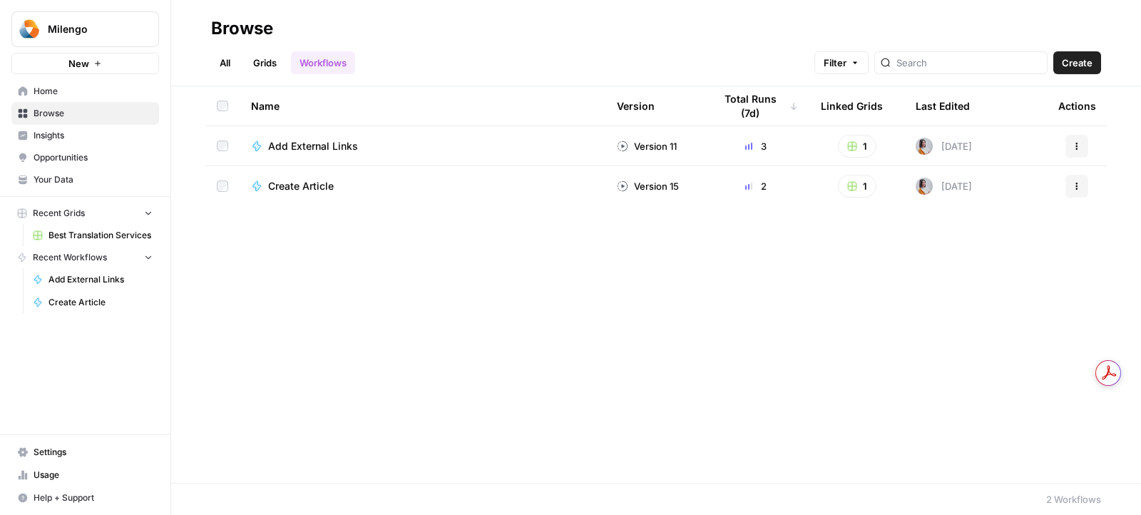
click at [59, 499] on span "Help + Support" at bounding box center [93, 497] width 119 height 13
click at [215, 501] on button "Chat & Support" at bounding box center [230, 494] width 124 height 23
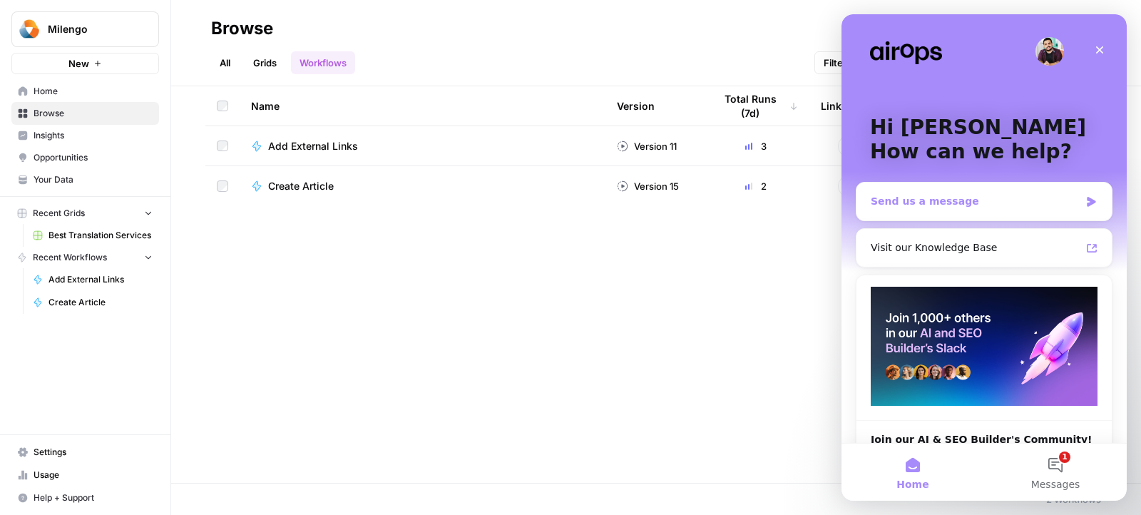
click at [952, 198] on div "Send us a message" at bounding box center [975, 201] width 209 height 15
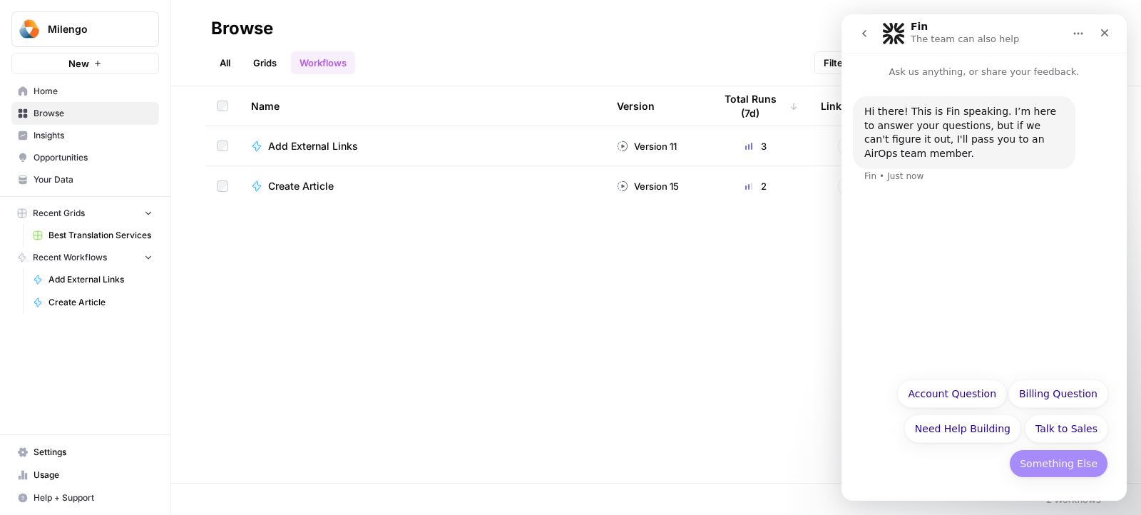
click at [1051, 468] on button "Something Else" at bounding box center [1058, 463] width 99 height 29
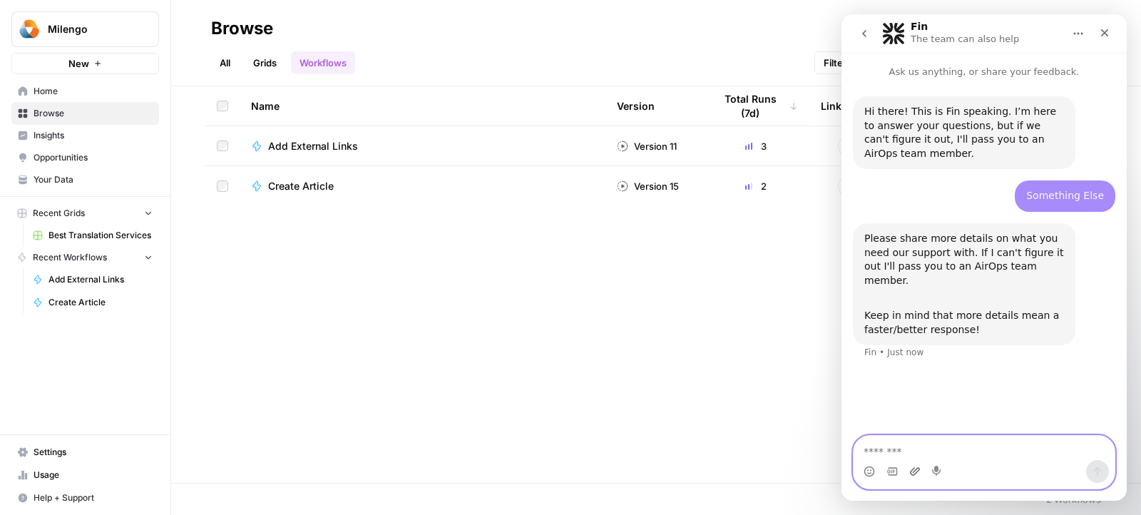
click at [916, 470] on icon "Upload attachment" at bounding box center [915, 471] width 11 height 11
click at [888, 457] on textarea "Message…" at bounding box center [984, 448] width 261 height 24
paste textarea "**********"
type textarea "**********"
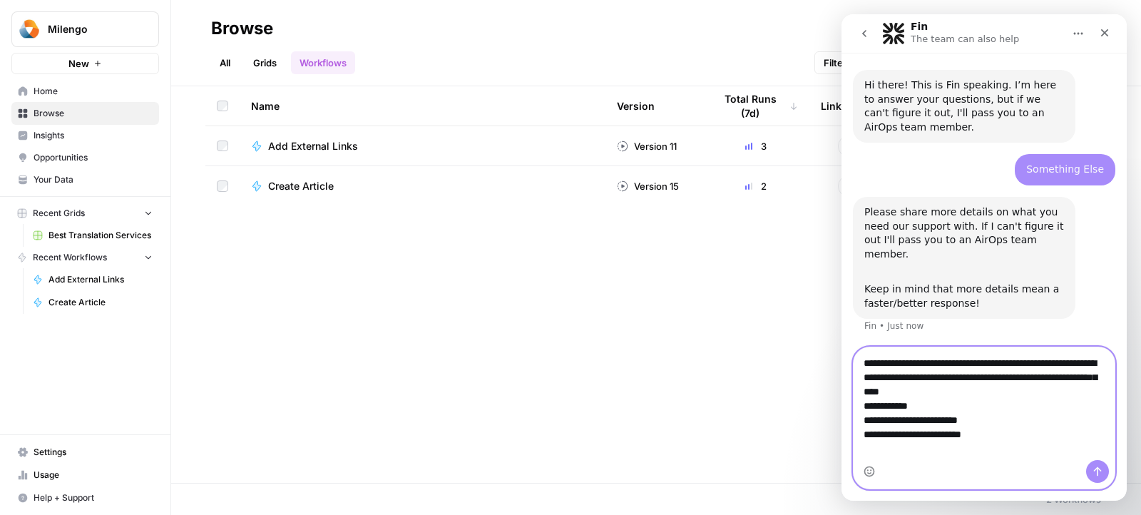
click at [980, 389] on textarea "**********" at bounding box center [985, 403] width 262 height 113
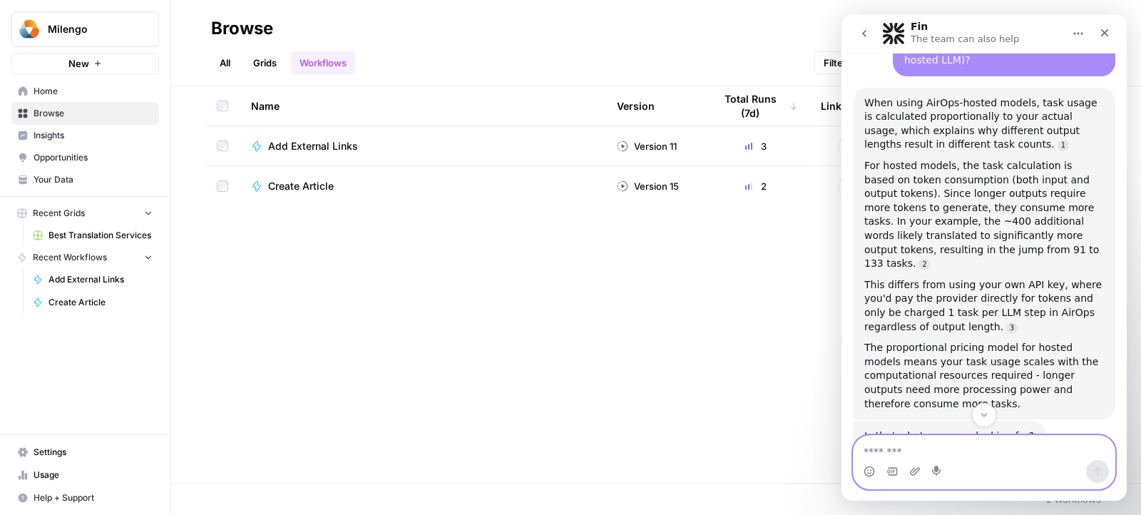
scroll to position [460, 0]
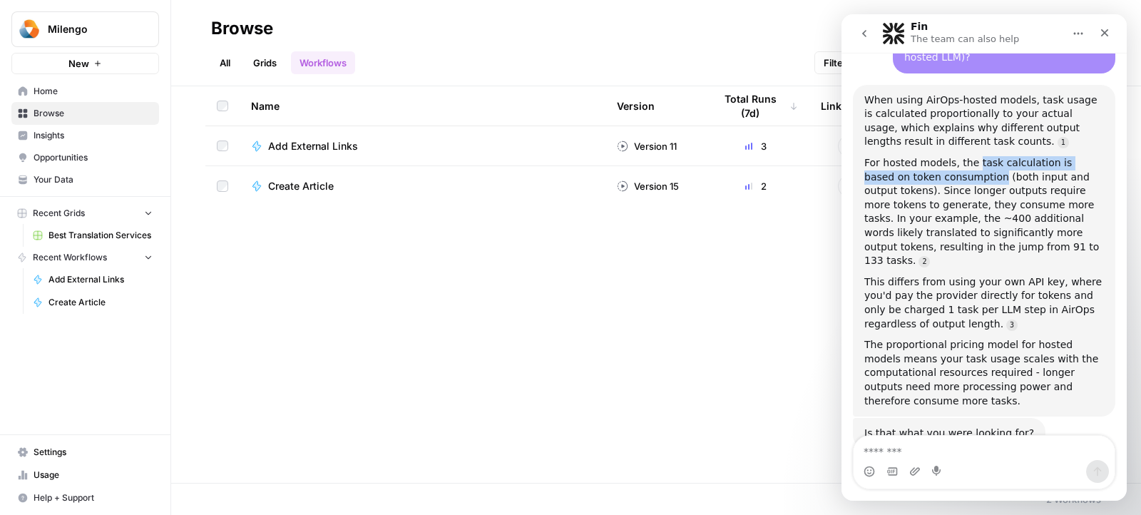
drag, startPoint x: 973, startPoint y: 165, endPoint x: 953, endPoint y: 173, distance: 21.7
click at [953, 173] on div "For hosted models, the task calculation is based on token consumption (both inp…" at bounding box center [985, 212] width 240 height 112
copy div "task calculation is based on token consumption"
click at [965, 190] on div "For hosted models, the task calculation is based on token consumption (both inp…" at bounding box center [985, 212] width 240 height 112
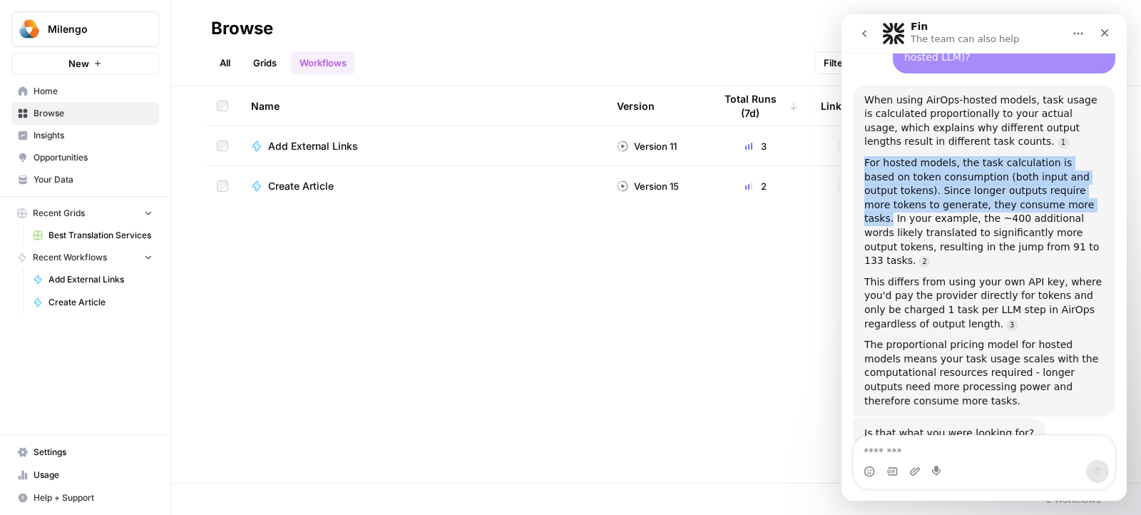
drag, startPoint x: 1032, startPoint y: 208, endPoint x: 864, endPoint y: 158, distance: 175.6
click at [865, 158] on div "For hosted models, the task calculation is based on token consumption (both inp…" at bounding box center [985, 212] width 240 height 112
copy div "For hosted models, the task calculation is based on token consumption (both inp…"
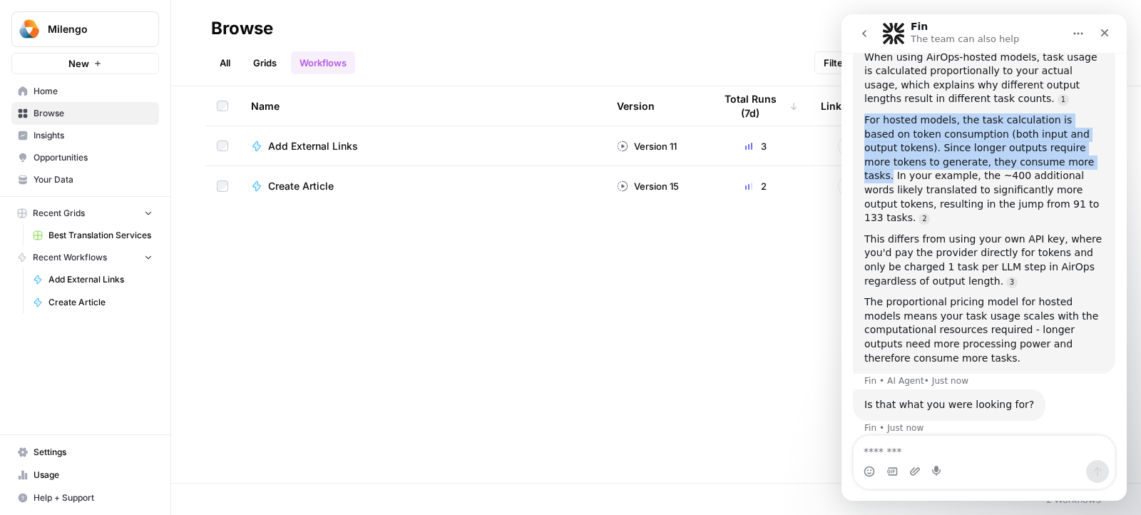
scroll to position [504, 0]
click at [1101, 36] on icon "Close" at bounding box center [1104, 32] width 11 height 11
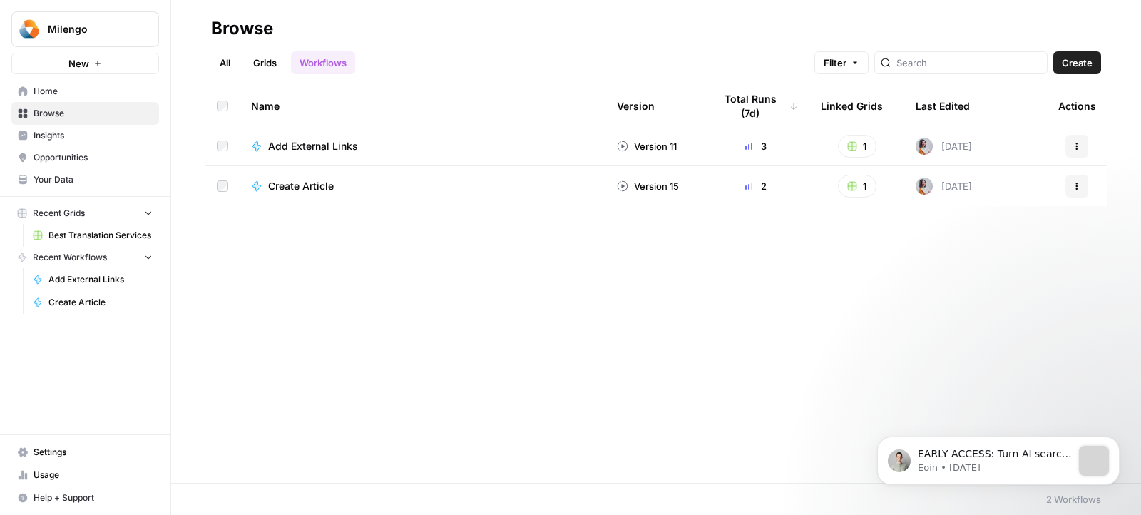
scroll to position [0, 0]
